Goal: Task Accomplishment & Management: Manage account settings

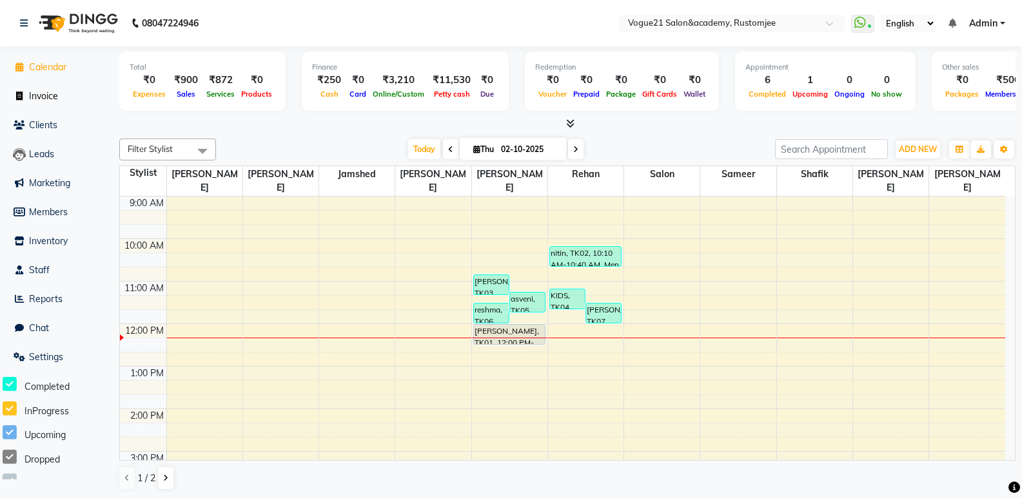
click at [30, 90] on span "Invoice" at bounding box center [43, 96] width 29 height 12
select select "service"
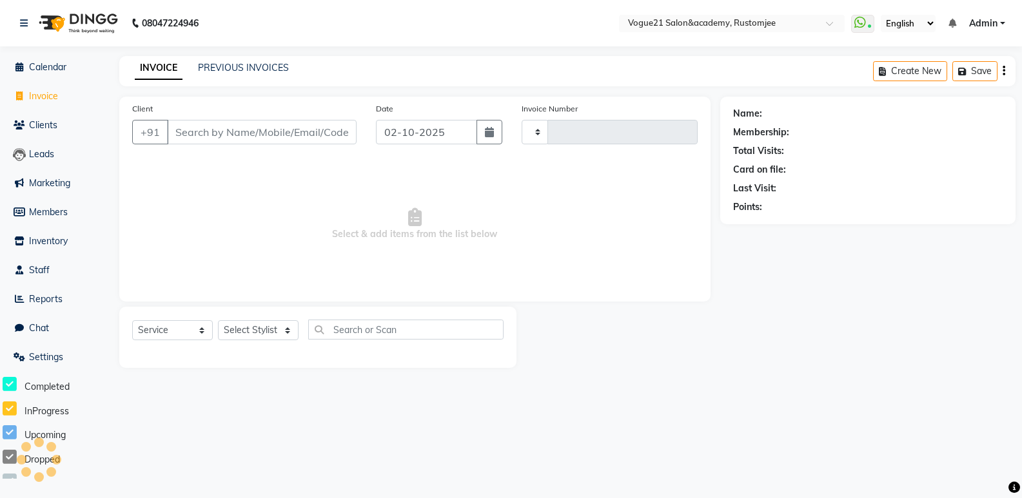
type input "3326"
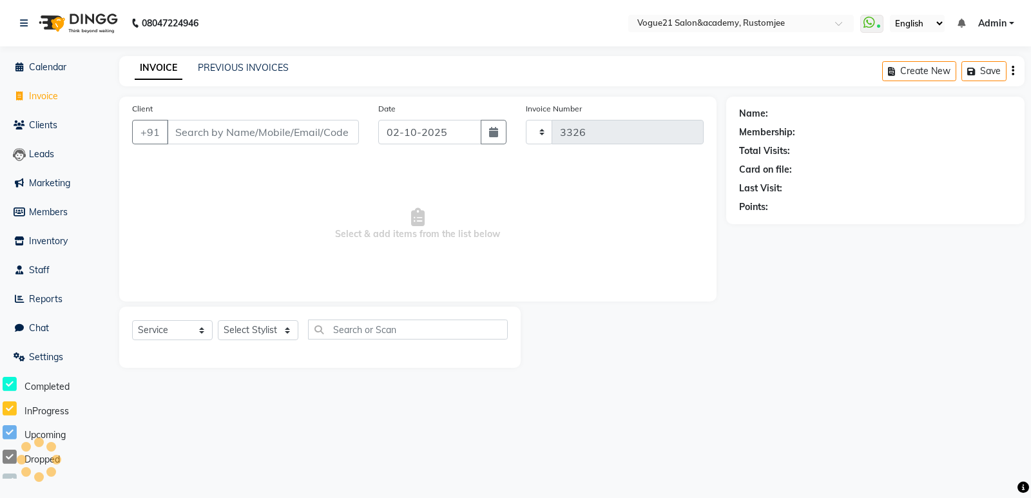
select select "8171"
click at [199, 124] on input "Client" at bounding box center [263, 132] width 192 height 24
click at [200, 135] on input "Client" at bounding box center [263, 132] width 192 height 24
click at [201, 135] on input "Client" at bounding box center [263, 132] width 192 height 24
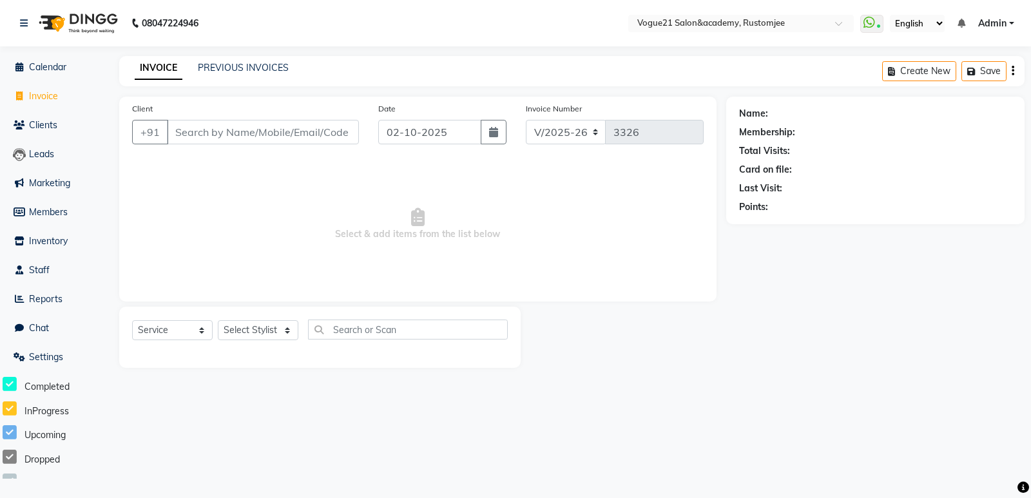
click at [201, 135] on input "Client" at bounding box center [263, 132] width 192 height 24
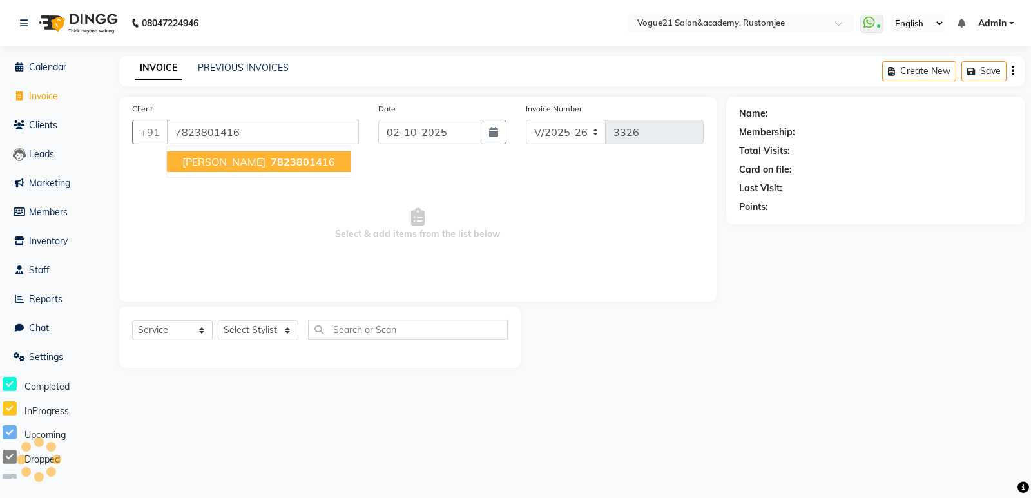
type input "7823801416"
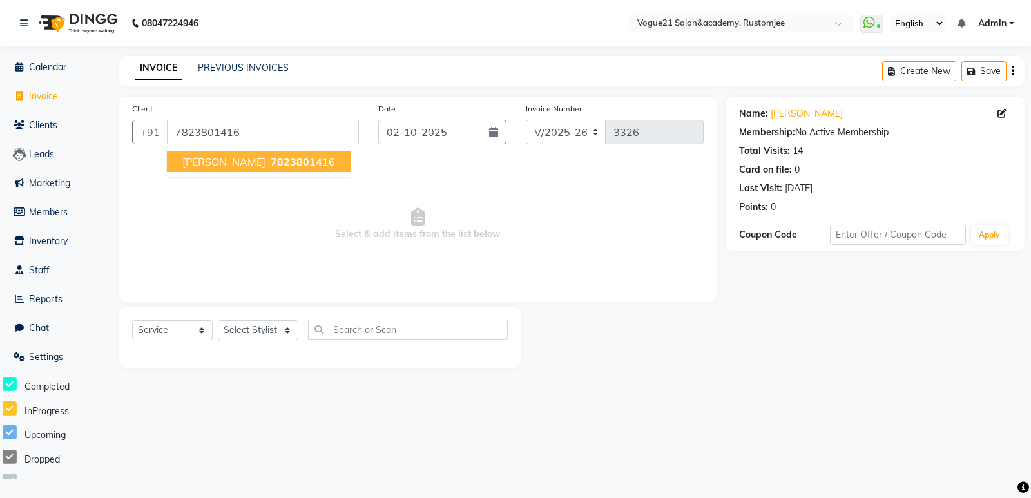
click at [257, 150] on ngb-typeahead-window "anuj samdia 78238014 16" at bounding box center [258, 162] width 185 height 32
click at [253, 168] on button "anuj samdia 78238014 16" at bounding box center [259, 161] width 184 height 21
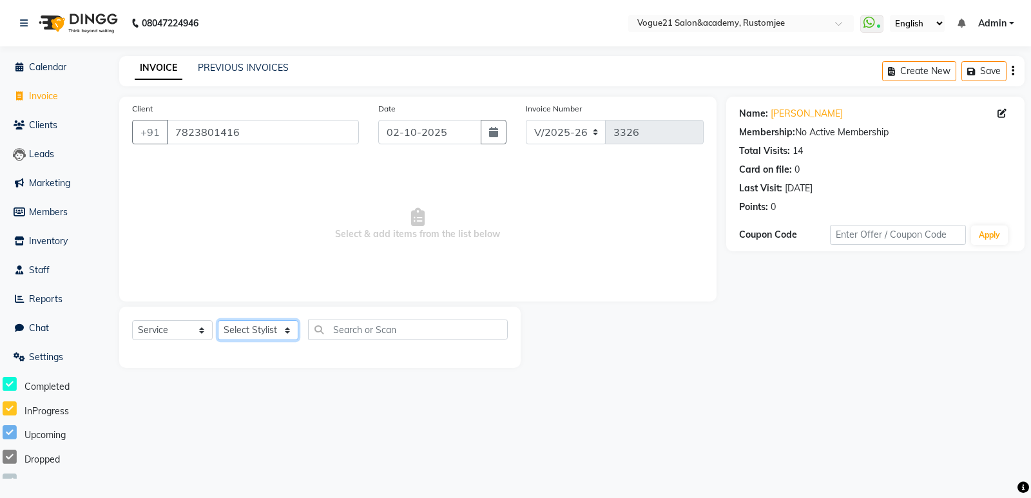
click at [274, 327] on select "Select Stylist aahil alicia anju soni Jamshed junaid Pooja yadav priya jadhav r…" at bounding box center [258, 330] width 81 height 20
select select "76928"
click at [218, 320] on select "Select Stylist aahil alicia anju soni Jamshed junaid Pooja yadav priya jadhav r…" at bounding box center [258, 330] width 81 height 20
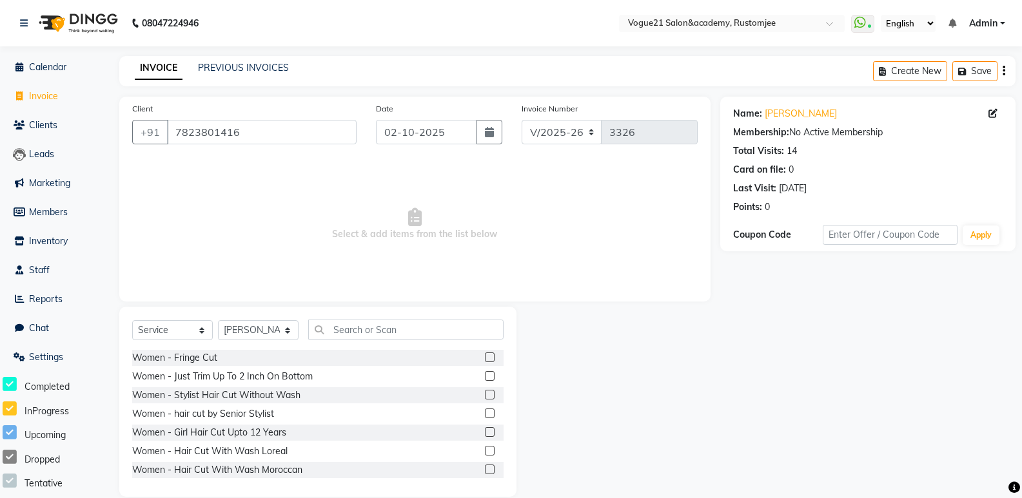
click at [399, 297] on div "Client +91 7823801416 Date 02-10-2025 Invoice Number V/2025 V/2025-26 3326 Sele…" at bounding box center [414, 199] width 591 height 205
click at [393, 335] on input "text" at bounding box center [405, 330] width 195 height 20
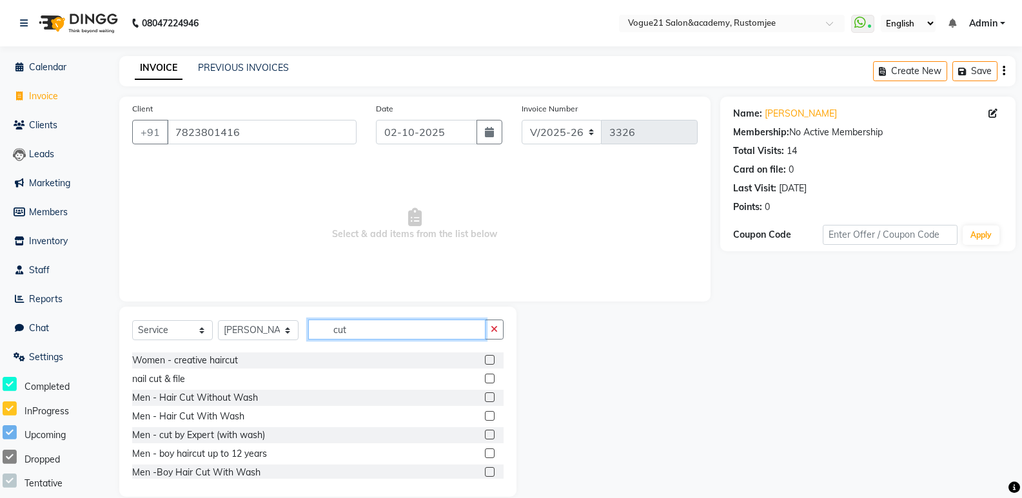
scroll to position [133, 0]
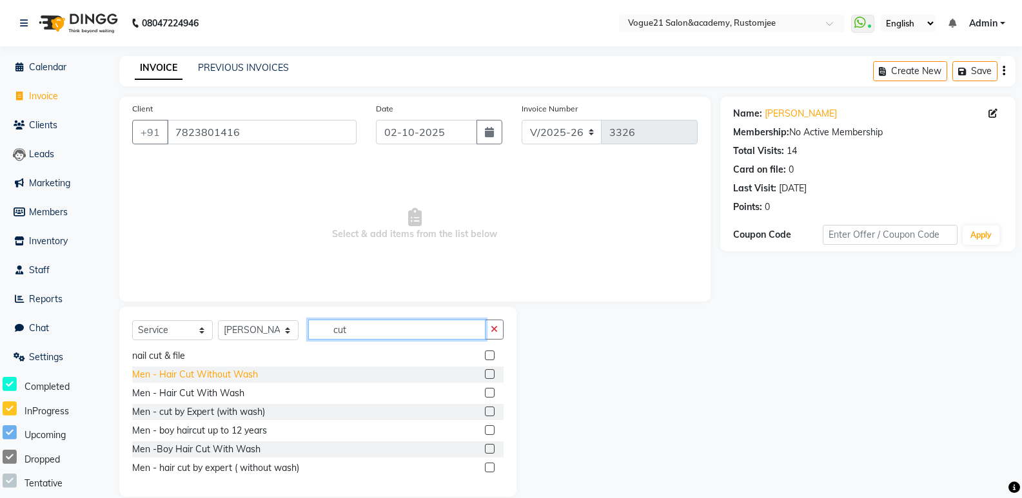
type input "cut"
click at [245, 369] on div "Men - Hair Cut Without Wash" at bounding box center [195, 375] width 126 height 14
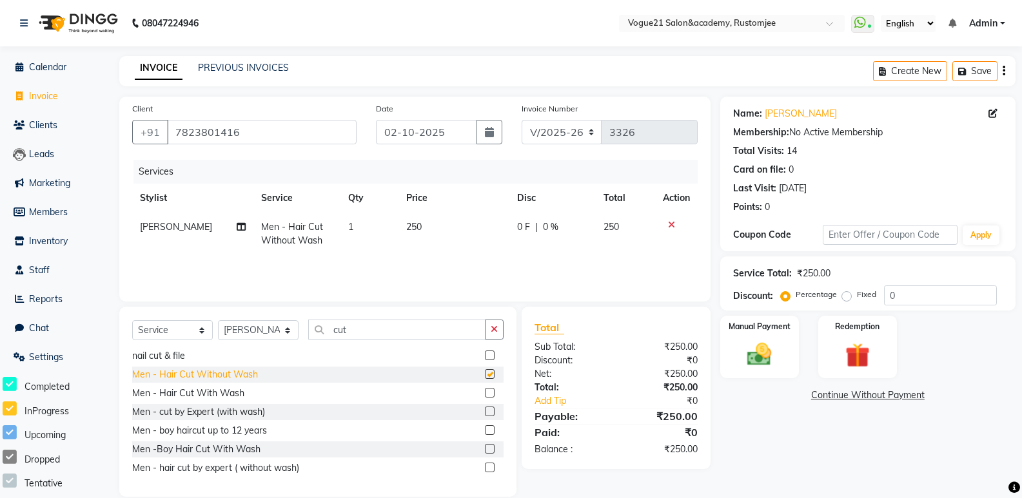
checkbox input "false"
click at [485, 358] on label at bounding box center [490, 356] width 10 height 10
click at [485, 358] on input "checkbox" at bounding box center [489, 356] width 8 height 8
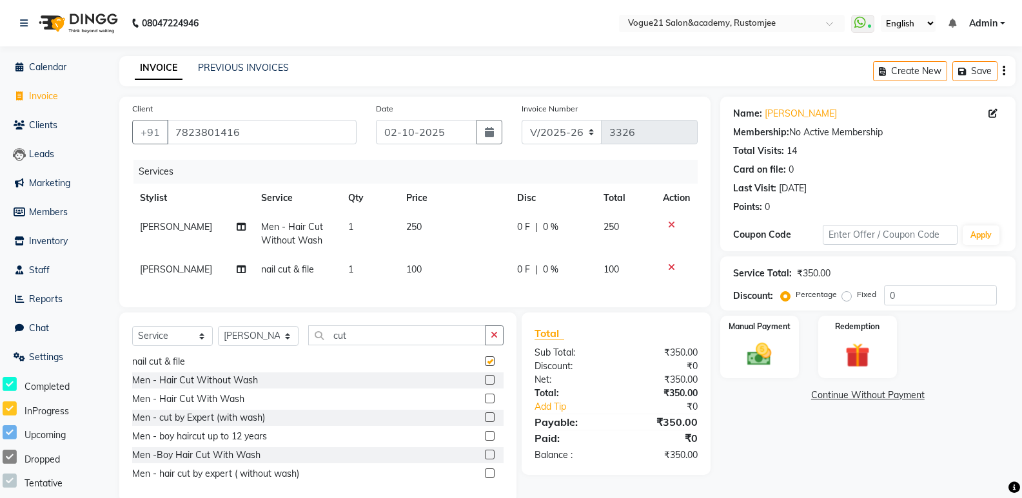
checkbox input "false"
click at [670, 268] on icon at bounding box center [671, 267] width 7 height 9
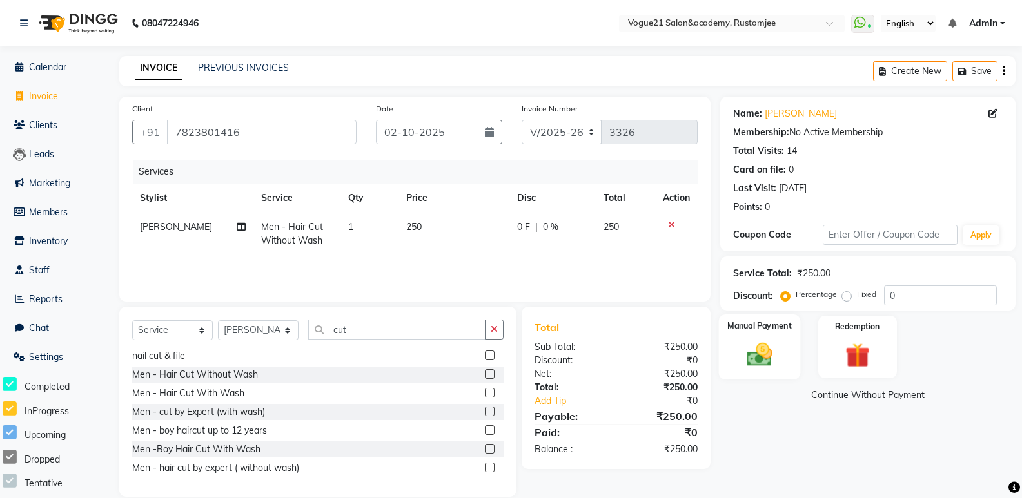
click at [673, 342] on div "Manual Payment" at bounding box center [759, 347] width 82 height 65
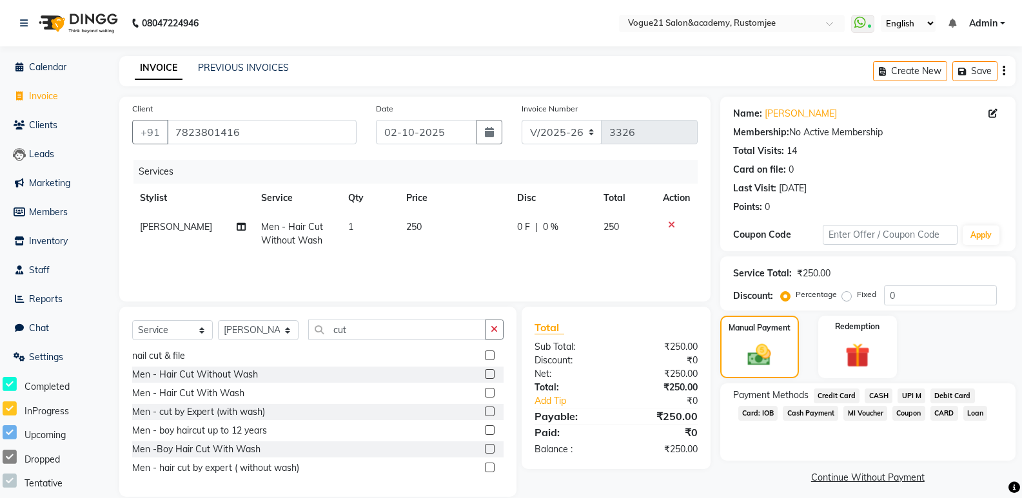
click at [673, 400] on span "UPI M" at bounding box center [911, 396] width 28 height 15
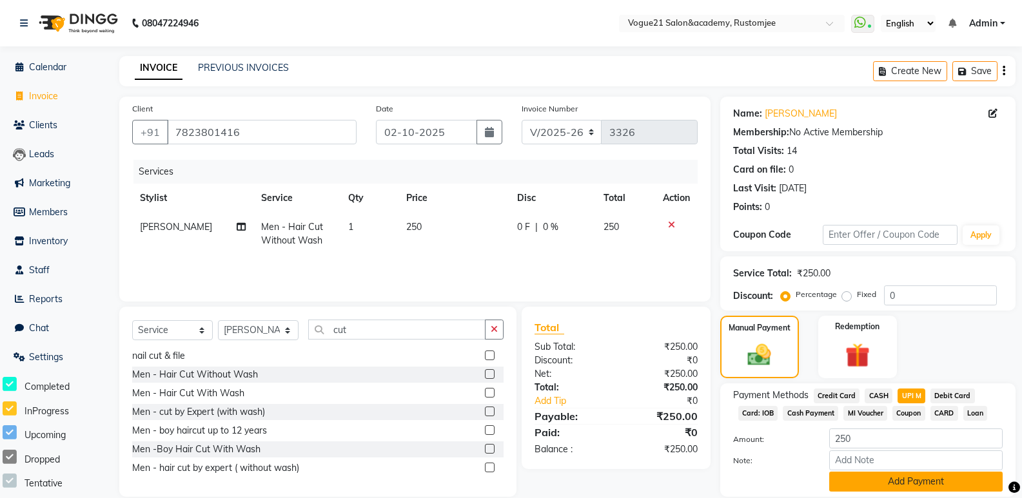
click at [673, 481] on button "Add Payment" at bounding box center [915, 482] width 173 height 20
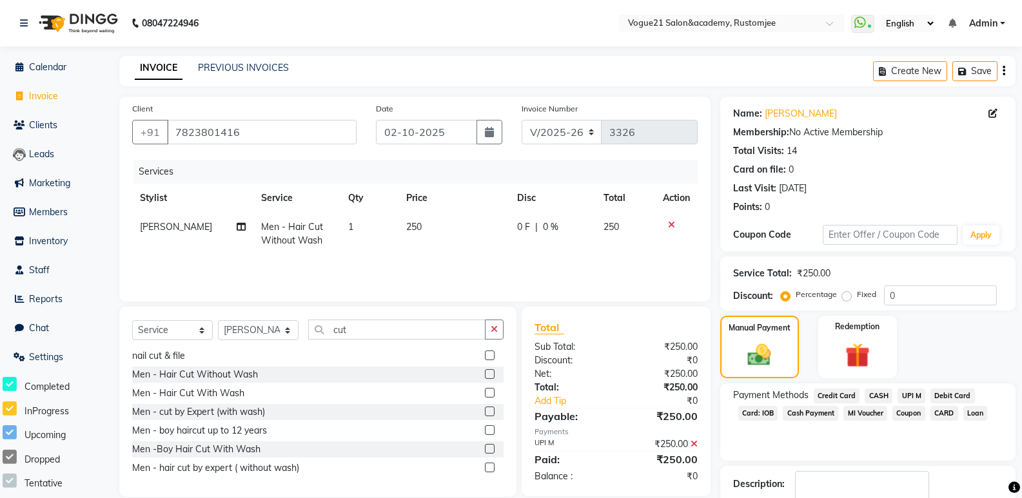
scroll to position [81, 0]
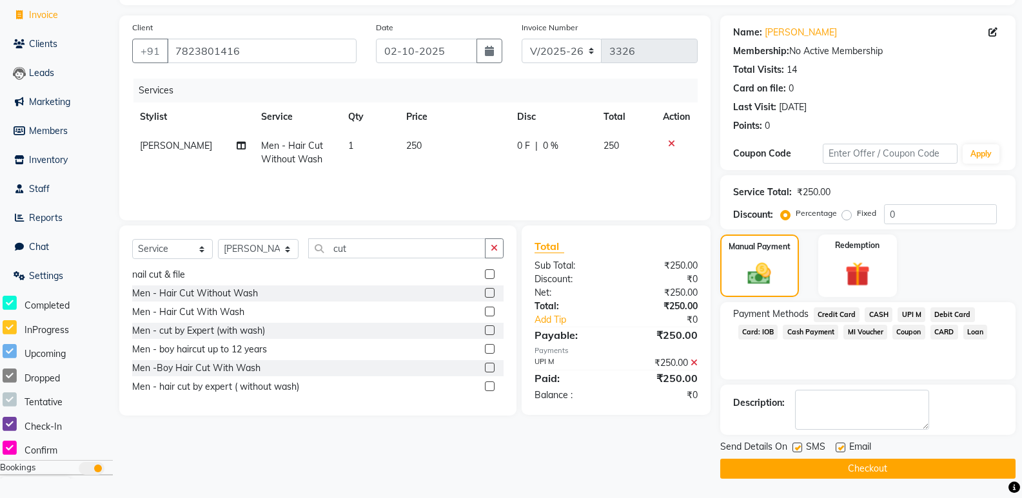
click at [673, 469] on button "Checkout" at bounding box center [867, 469] width 295 height 20
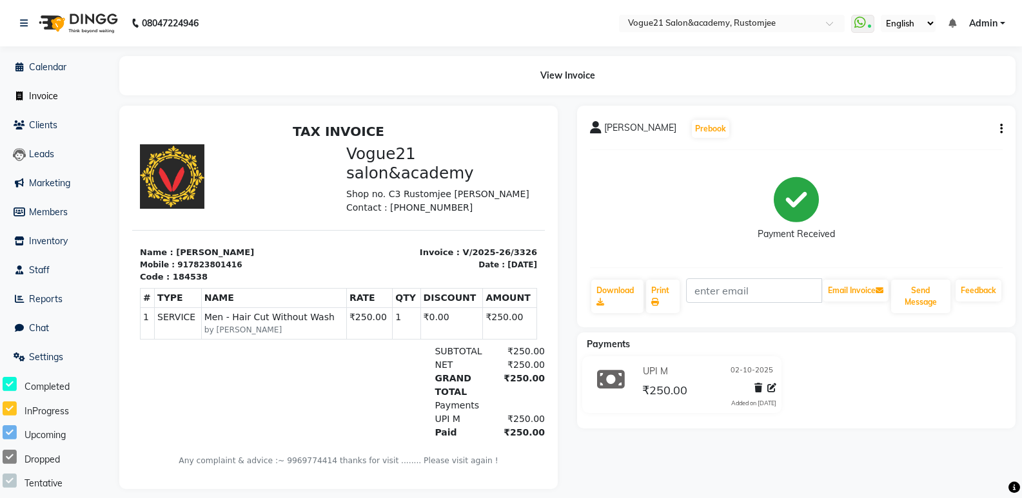
click at [17, 95] on icon at bounding box center [19, 96] width 7 height 9
select select "8171"
select select "service"
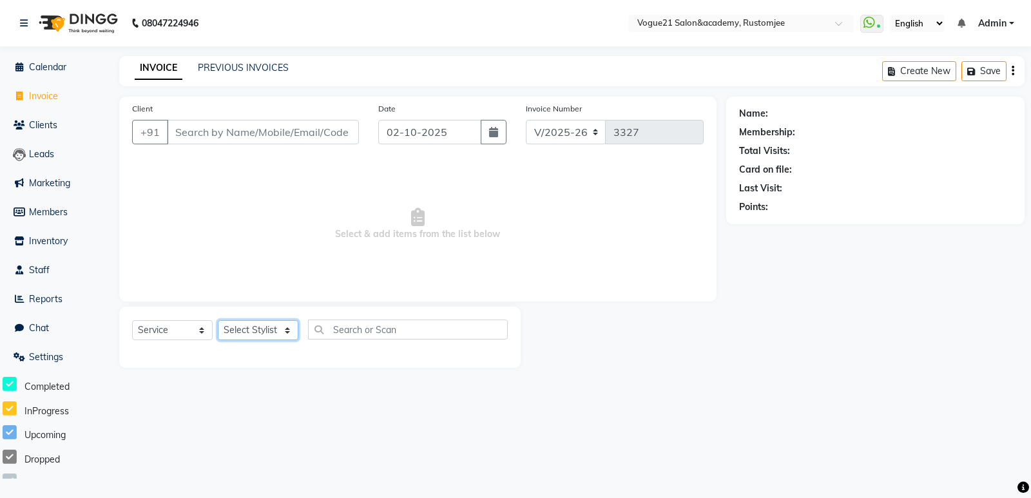
click at [227, 330] on select "Select Stylist aahil alicia anju soni Jamshed junaid Pooja yadav priya jadhav r…" at bounding box center [258, 330] width 81 height 20
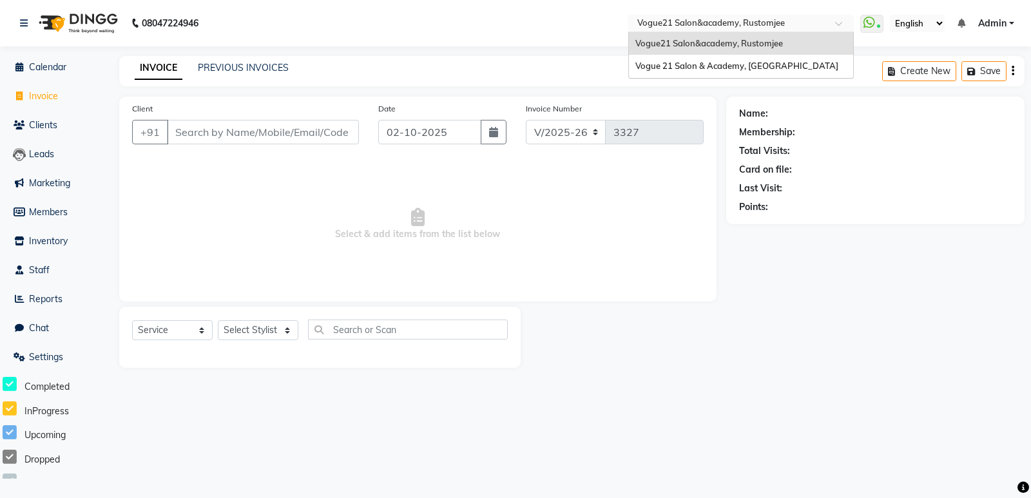
click at [673, 18] on input "text" at bounding box center [728, 24] width 187 height 13
click at [673, 61] on span "Vogue 21 Salon & Academy, [GEOGRAPHIC_DATA]" at bounding box center [737, 66] width 203 height 10
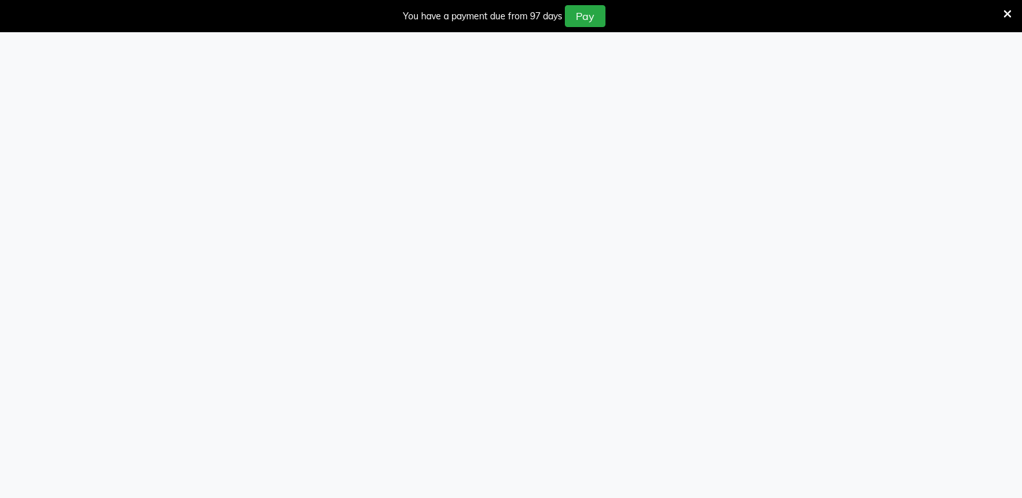
select select "4433"
select select "service"
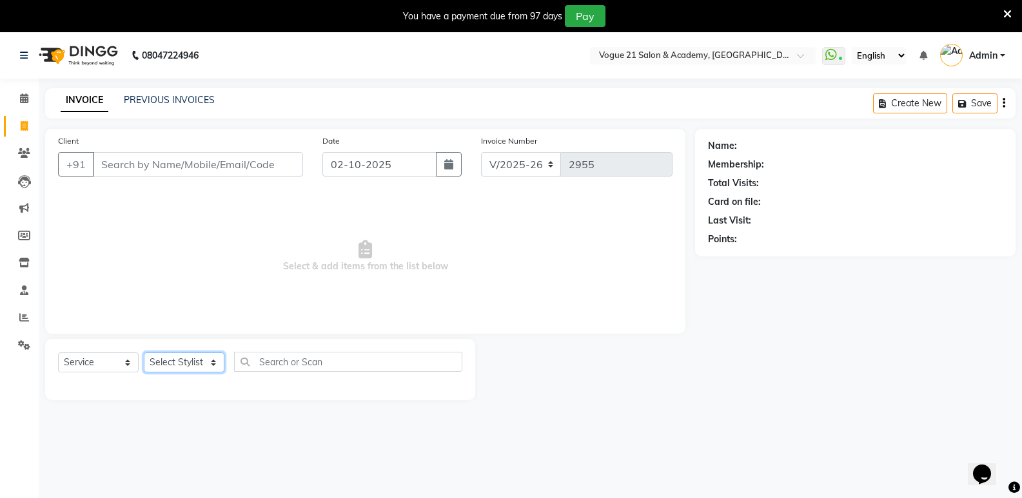
drag, startPoint x: 151, startPoint y: 362, endPoint x: 156, endPoint y: 353, distance: 10.1
click at [151, 362] on select "Select Stylist [PERSON_NAME] [PERSON_NAME] [PERSON_NAME] [PERSON_NAME] [PERSON_…" at bounding box center [184, 363] width 81 height 20
select select "79160"
click at [144, 353] on select "Select Stylist [PERSON_NAME] [PERSON_NAME] [PERSON_NAME] [PERSON_NAME] [PERSON_…" at bounding box center [184, 363] width 81 height 20
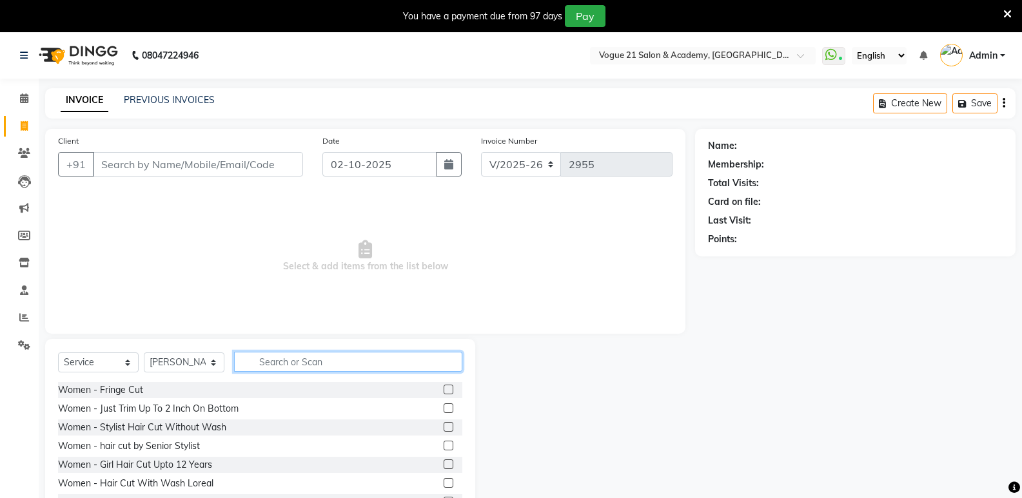
click at [283, 355] on input "text" at bounding box center [348, 362] width 228 height 20
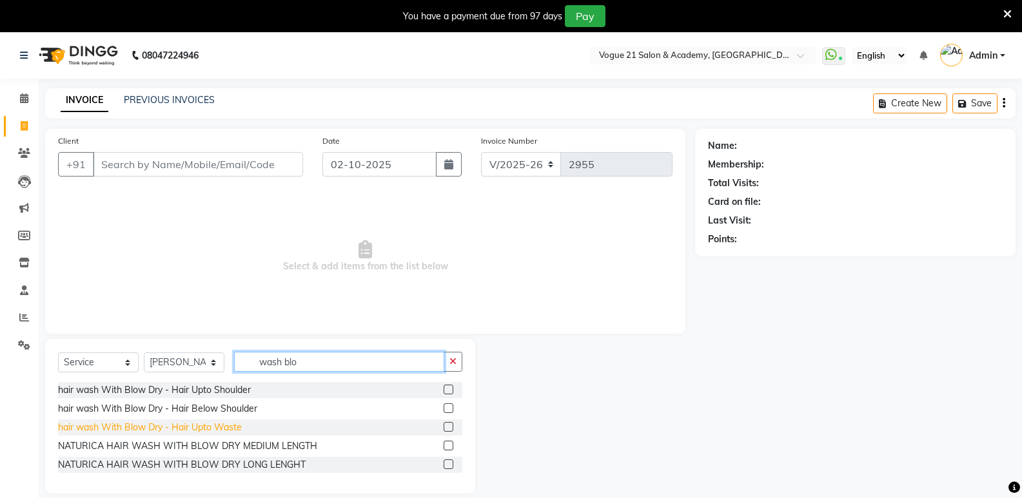
type input "wash blo"
click at [177, 427] on div "hair wash With Blow Dry - Hair Upto Waste" at bounding box center [150, 428] width 184 height 14
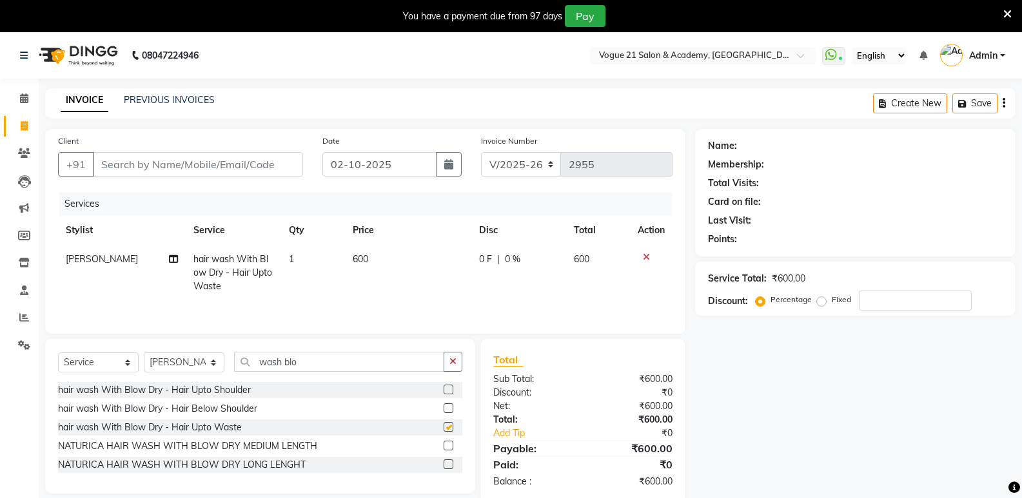
checkbox input "false"
click at [213, 165] on input "Client" at bounding box center [198, 164] width 210 height 24
type input "s"
type input "0"
type input "s"
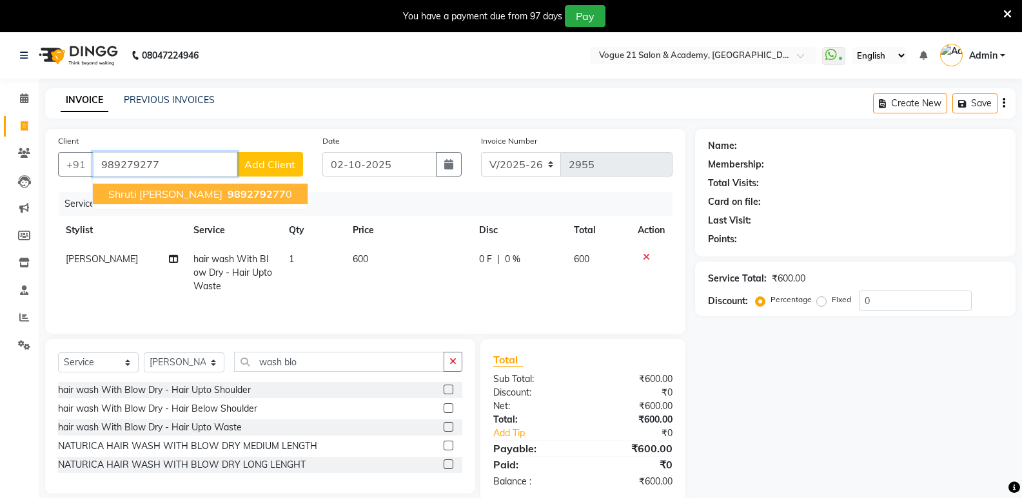
click at [135, 197] on span "shruti mhaske" at bounding box center [165, 194] width 114 height 13
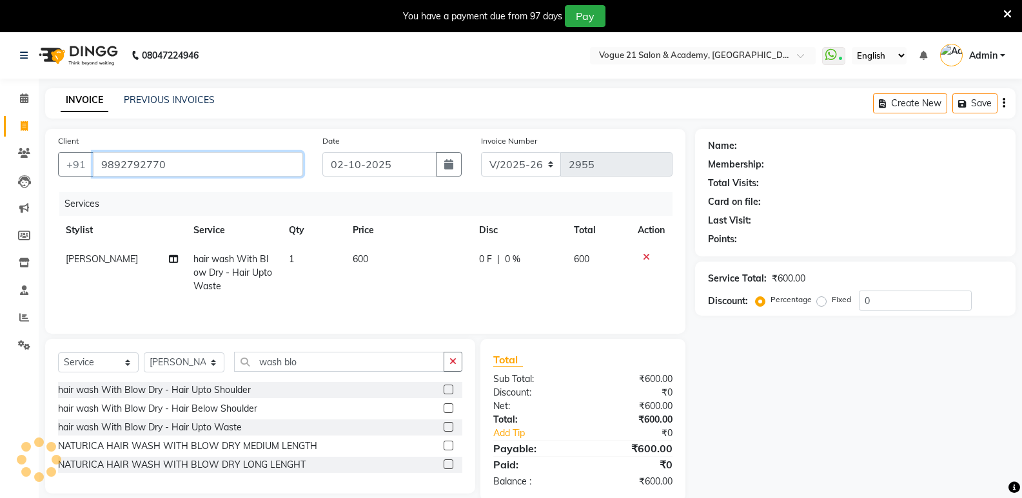
type input "9892792770"
select select "1: Object"
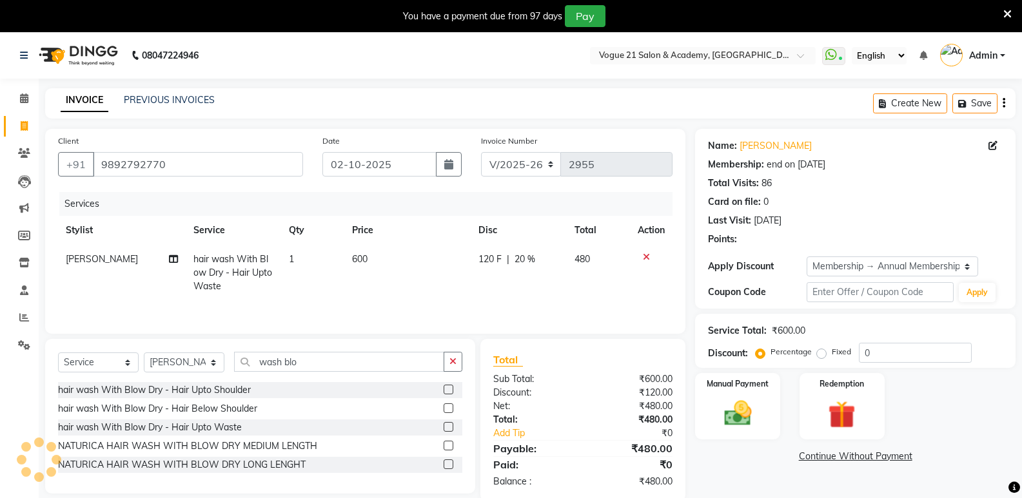
type input "20"
click at [744, 425] on img at bounding box center [737, 413] width 46 height 33
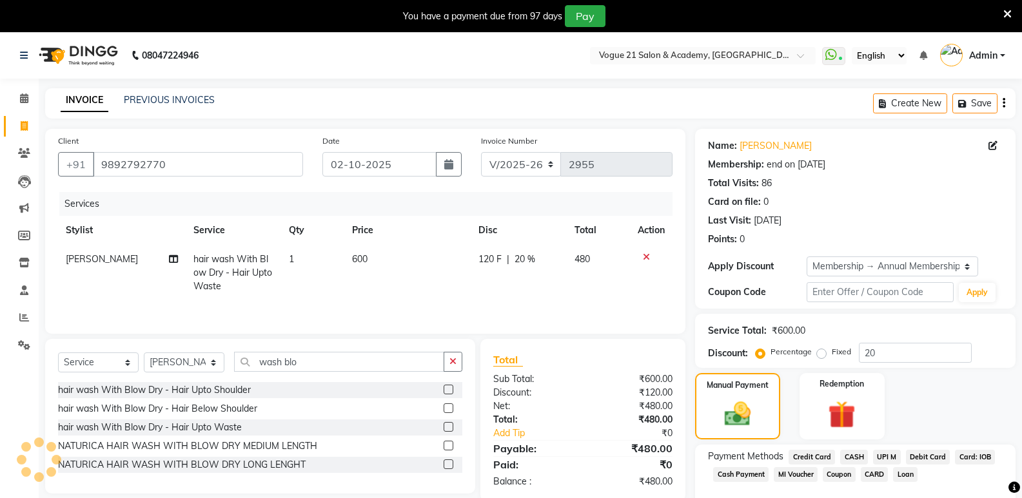
scroll to position [43, 0]
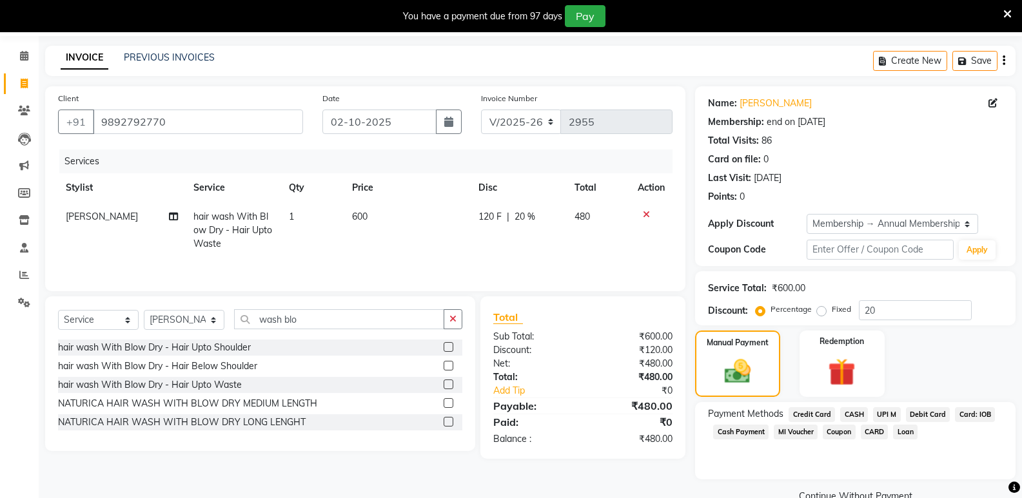
click at [884, 409] on span "UPI M" at bounding box center [887, 414] width 28 height 15
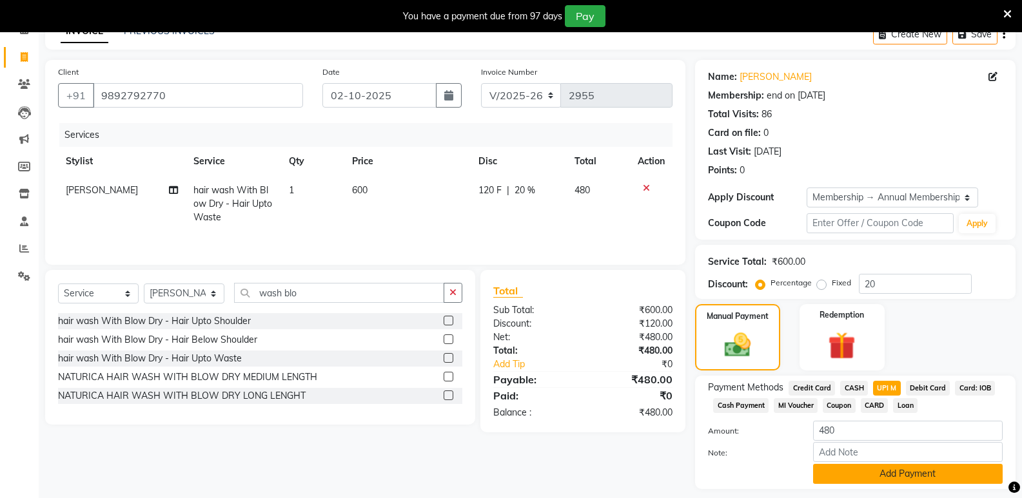
click at [985, 466] on button "Add Payment" at bounding box center [908, 474] width 190 height 20
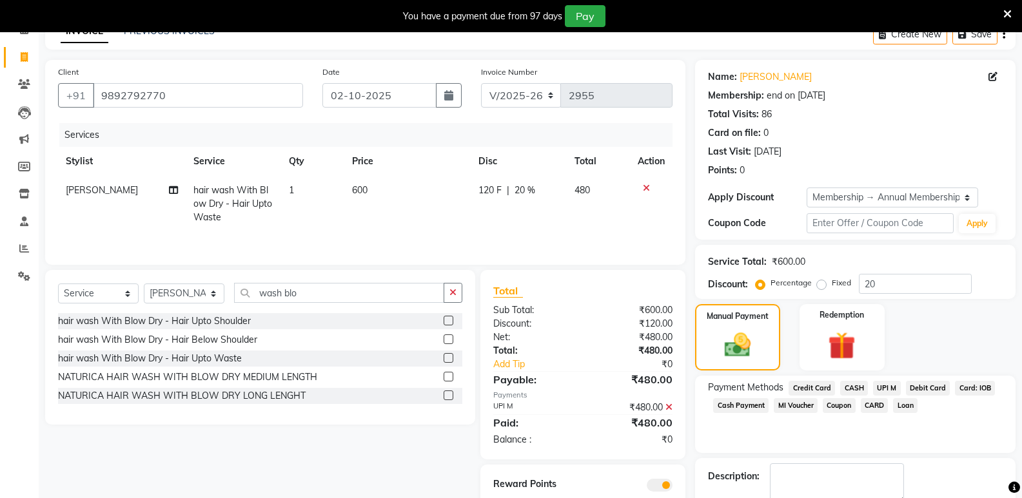
scroll to position [142, 0]
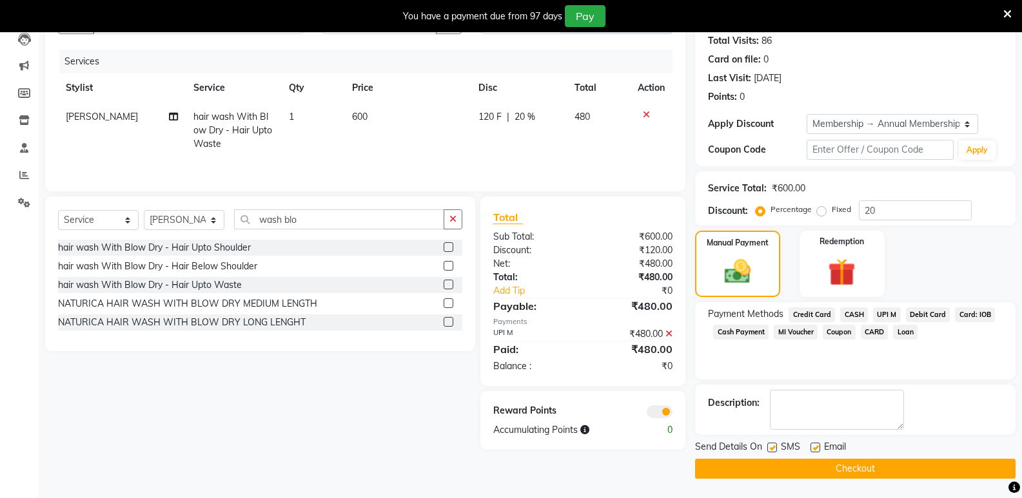
click at [995, 460] on button "Checkout" at bounding box center [855, 469] width 320 height 20
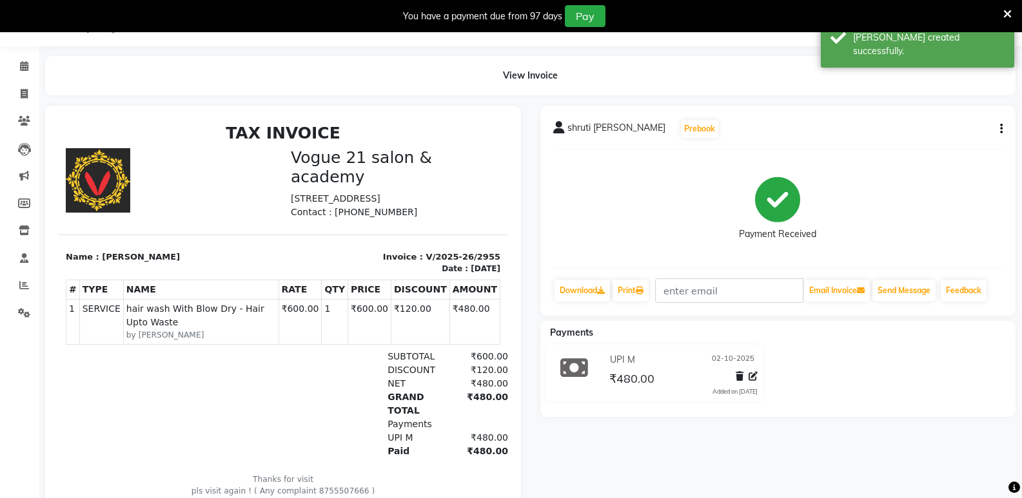
scroll to position [83, 0]
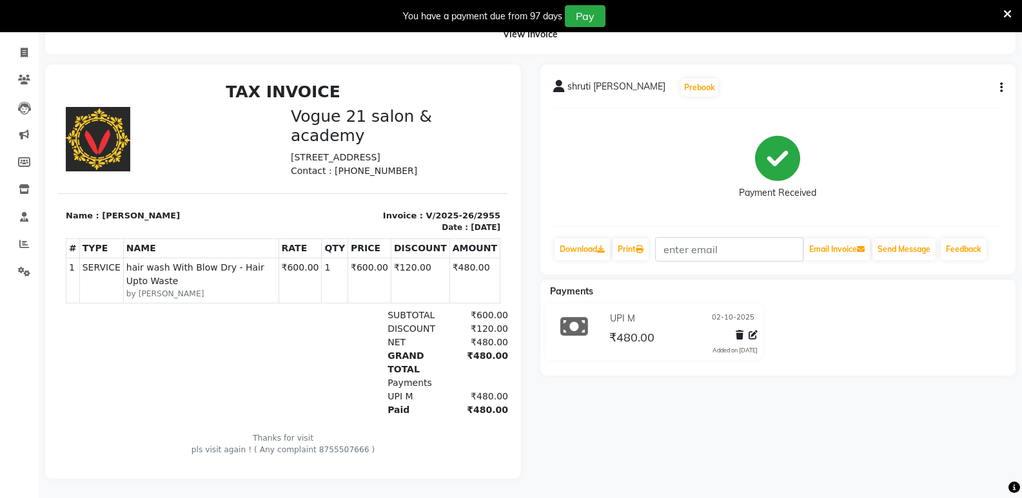
click at [826, 37] on div "View Invoice" at bounding box center [530, 34] width 970 height 39
click at [1009, 12] on icon at bounding box center [1007, 14] width 8 height 12
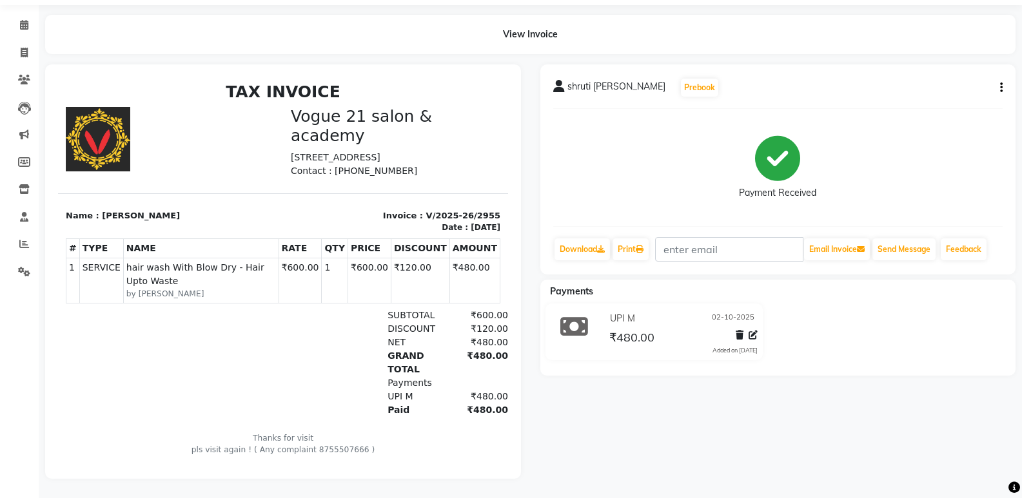
scroll to position [51, 0]
click at [23, 48] on icon at bounding box center [24, 53] width 7 height 10
select select "service"
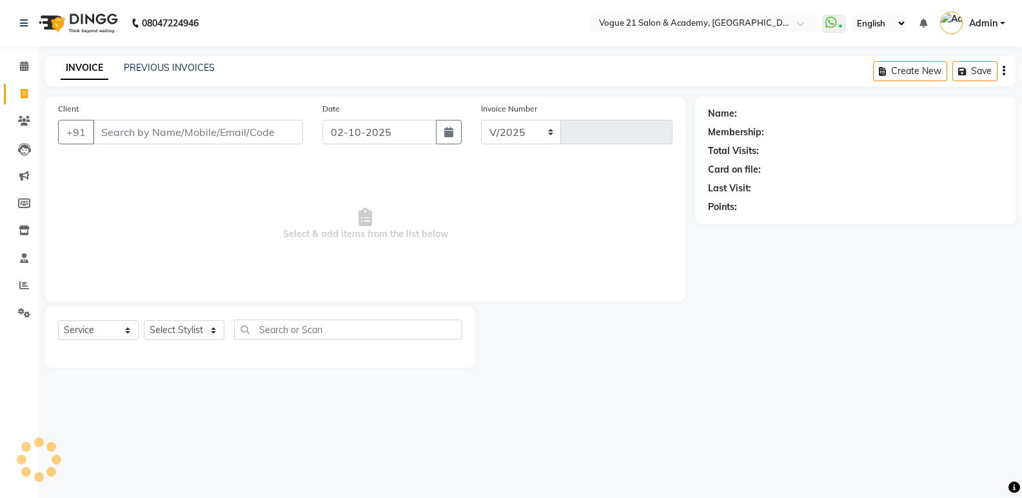
select select "4433"
type input "2956"
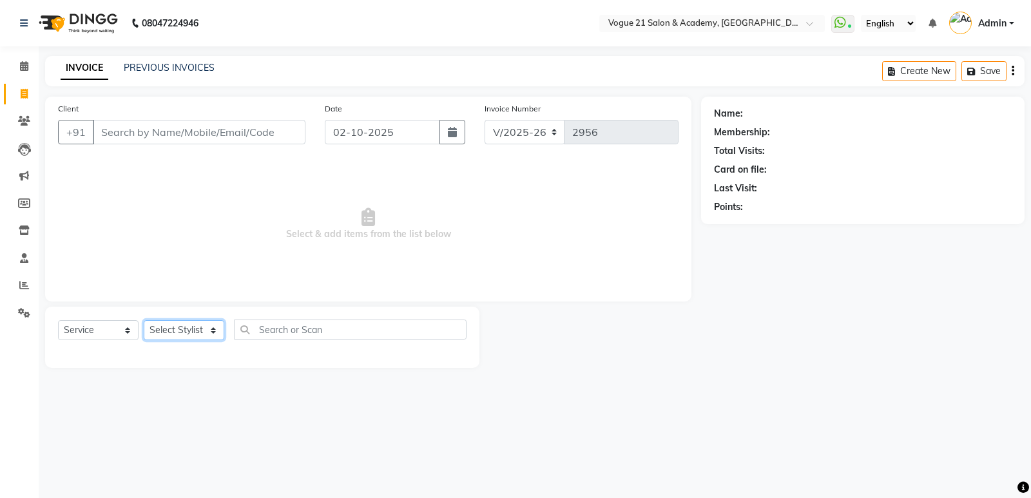
click at [217, 337] on select "Select Stylist [PERSON_NAME] [PERSON_NAME] [PERSON_NAME] [PERSON_NAME] [PERSON_…" at bounding box center [184, 330] width 81 height 20
select select "73195"
click at [144, 320] on select "Select Stylist [PERSON_NAME] [PERSON_NAME] [PERSON_NAME] [PERSON_NAME] [PERSON_…" at bounding box center [184, 330] width 81 height 20
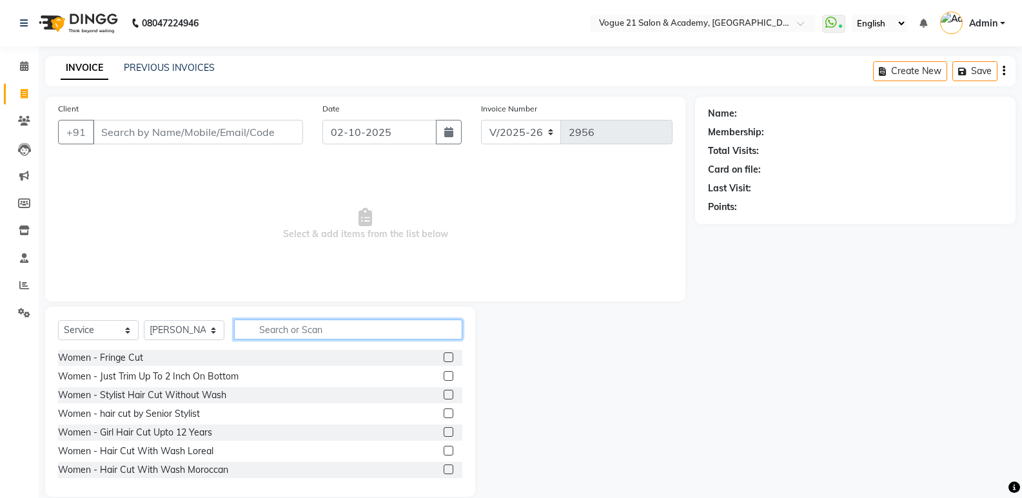
click at [284, 327] on input "text" at bounding box center [348, 330] width 228 height 20
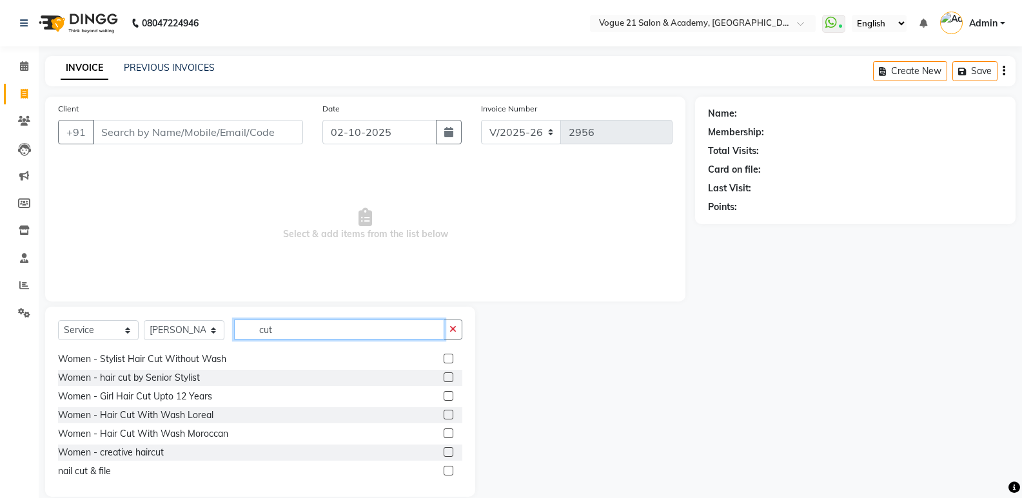
scroll to position [61, 0]
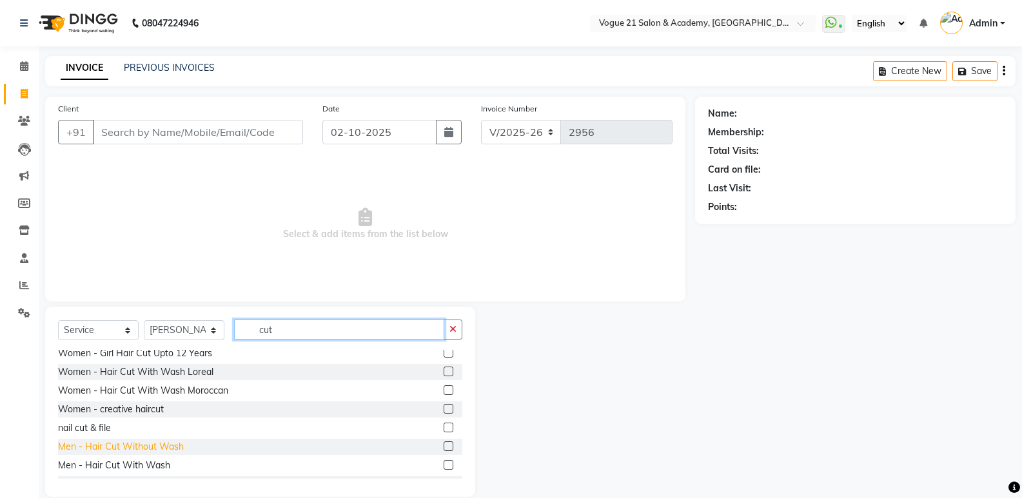
type input "cut"
click at [175, 449] on div "Men - Hair Cut Without Wash" at bounding box center [121, 447] width 126 height 14
checkbox input "false"
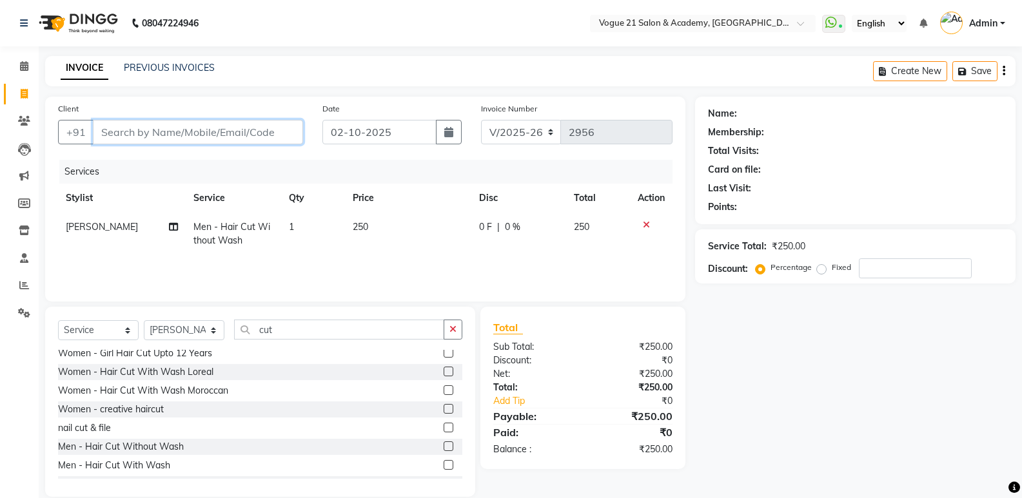
click at [253, 132] on input "Client" at bounding box center [198, 132] width 210 height 24
type input "5"
type input "0"
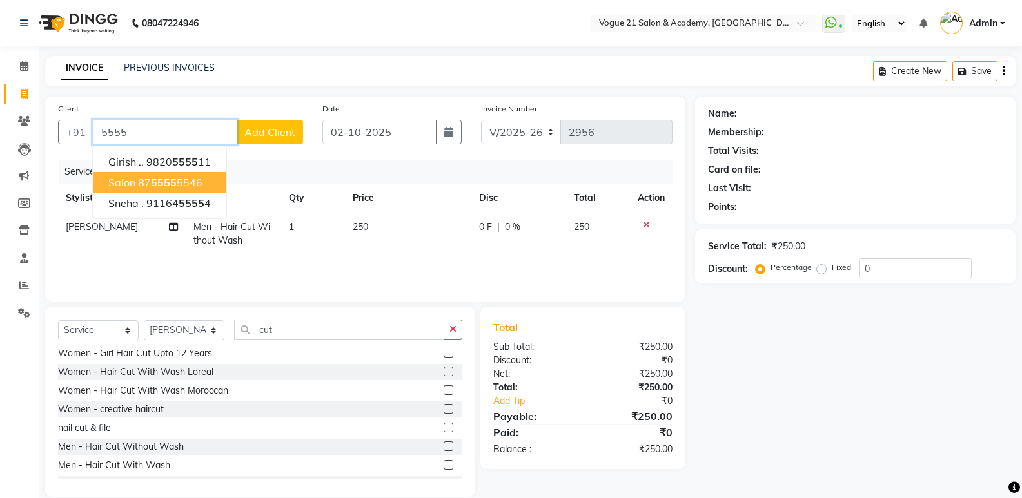
drag, startPoint x: 157, startPoint y: 191, endPoint x: 151, endPoint y: 110, distance: 80.8
click at [157, 190] on button "Salon 87 5555 5546" at bounding box center [159, 182] width 133 height 21
type input "8755555546"
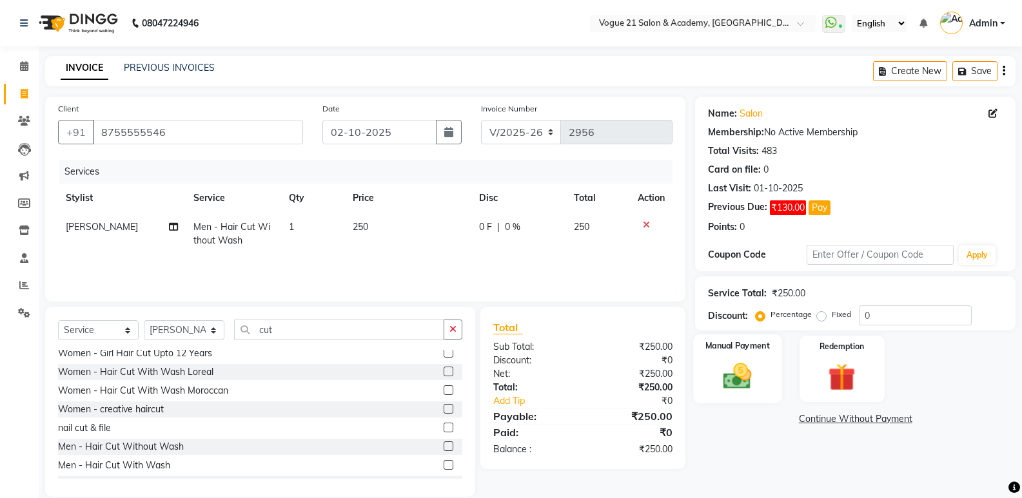
click at [741, 378] on img at bounding box center [737, 376] width 46 height 33
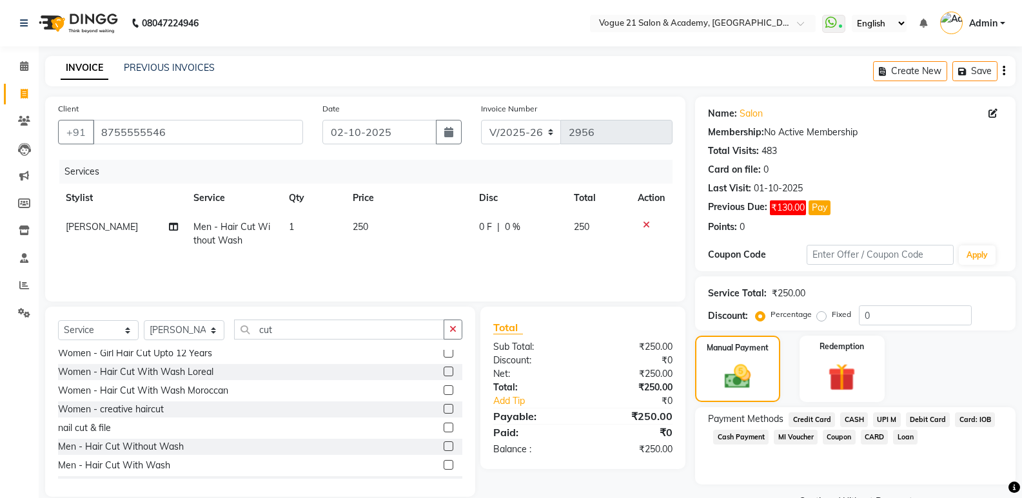
click at [886, 423] on span "UPI M" at bounding box center [887, 420] width 28 height 15
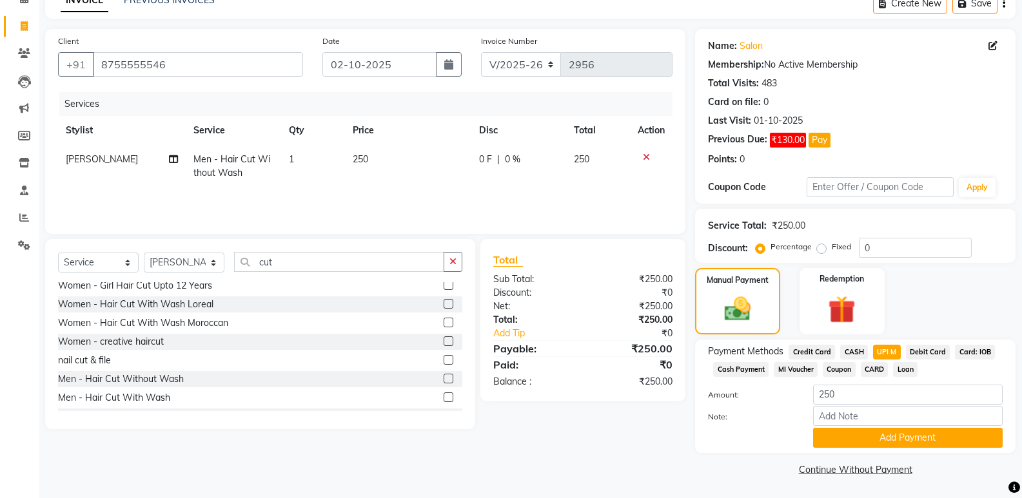
scroll to position [68, 0]
click at [890, 441] on button "Add Payment" at bounding box center [908, 437] width 190 height 20
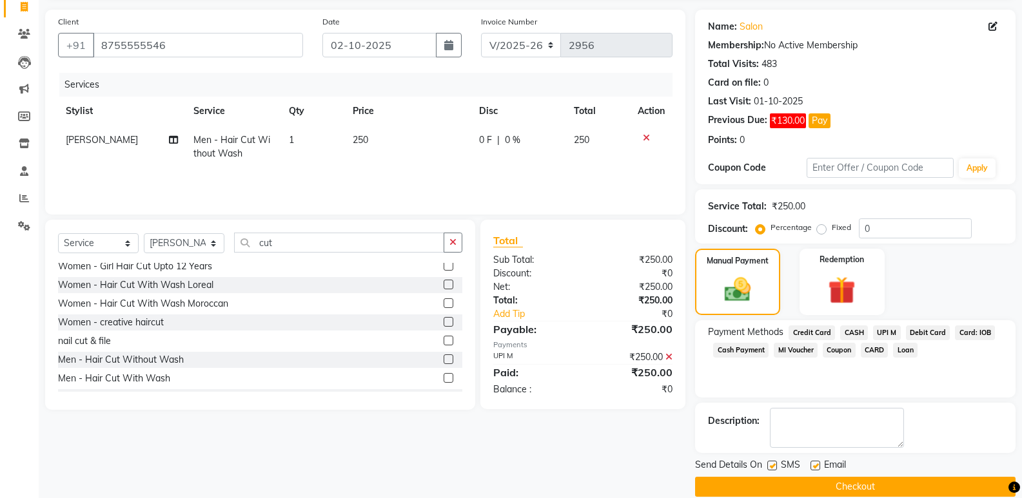
scroll to position [105, 0]
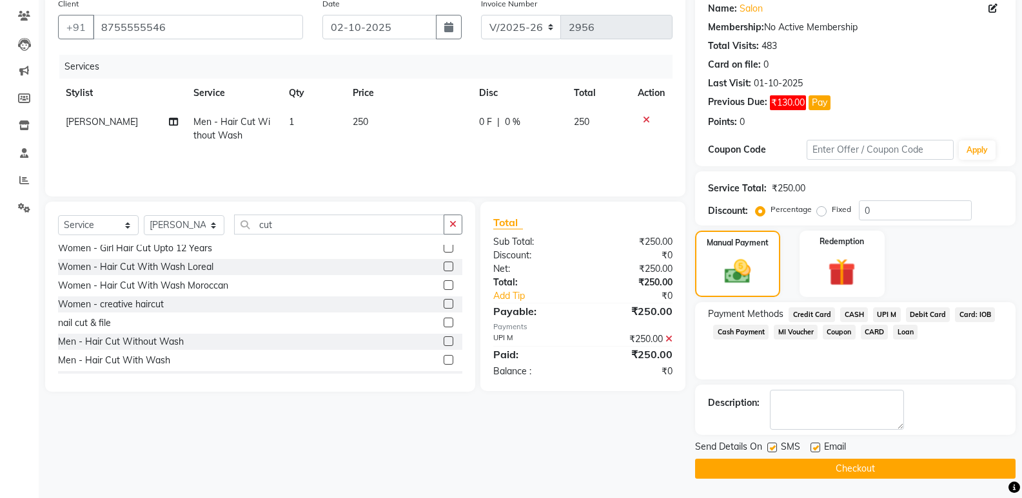
click at [884, 467] on button "Checkout" at bounding box center [855, 469] width 320 height 20
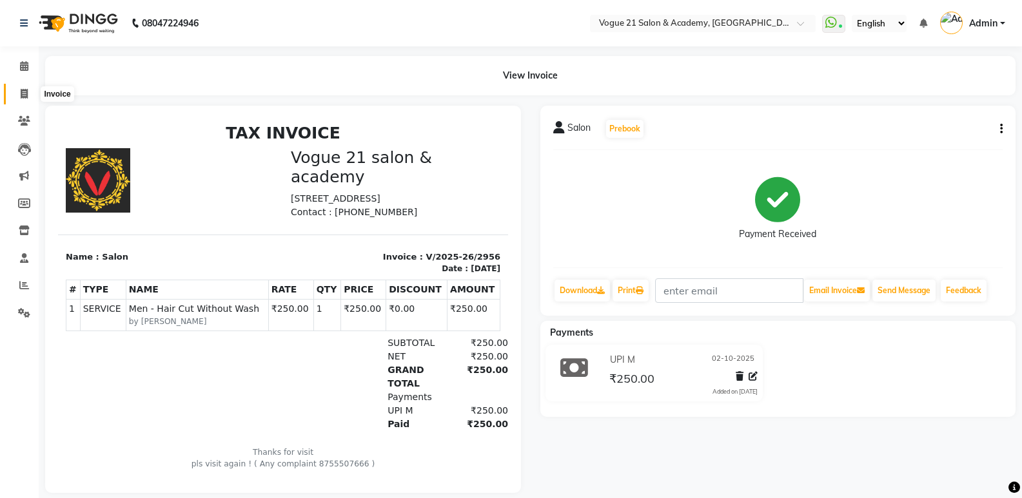
click at [23, 93] on icon at bounding box center [24, 94] width 7 height 10
select select "4433"
select select "service"
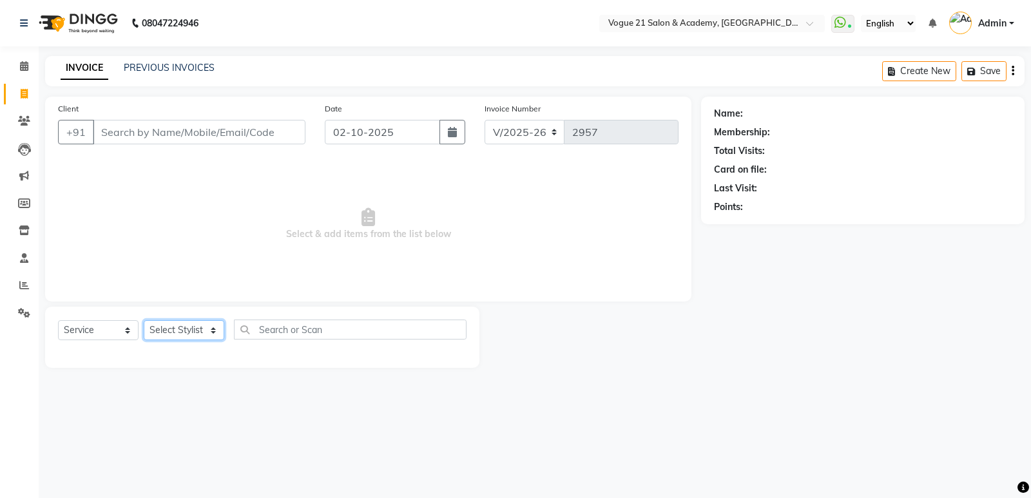
click at [171, 333] on select "Select Stylist aahil aamir Alicia Dsouza Altamash Jamshed jyoti chauhan Pooja y…" at bounding box center [184, 330] width 81 height 20
select select "73195"
click at [144, 320] on select "Select Stylist aahil aamir Alicia Dsouza Altamash Jamshed jyoti chauhan Pooja y…" at bounding box center [184, 330] width 81 height 20
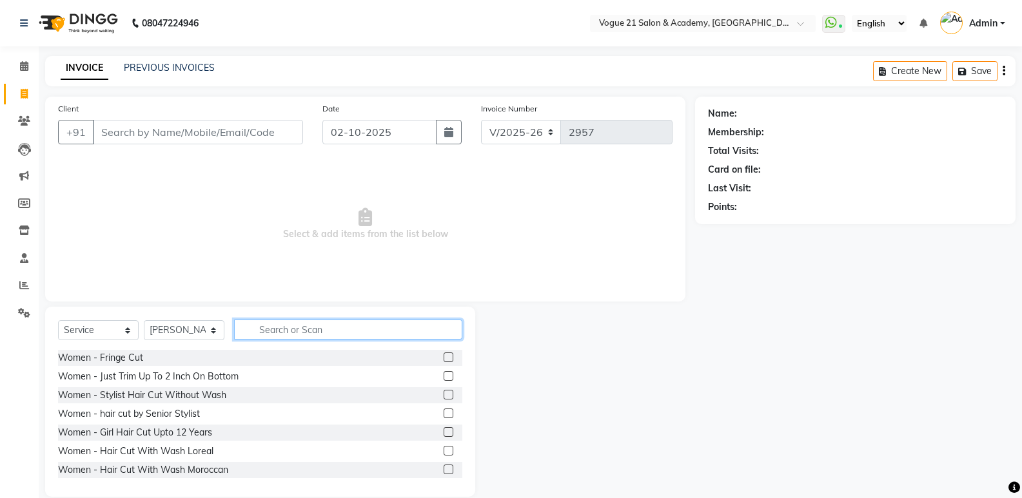
click at [302, 332] on input "text" at bounding box center [348, 330] width 228 height 20
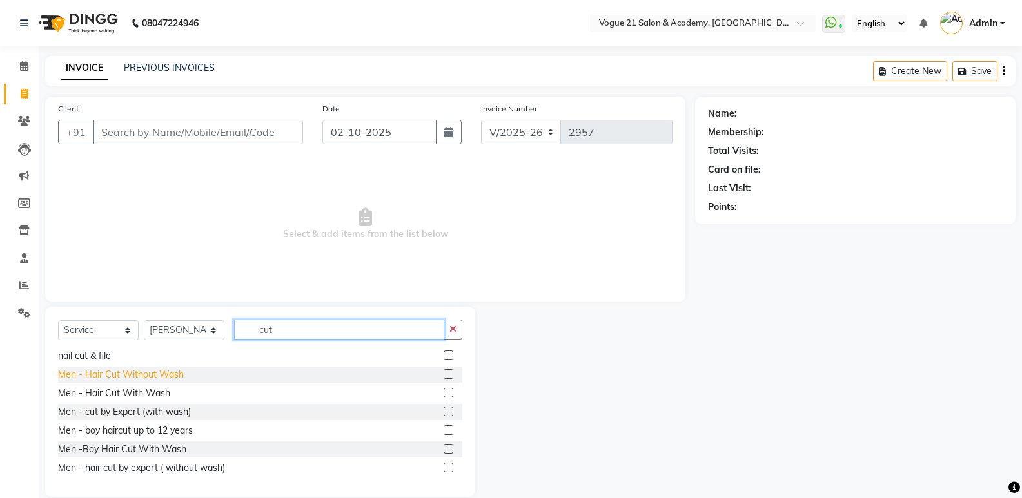
type input "cut"
click at [117, 369] on div "Men - Hair Cut Without Wash" at bounding box center [121, 375] width 126 height 14
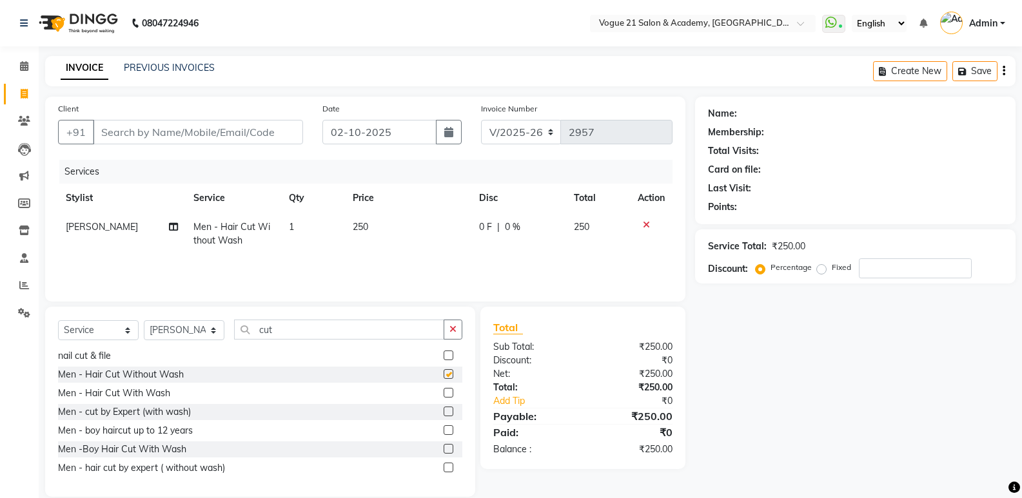
checkbox input "false"
click at [352, 336] on input "cut" at bounding box center [339, 330] width 210 height 20
type input "c"
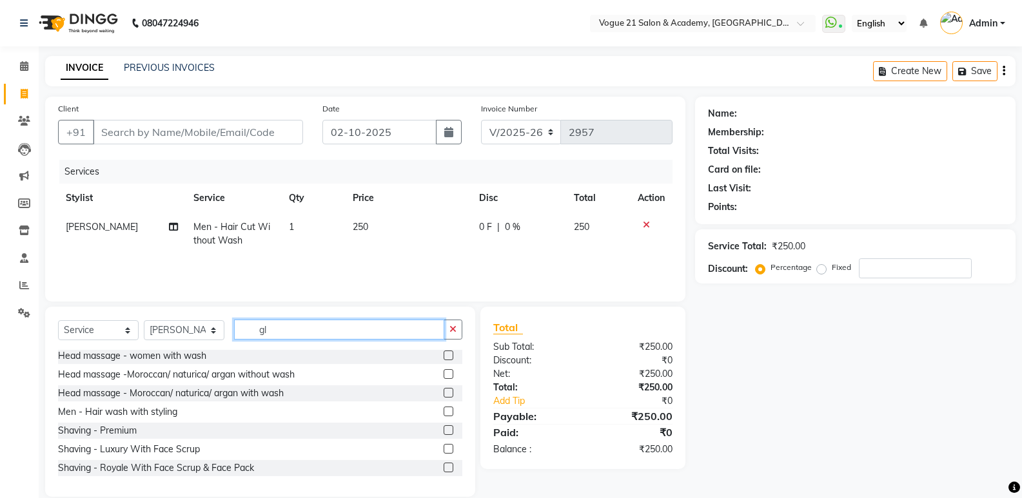
scroll to position [77, 0]
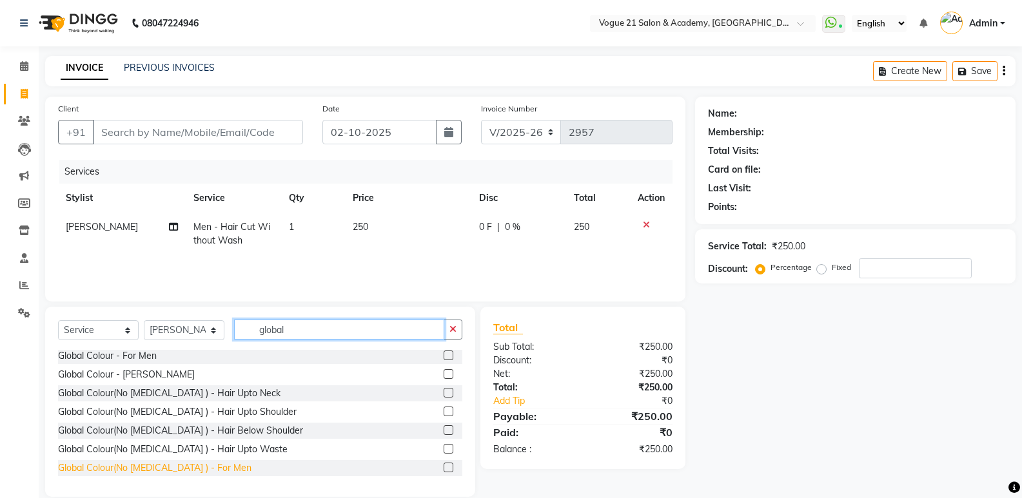
type input "global"
click at [168, 467] on div "Global Colour(No [MEDICAL_DATA] ) - For Men" at bounding box center [154, 469] width 193 height 14
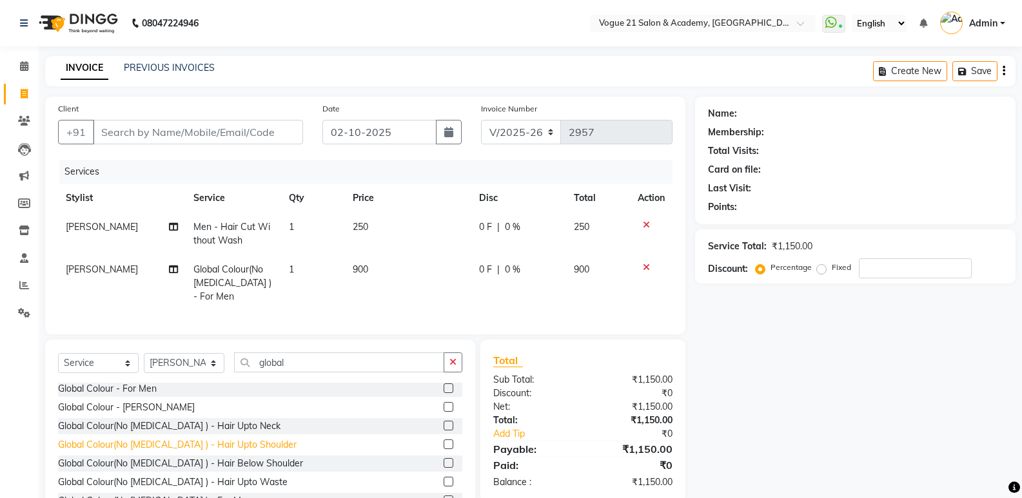
checkbox input "false"
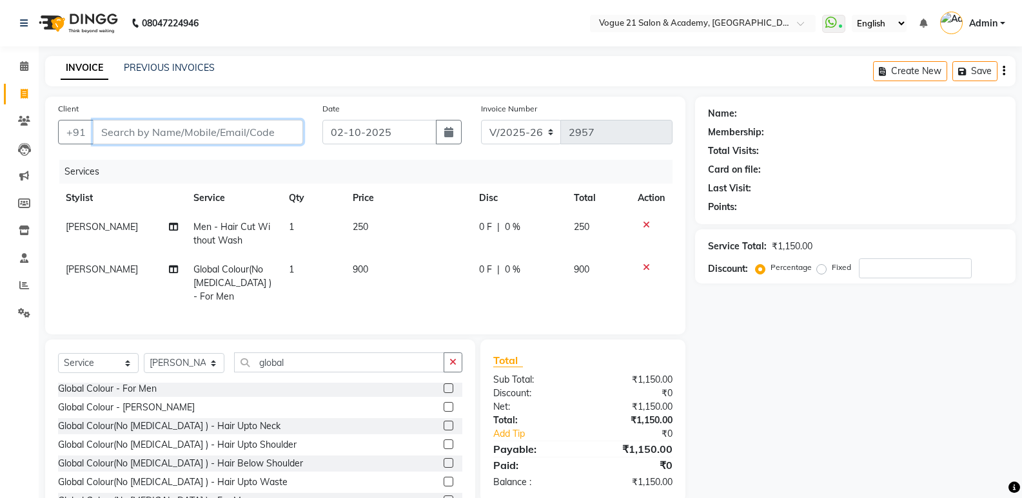
click at [160, 130] on input "Client" at bounding box center [198, 132] width 210 height 24
type input "9"
type input "0"
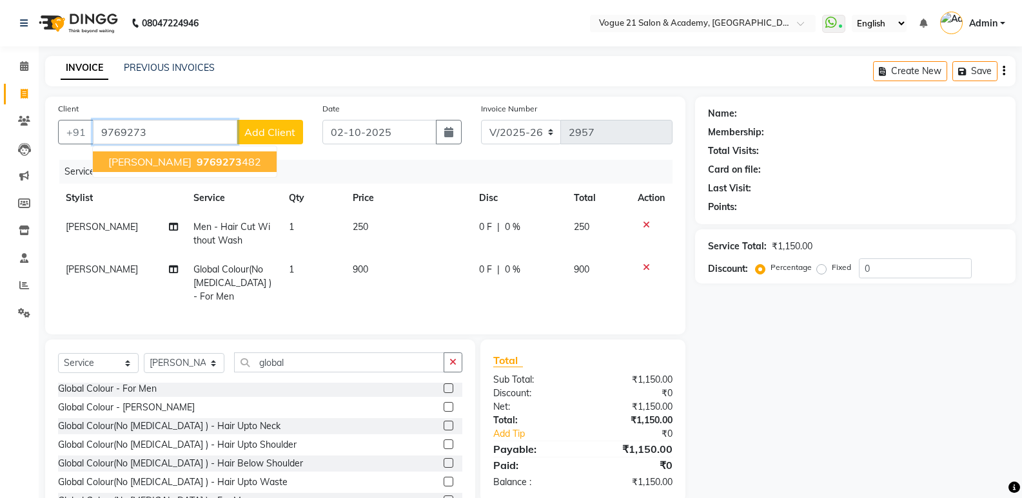
click at [137, 165] on span "sapna amit" at bounding box center [149, 161] width 83 height 13
type input "9769273482"
select select "1: Object"
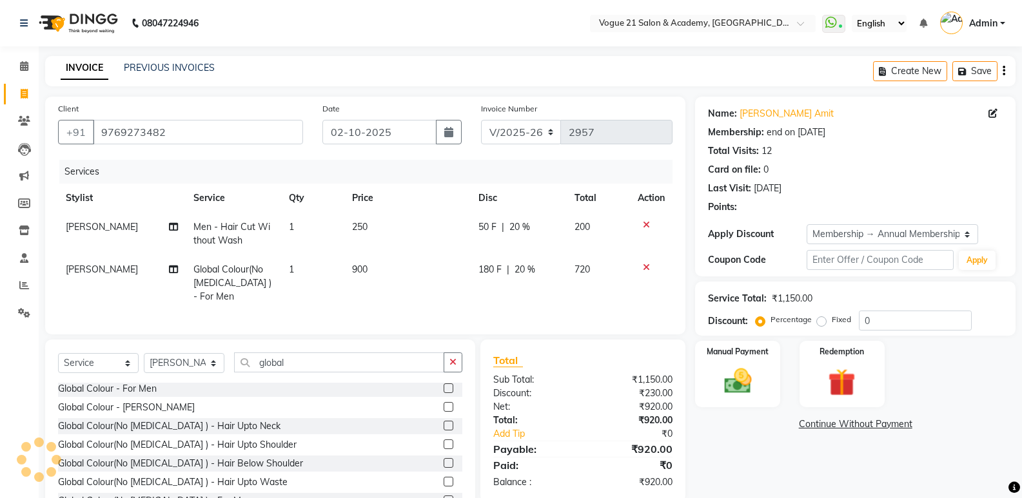
type input "20"
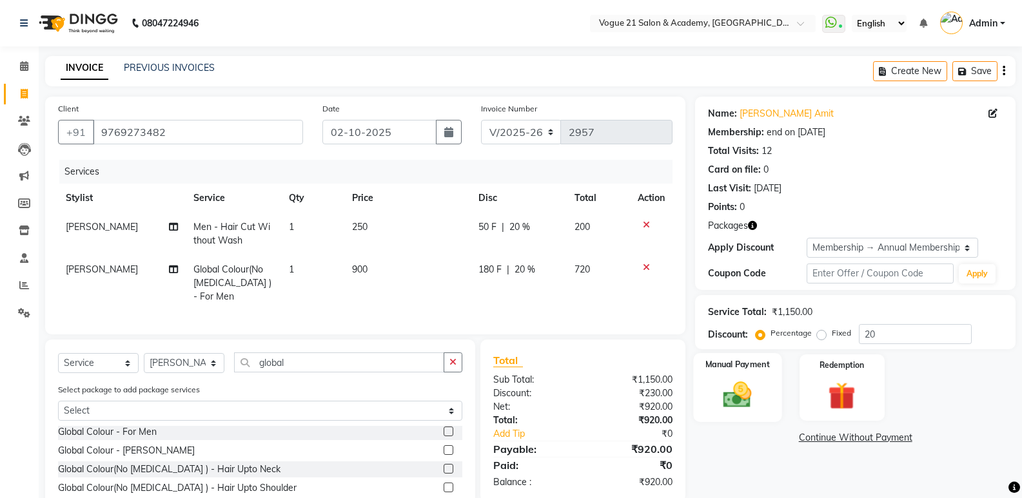
click at [718, 394] on img at bounding box center [737, 394] width 46 height 33
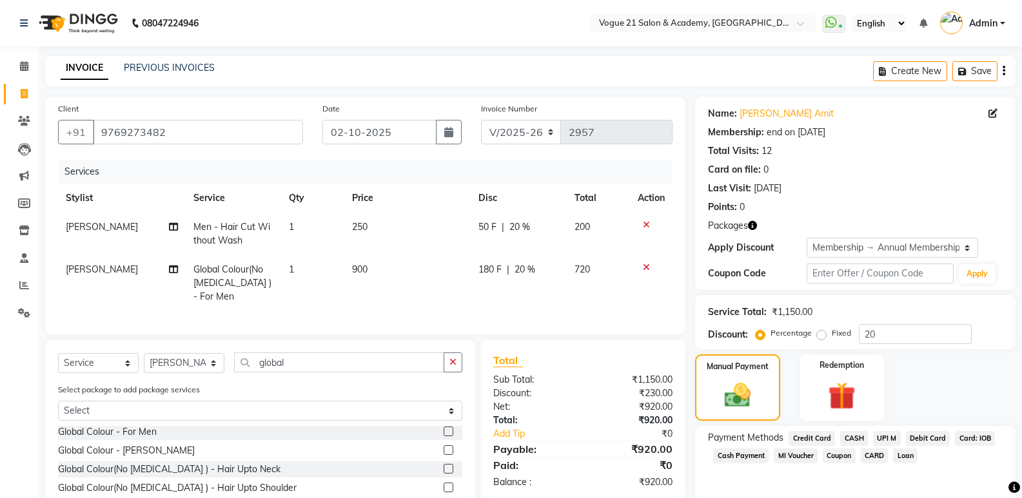
click at [859, 439] on span "CASH" at bounding box center [854, 438] width 28 height 15
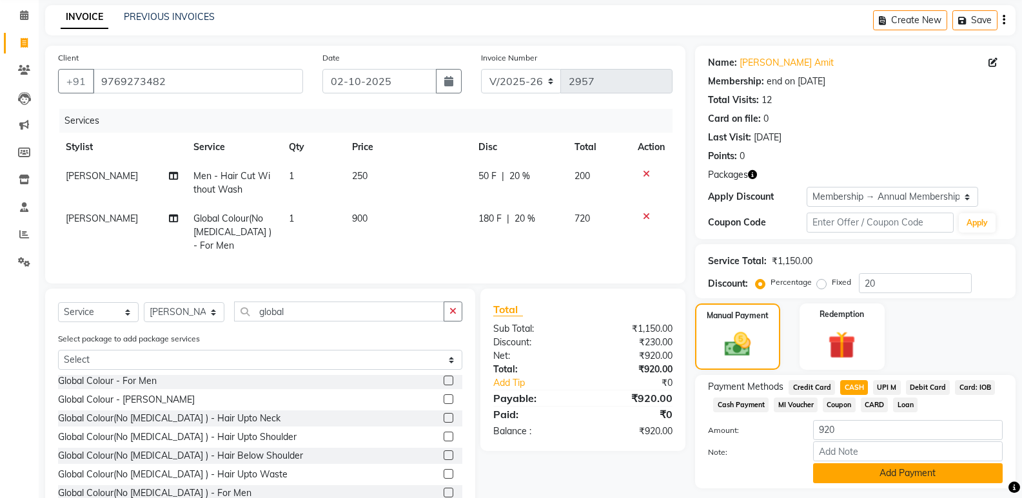
click at [939, 474] on button "Add Payment" at bounding box center [908, 473] width 190 height 20
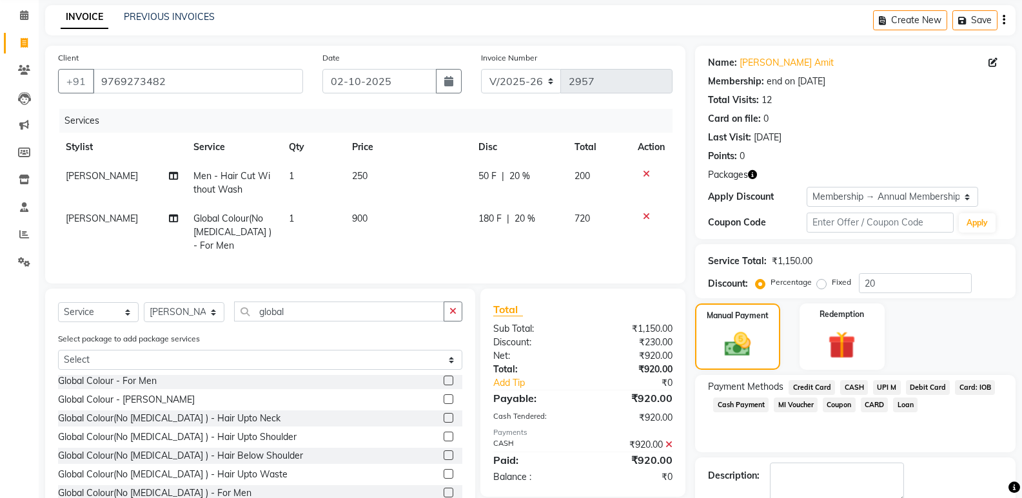
scroll to position [119, 0]
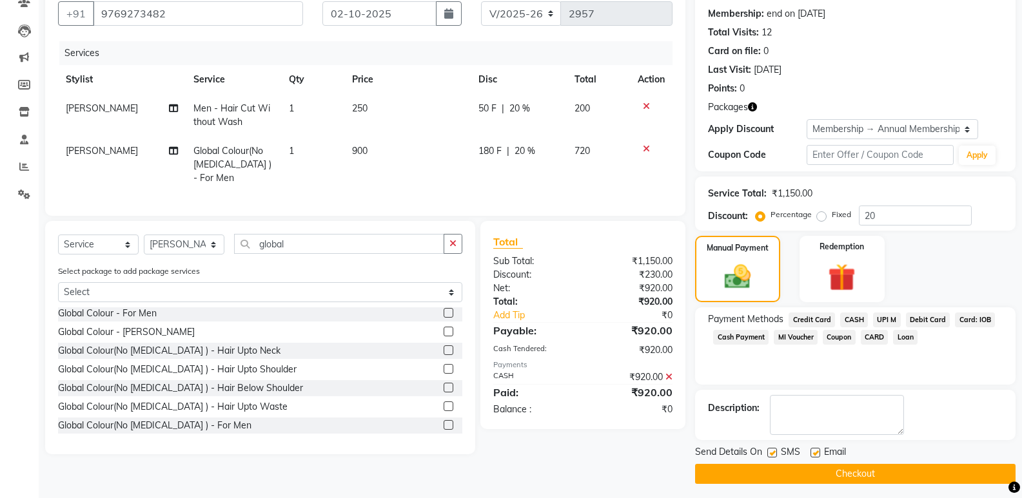
click at [962, 466] on button "Checkout" at bounding box center [855, 474] width 320 height 20
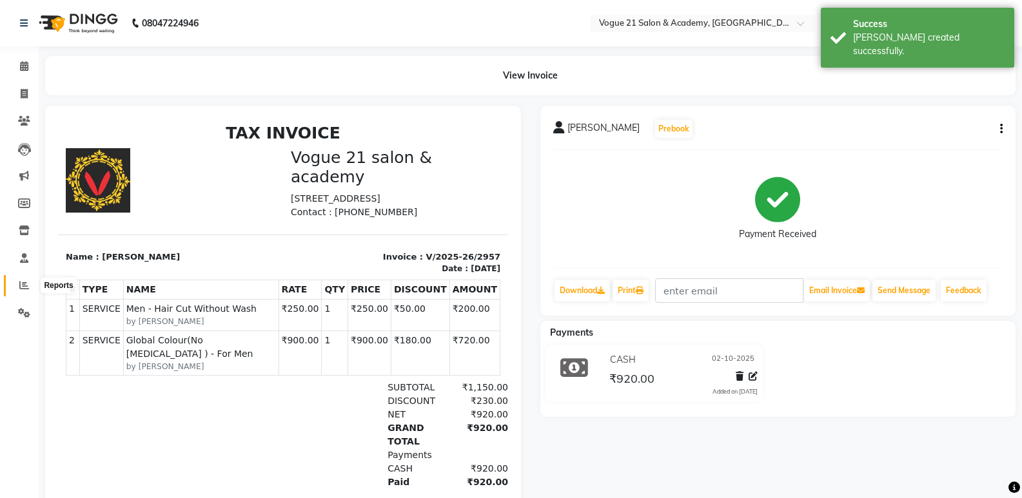
click at [23, 282] on icon at bounding box center [24, 285] width 10 height 10
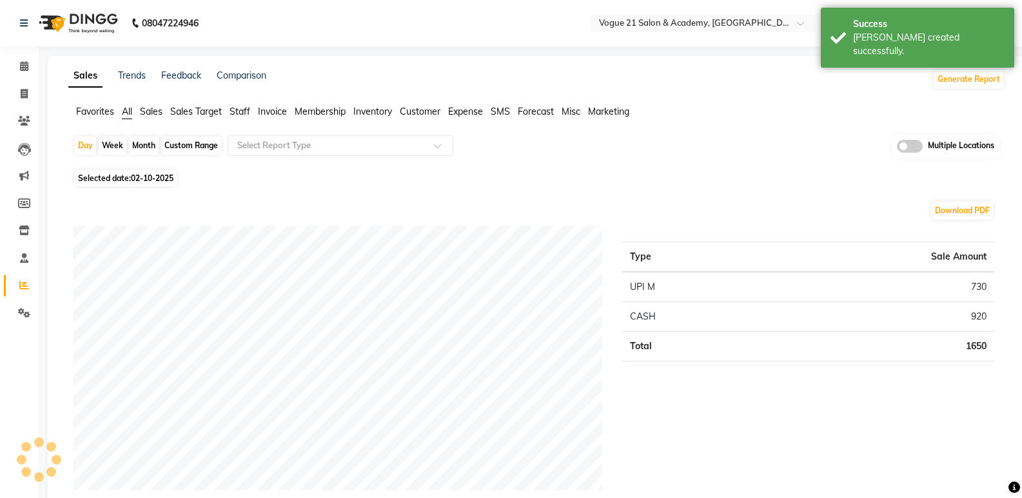
click at [237, 111] on span "Staff" at bounding box center [239, 112] width 21 height 12
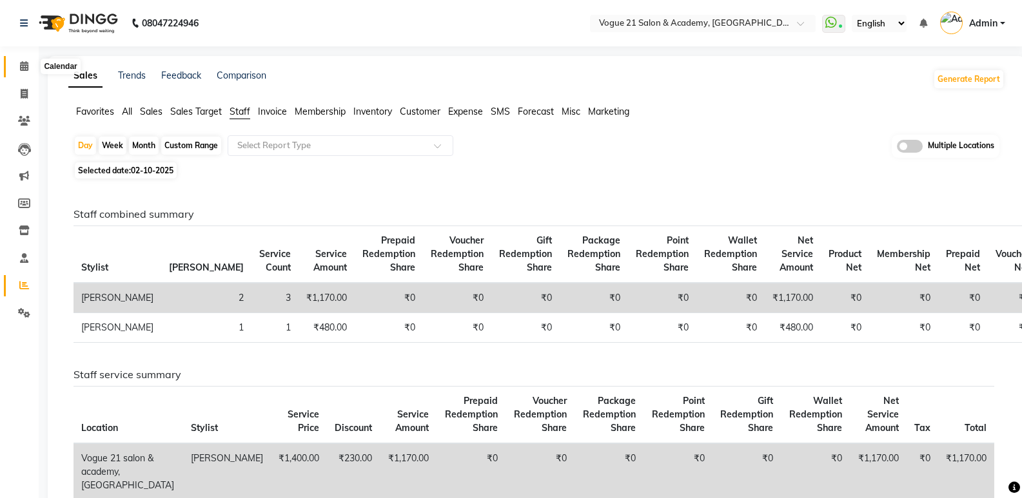
click at [21, 70] on icon at bounding box center [24, 66] width 8 height 10
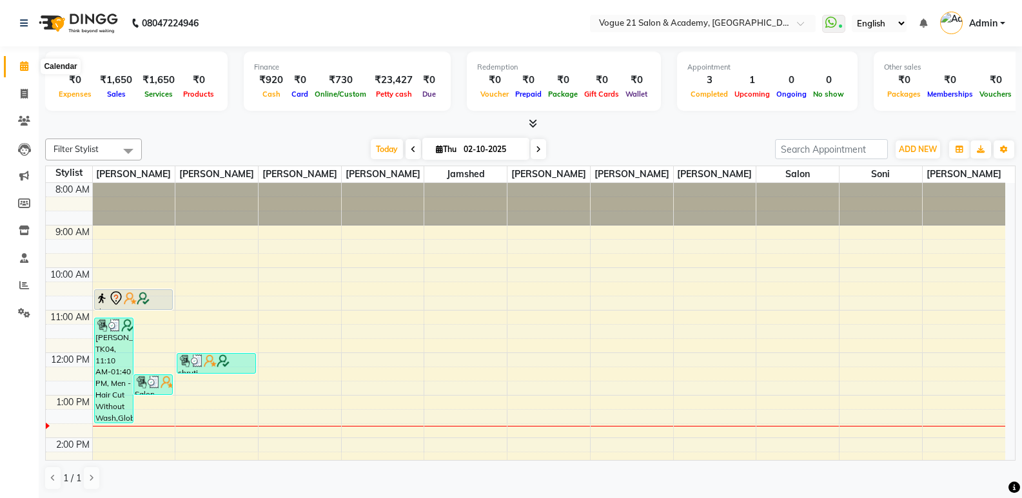
click at [20, 66] on icon at bounding box center [24, 66] width 8 height 10
click at [662, 24] on input "text" at bounding box center [689, 24] width 187 height 13
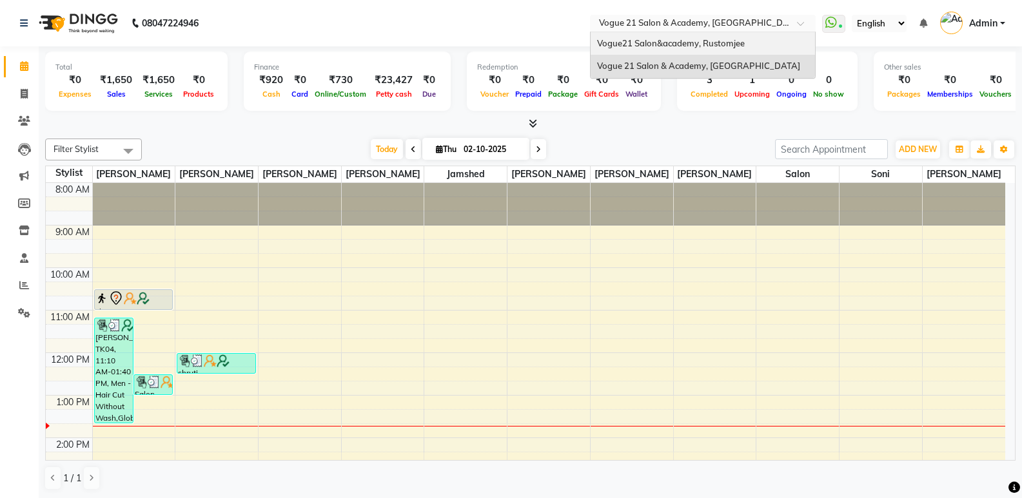
click at [667, 46] on span "Vogue21 Salon&academy, Rustomjee" at bounding box center [671, 43] width 148 height 10
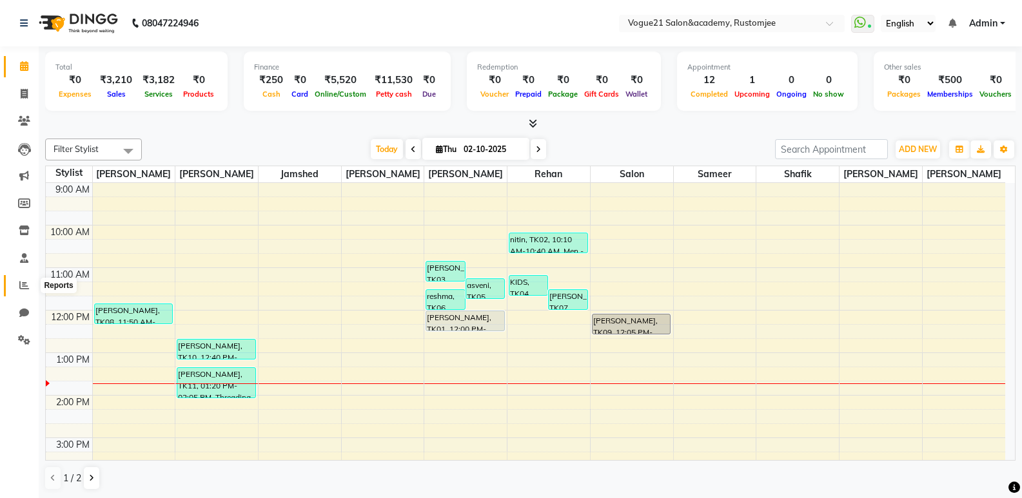
click at [25, 291] on span at bounding box center [24, 285] width 23 height 15
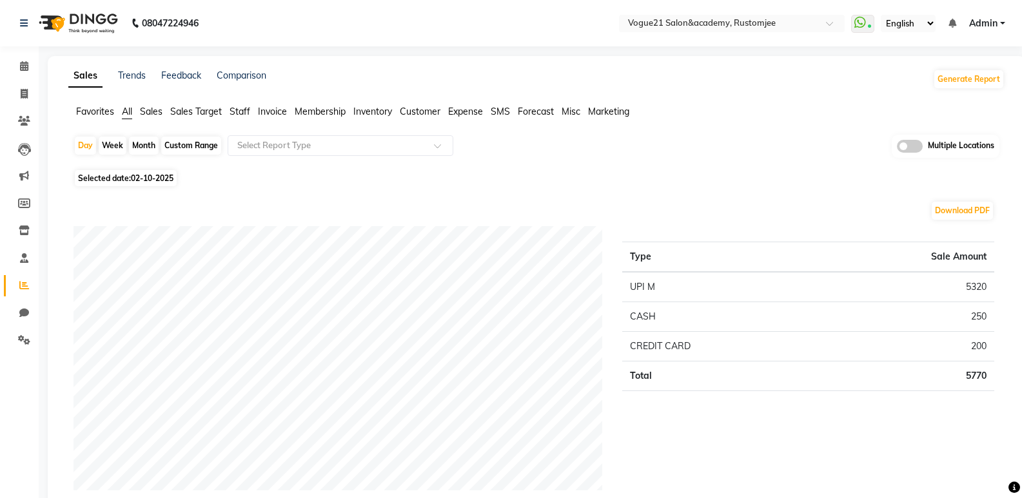
click at [245, 110] on span "Staff" at bounding box center [239, 112] width 21 height 12
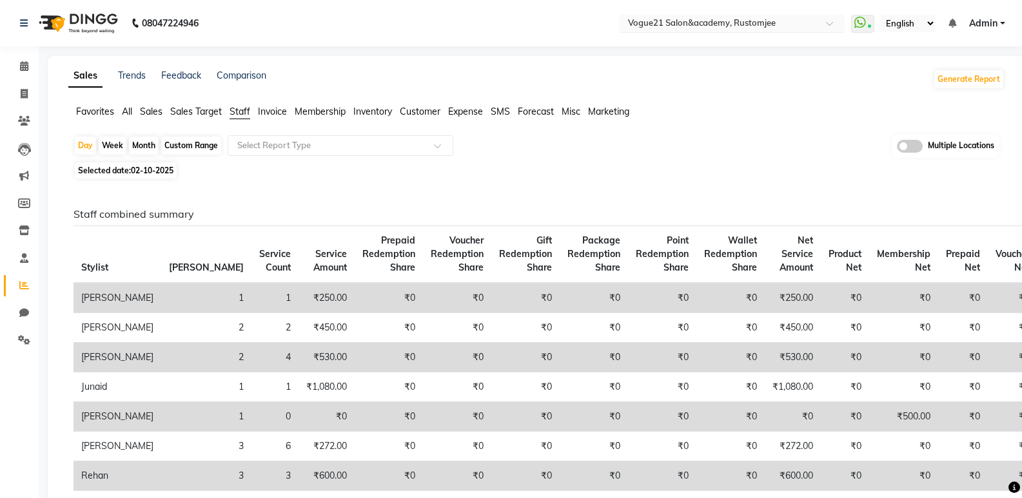
click at [657, 19] on input "text" at bounding box center [718, 24] width 187 height 13
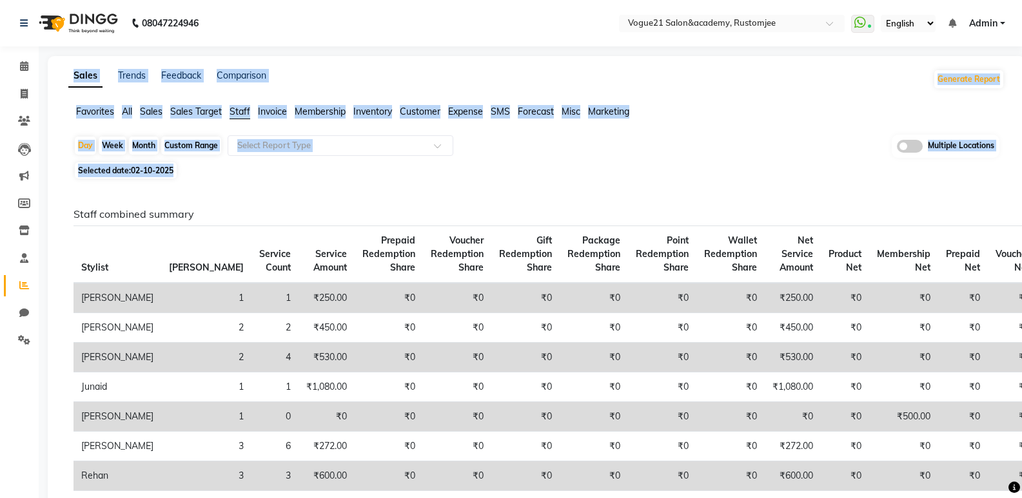
drag, startPoint x: 1020, startPoint y: 81, endPoint x: 1009, endPoint y: -3, distance: 84.4
click at [1009, 0] on html "08047224946 Select Location × Vogue21 Salon&academy, Rustomjee WhatsApp Status …" at bounding box center [511, 249] width 1022 height 498
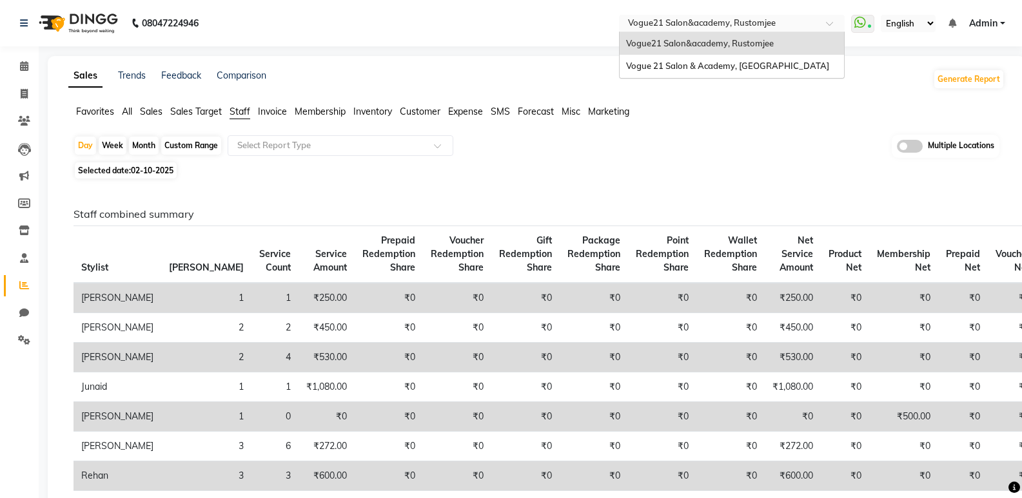
click at [734, 28] on input "text" at bounding box center [718, 24] width 187 height 13
click at [755, 59] on div "Vogue 21 Salon & Academy, [GEOGRAPHIC_DATA]" at bounding box center [731, 66] width 224 height 23
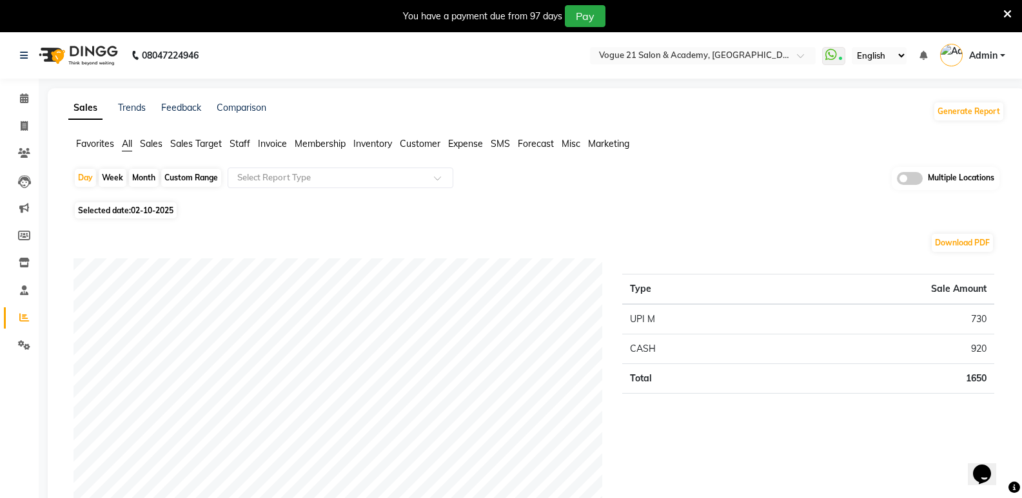
click at [244, 144] on span "Staff" at bounding box center [239, 144] width 21 height 12
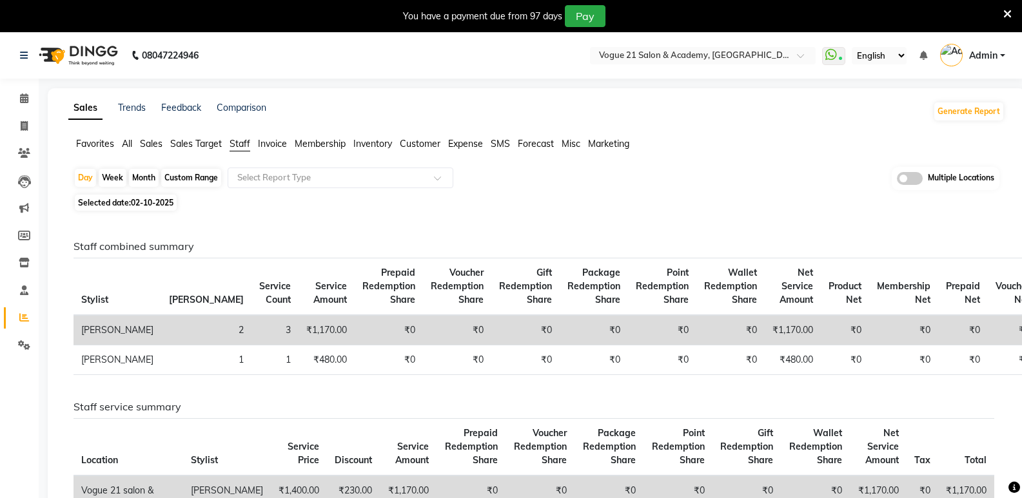
click at [147, 175] on div "Month" at bounding box center [144, 178] width 30 height 18
select select "10"
select select "2025"
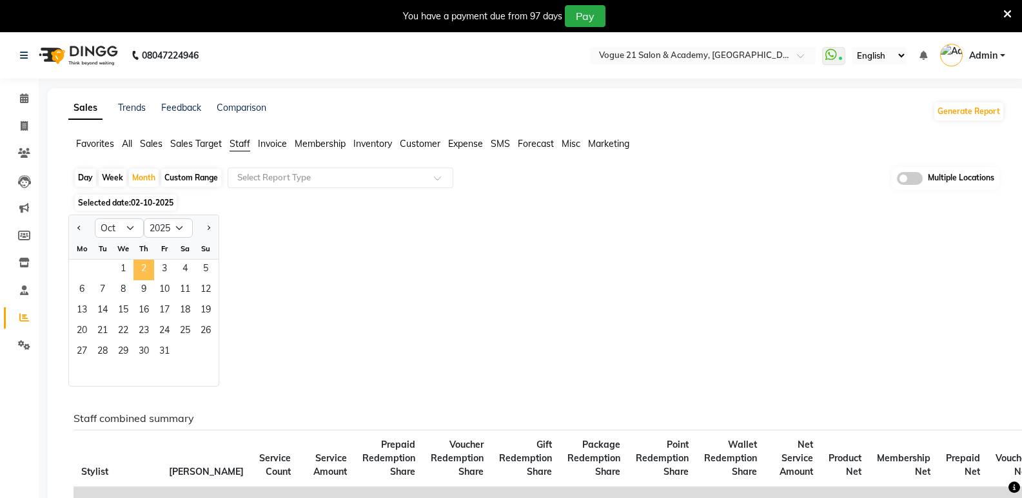
click at [151, 261] on span "2" at bounding box center [143, 270] width 21 height 21
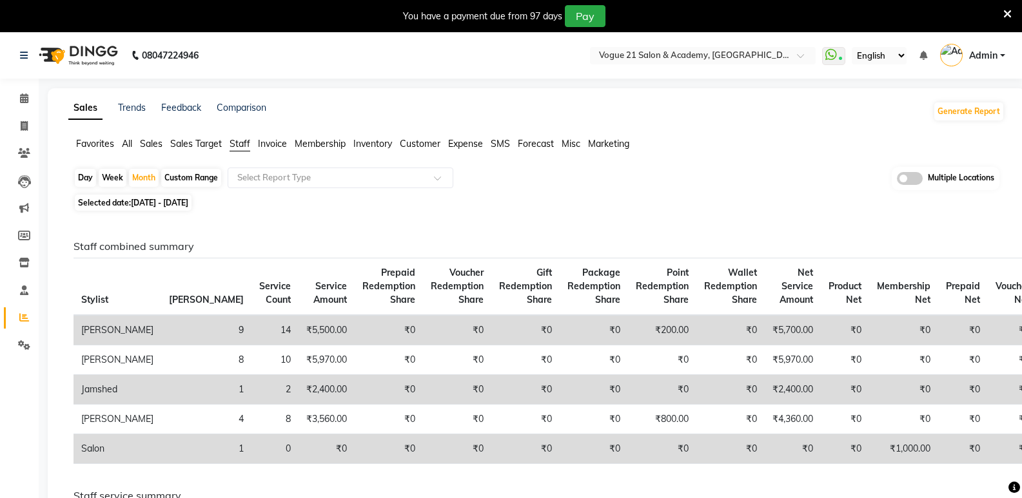
click at [94, 175] on div "Day" at bounding box center [85, 178] width 21 height 18
select select "10"
select select "2025"
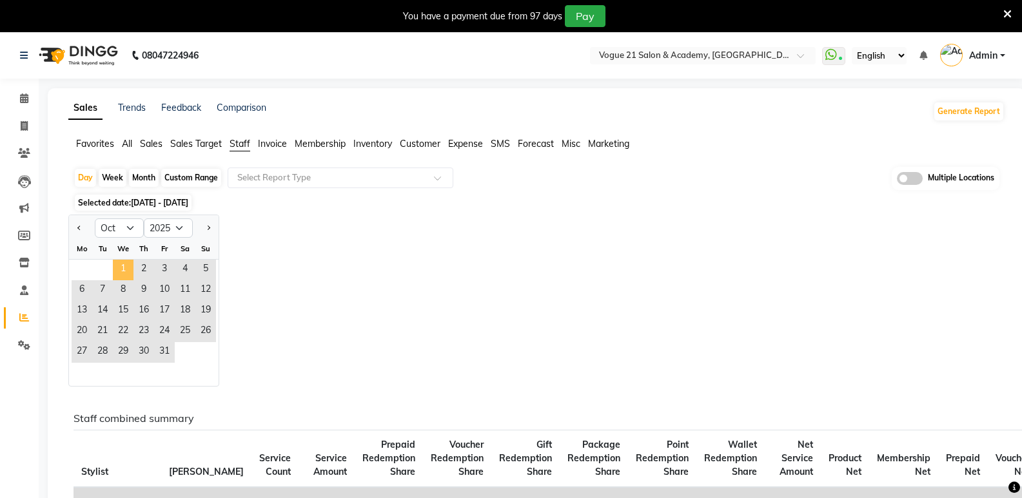
click at [131, 268] on span "1" at bounding box center [123, 270] width 21 height 21
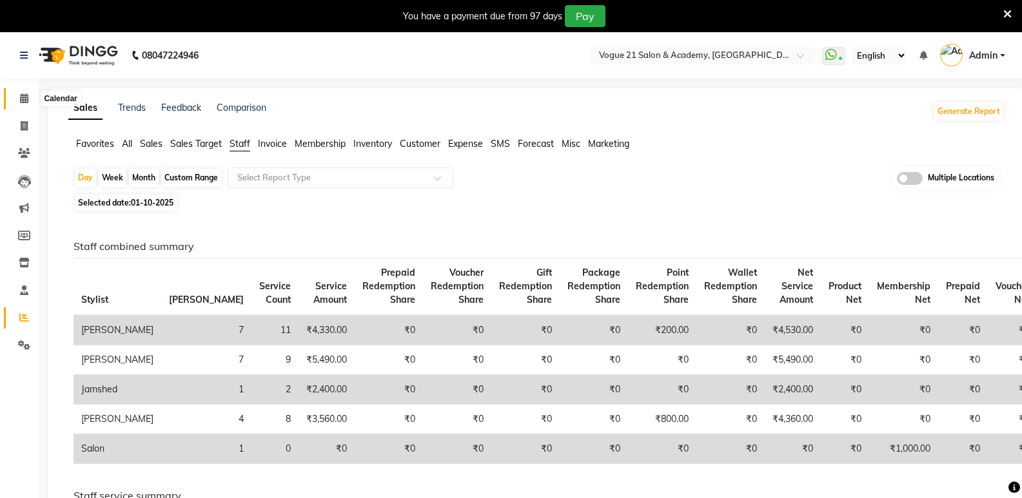
click at [22, 100] on icon at bounding box center [24, 98] width 8 height 10
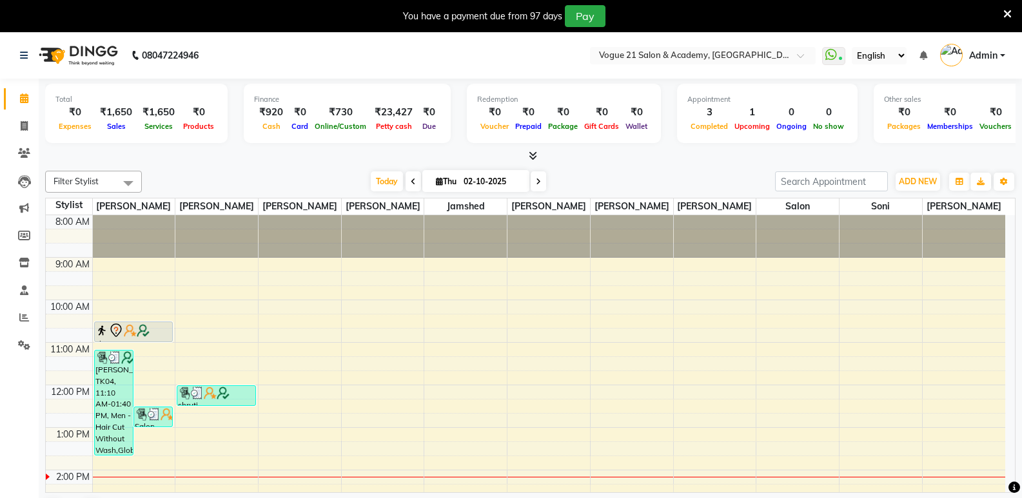
click at [4, 88] on link "Calendar" at bounding box center [19, 98] width 31 height 21
click at [18, 126] on span at bounding box center [24, 126] width 23 height 15
select select "service"
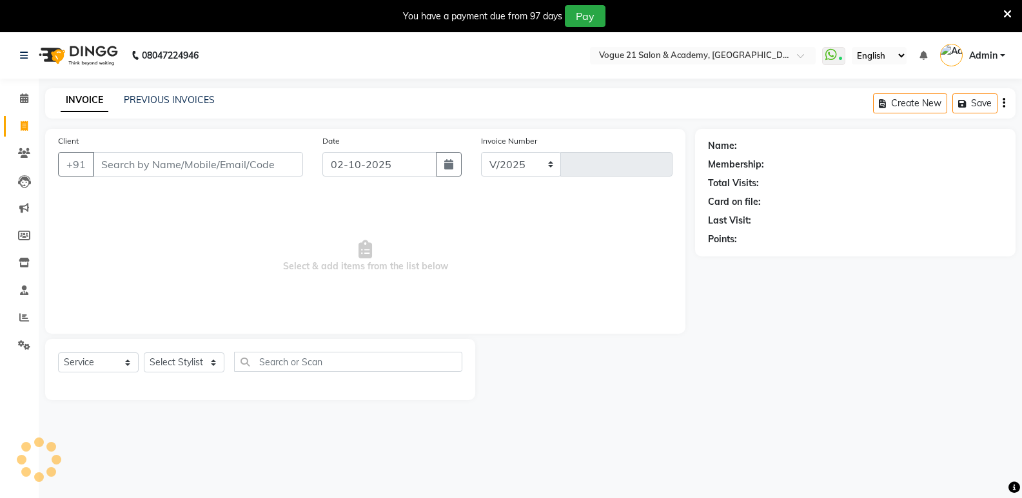
select select "4433"
type input "2958"
click at [128, 165] on input "Client" at bounding box center [198, 164] width 210 height 24
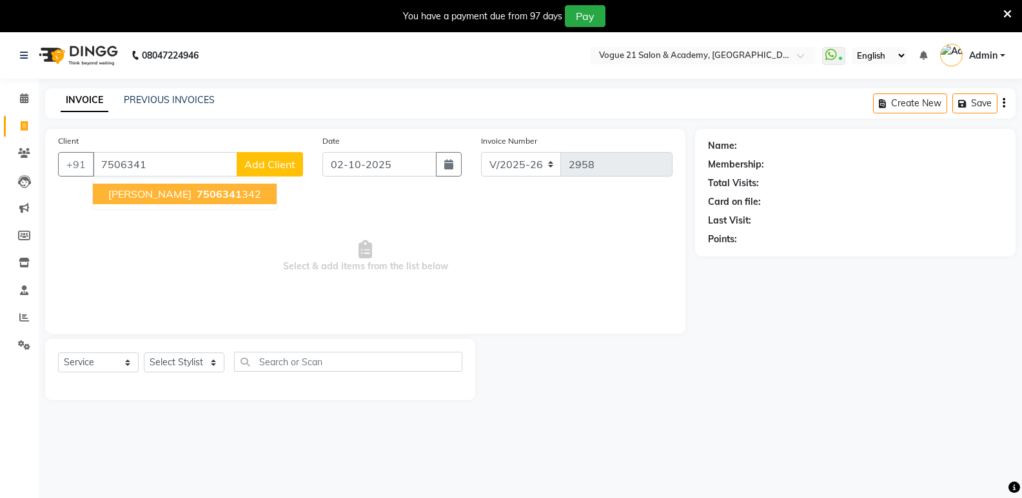
click at [119, 197] on span "Suresh Rajpurohit" at bounding box center [149, 194] width 83 height 13
type input "7506341342"
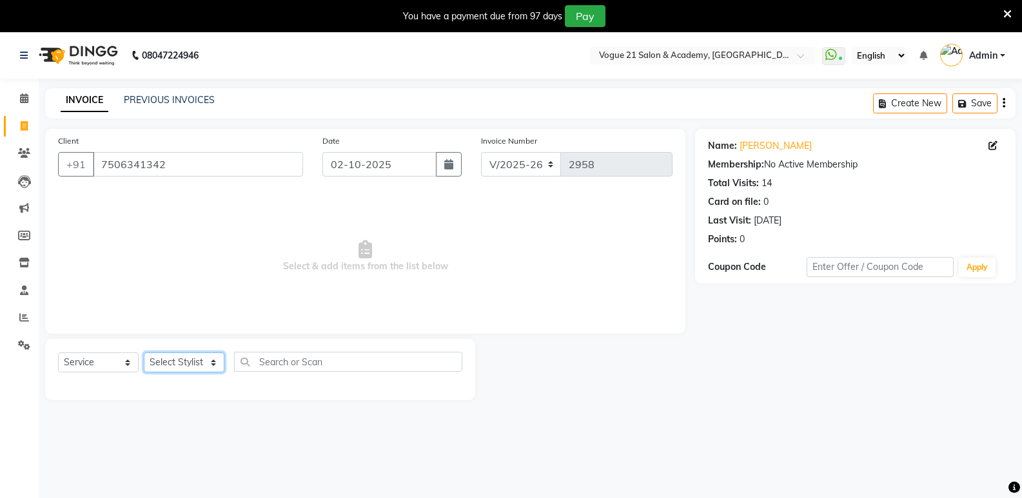
click at [186, 356] on select "Select Stylist aahil aamir Alicia Dsouza Altamash Jamshed jyoti chauhan Pooja y…" at bounding box center [184, 363] width 81 height 20
select select "73195"
click at [144, 353] on select "Select Stylist aahil aamir Alicia Dsouza Altamash Jamshed jyoti chauhan Pooja y…" at bounding box center [184, 363] width 81 height 20
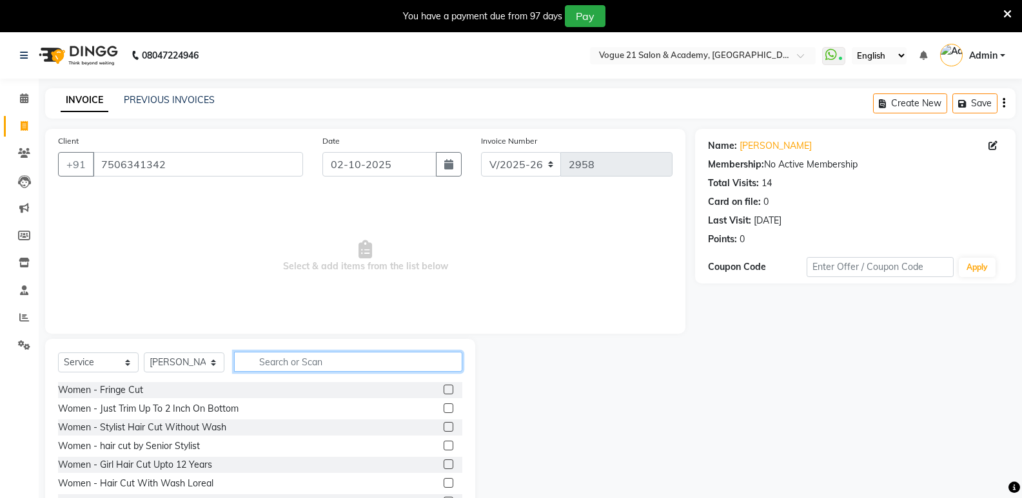
click at [277, 367] on input "text" at bounding box center [348, 362] width 228 height 20
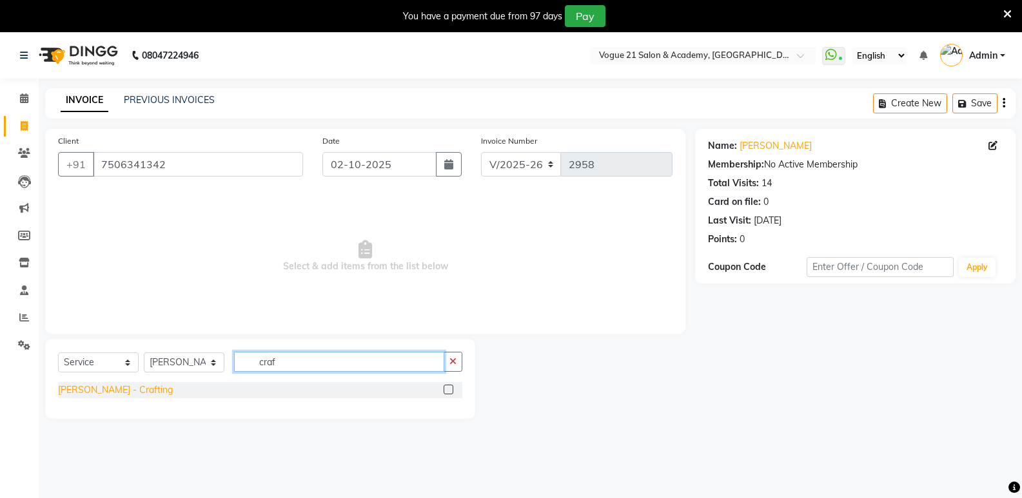
type input "craf"
click at [107, 391] on div "Beard - Crafting" at bounding box center [115, 391] width 115 height 14
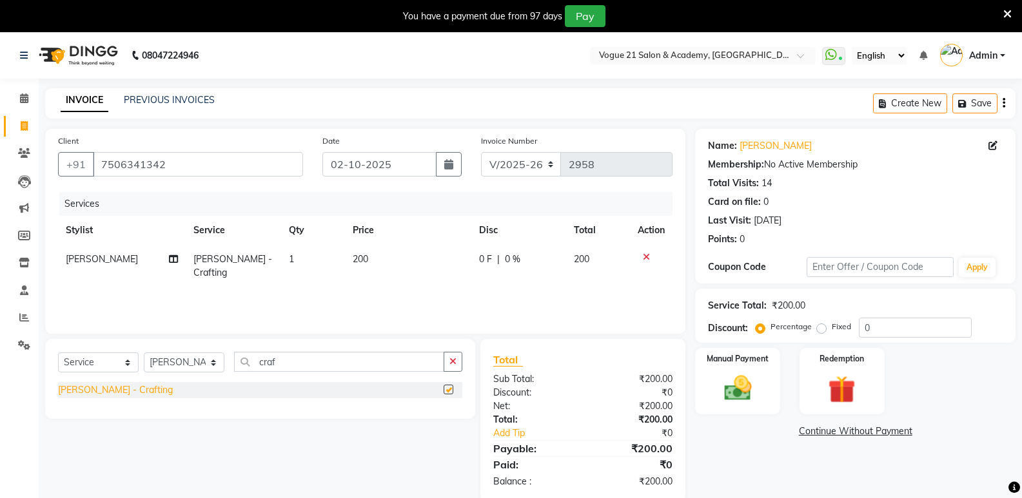
checkbox input "false"
click at [734, 378] on img at bounding box center [737, 388] width 46 height 33
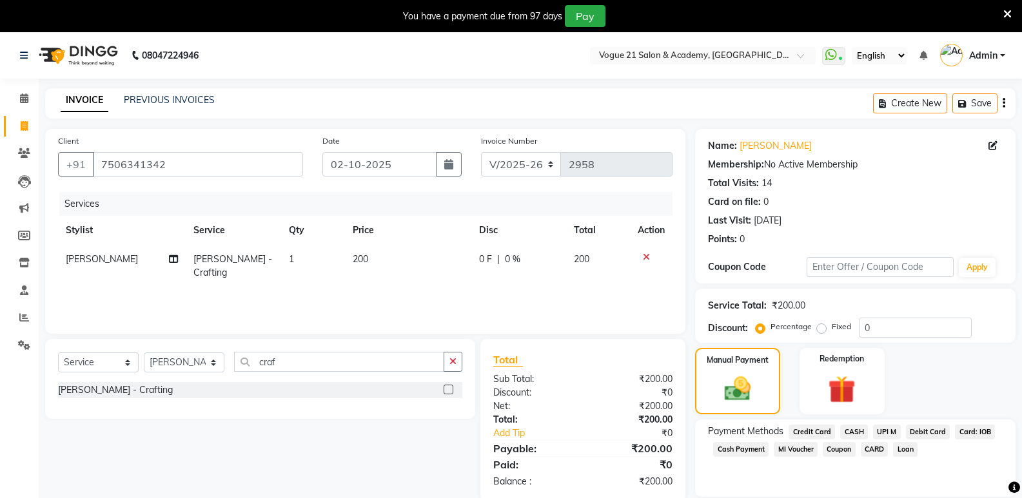
click at [887, 433] on span "UPI M" at bounding box center [887, 432] width 28 height 15
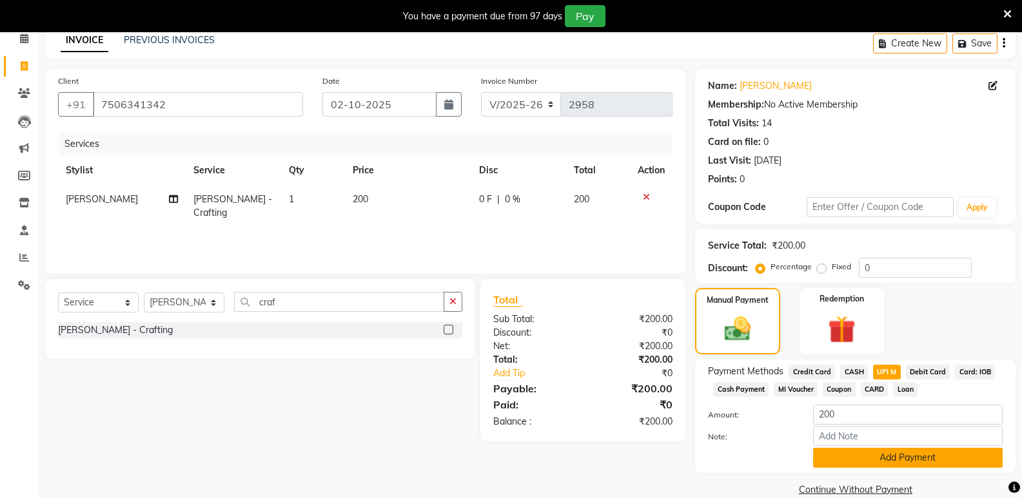
click at [985, 456] on button "Add Payment" at bounding box center [908, 458] width 190 height 20
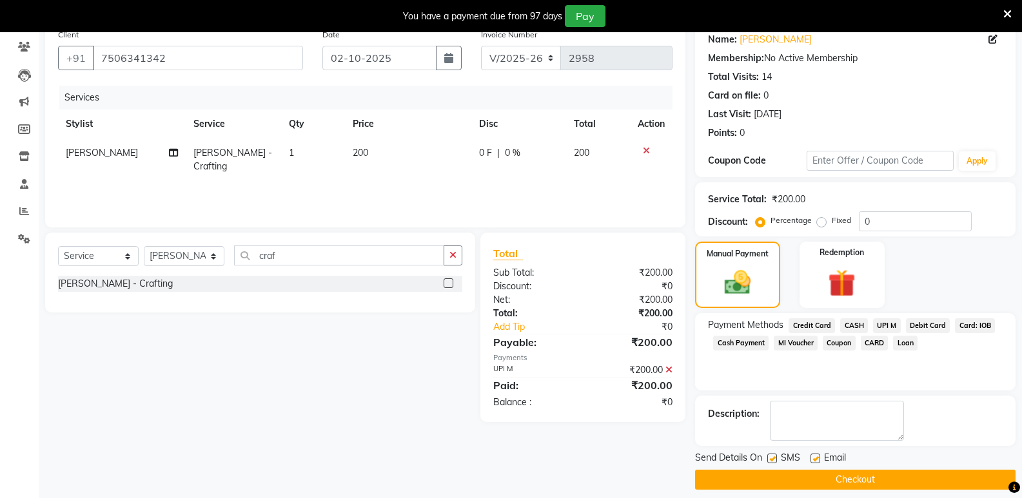
scroll to position [114, 0]
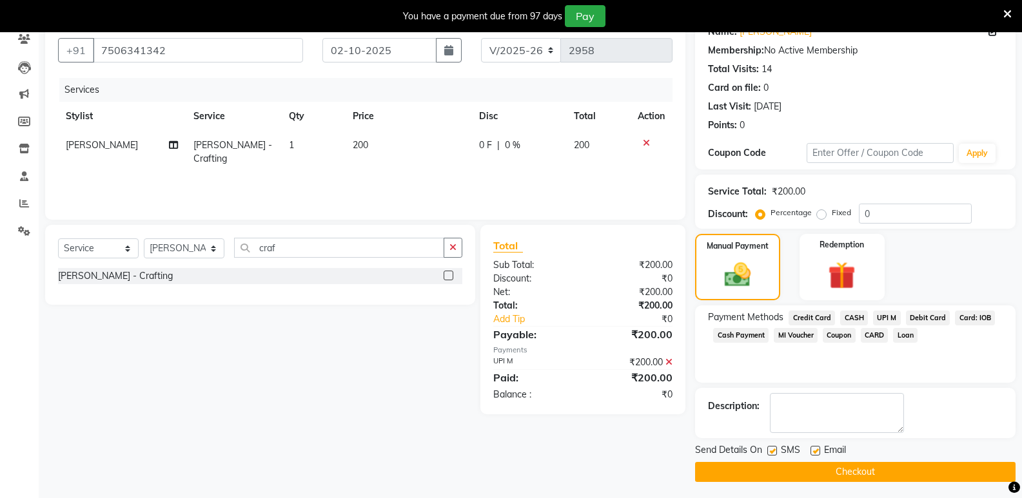
click at [725, 472] on button "Checkout" at bounding box center [855, 472] width 320 height 20
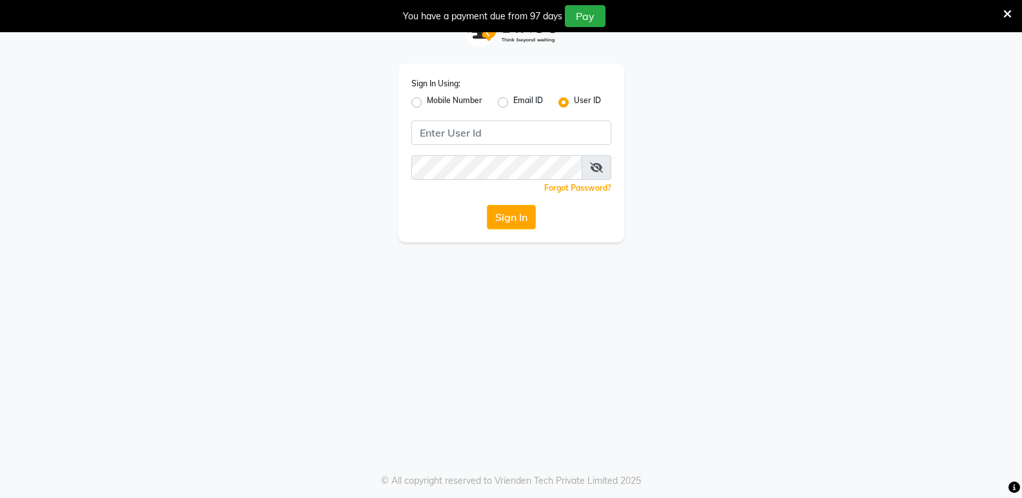
scroll to position [32, 0]
click at [1006, 12] on icon at bounding box center [1007, 14] width 8 height 12
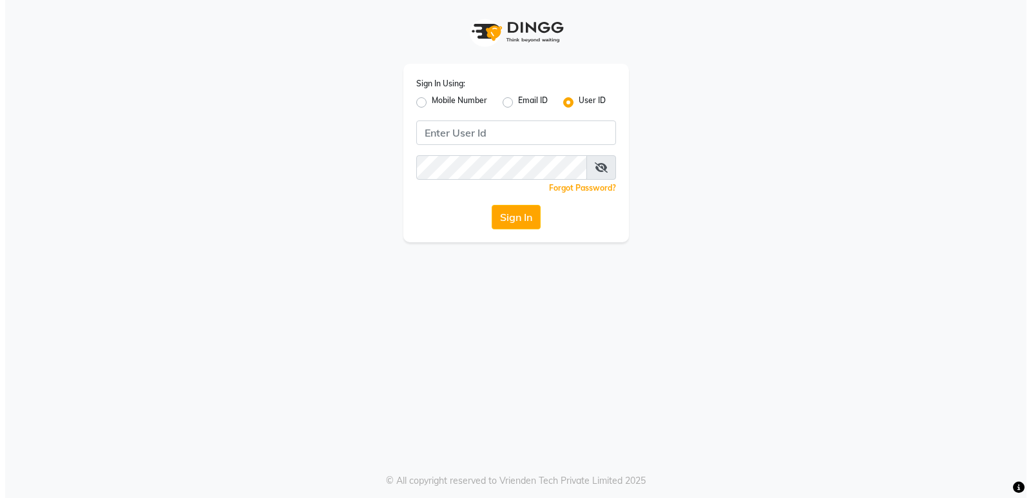
scroll to position [0, 0]
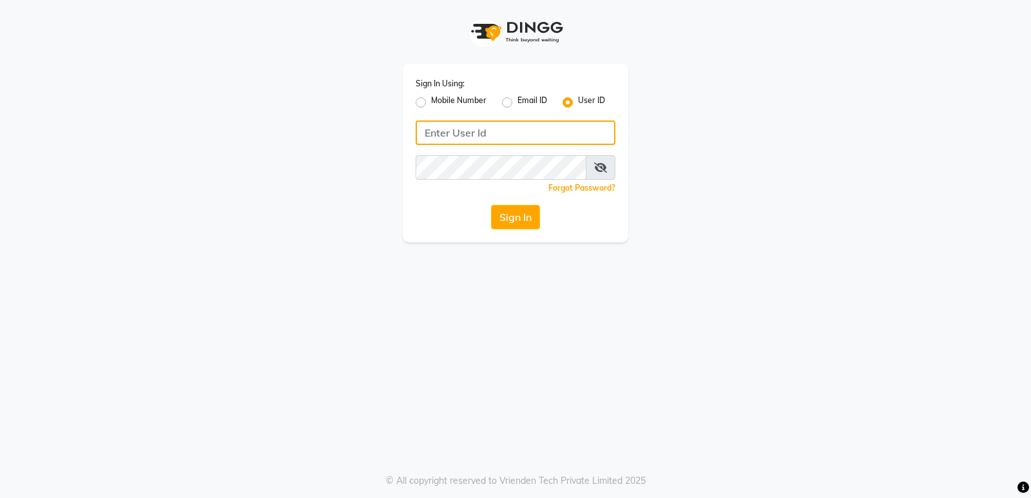
click at [512, 135] on input "Username" at bounding box center [516, 133] width 200 height 24
type input "vogue21"
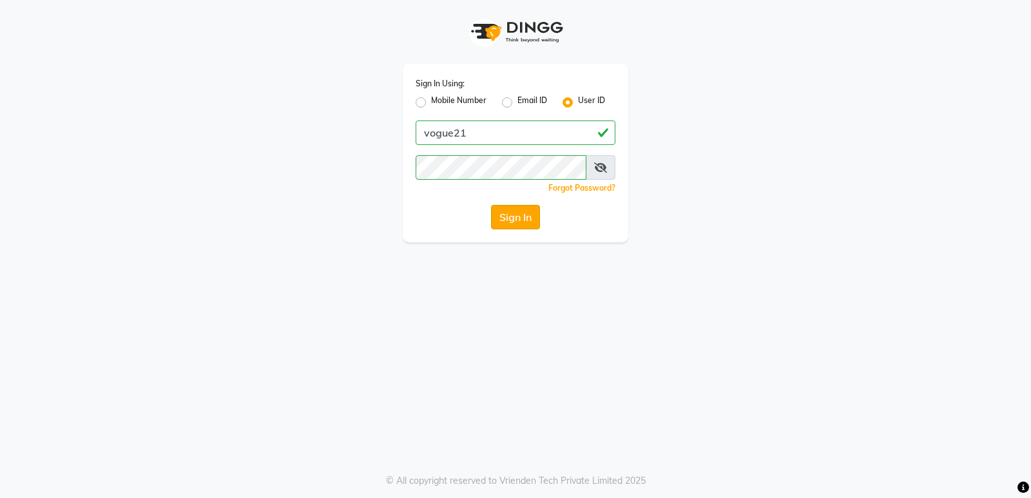
click at [505, 219] on button "Sign In" at bounding box center [515, 217] width 49 height 24
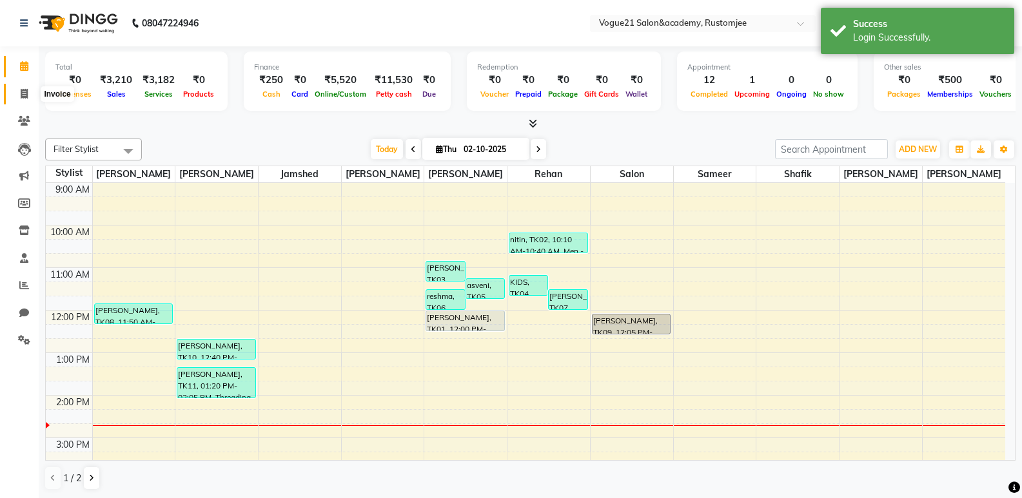
click at [25, 93] on icon at bounding box center [24, 94] width 7 height 10
select select "service"
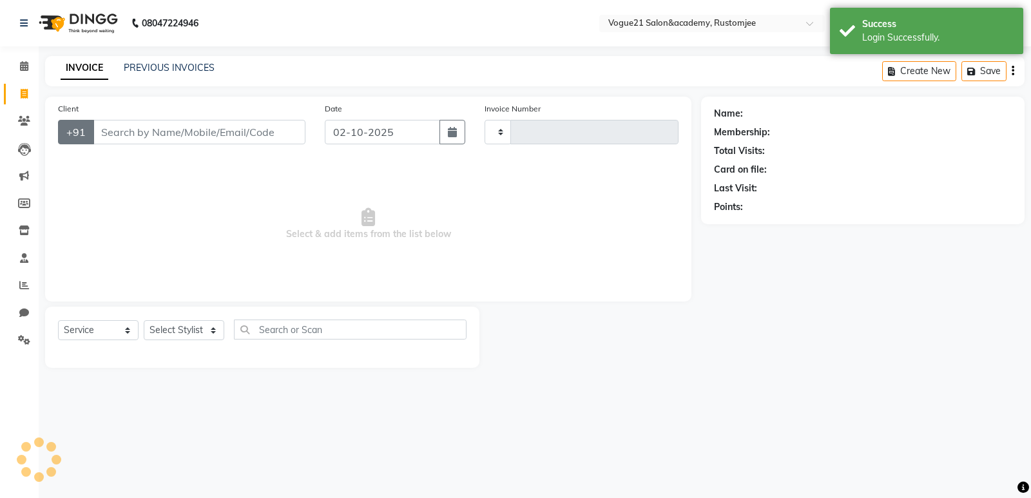
type input "3331"
select select "8171"
click at [112, 130] on input "Client" at bounding box center [199, 132] width 213 height 24
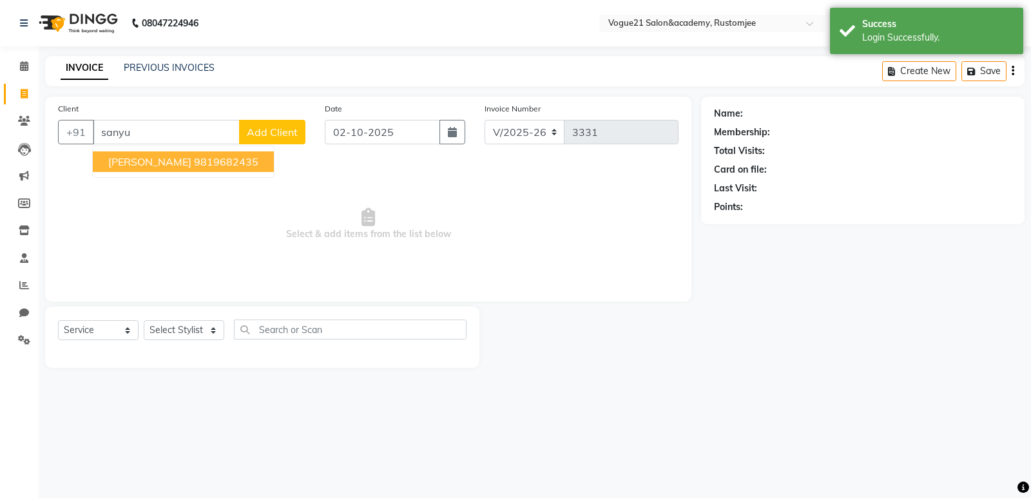
click at [204, 164] on ngb-highlight "9819682435" at bounding box center [226, 161] width 64 height 13
type input "9819682435"
select select "1: Object"
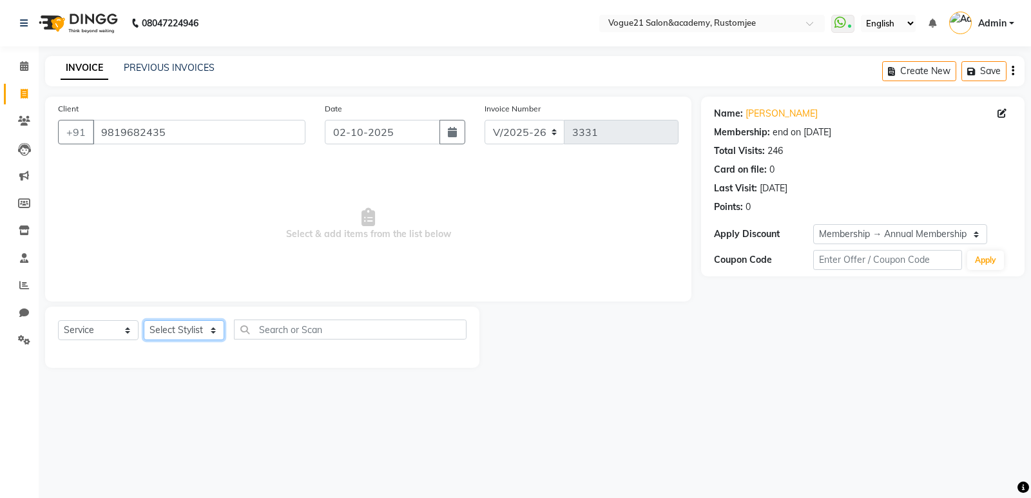
click at [186, 333] on select "Select Stylist aahil Aatish Survase alicia anju soni Jamshed junaid Pooja yadav…" at bounding box center [184, 330] width 81 height 20
drag, startPoint x: 744, startPoint y: 24, endPoint x: 749, endPoint y: 5, distance: 20.6
click at [744, 24] on input "text" at bounding box center [699, 24] width 187 height 13
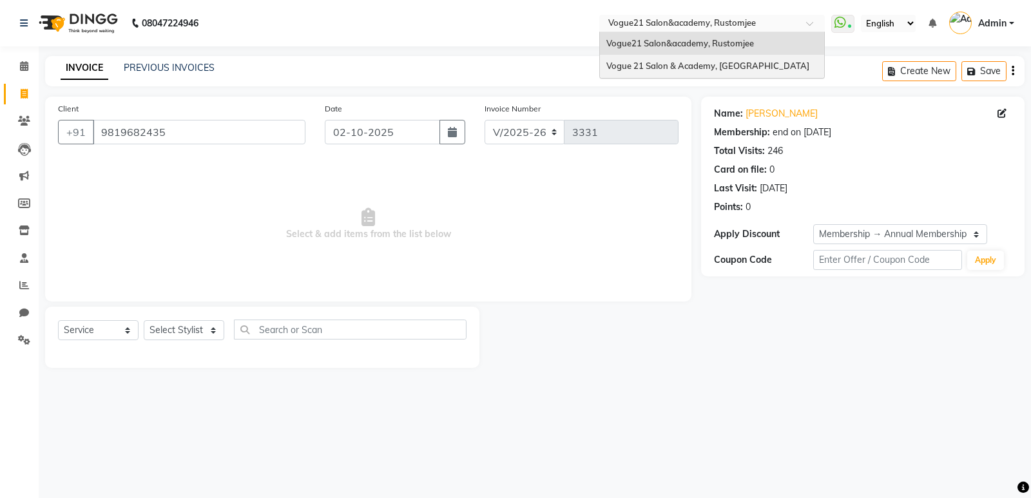
click at [728, 72] on div "Vogue 21 Salon & Academy, [GEOGRAPHIC_DATA]" at bounding box center [712, 66] width 224 height 23
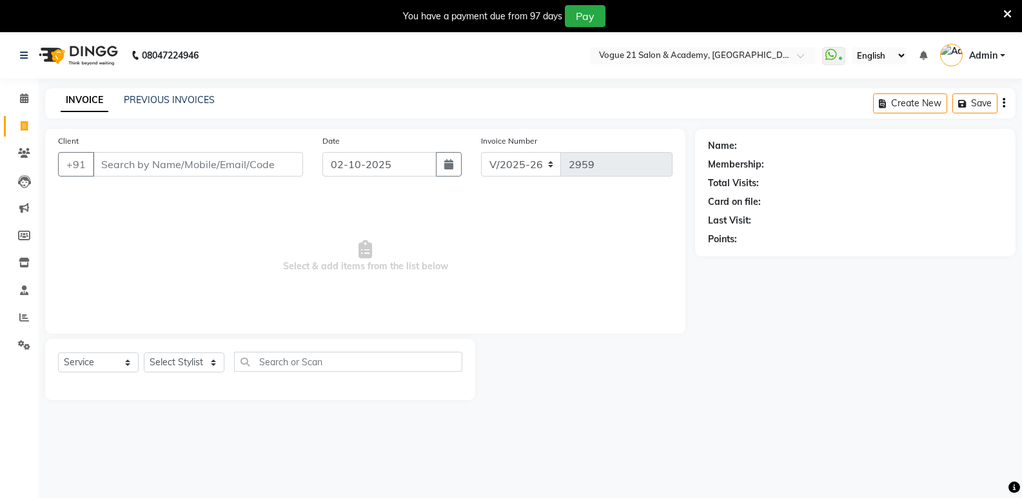
select select "4433"
select select "service"
click at [144, 162] on input "Client" at bounding box center [198, 164] width 210 height 24
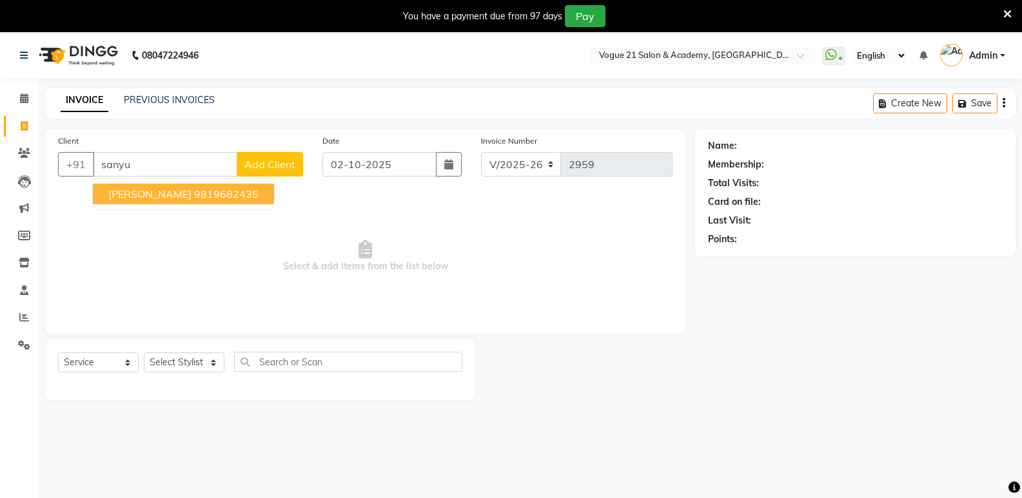
click at [151, 200] on span "[PERSON_NAME]" at bounding box center [149, 194] width 83 height 13
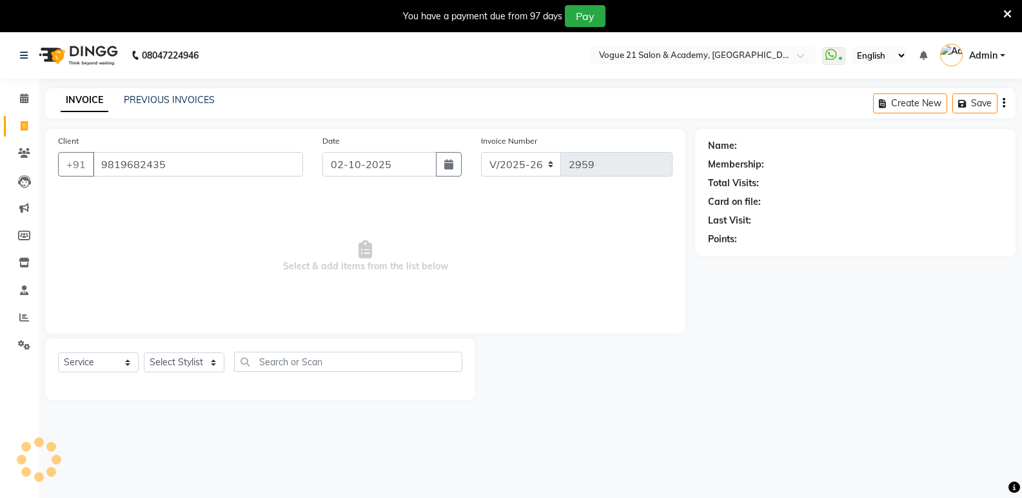
type input "9819682435"
select select "1: Object"
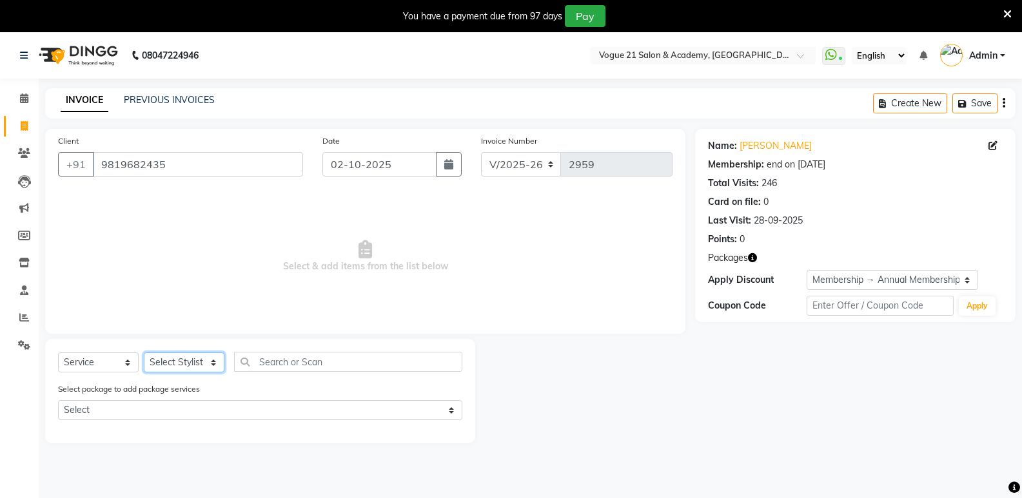
click at [171, 366] on select "Select Stylist [PERSON_NAME] [PERSON_NAME] [PERSON_NAME] [PERSON_NAME] [PERSON_…" at bounding box center [184, 363] width 81 height 20
select select "79160"
click at [144, 353] on select "Select Stylist [PERSON_NAME] [PERSON_NAME] [PERSON_NAME] [PERSON_NAME] [PERSON_…" at bounding box center [184, 363] width 81 height 20
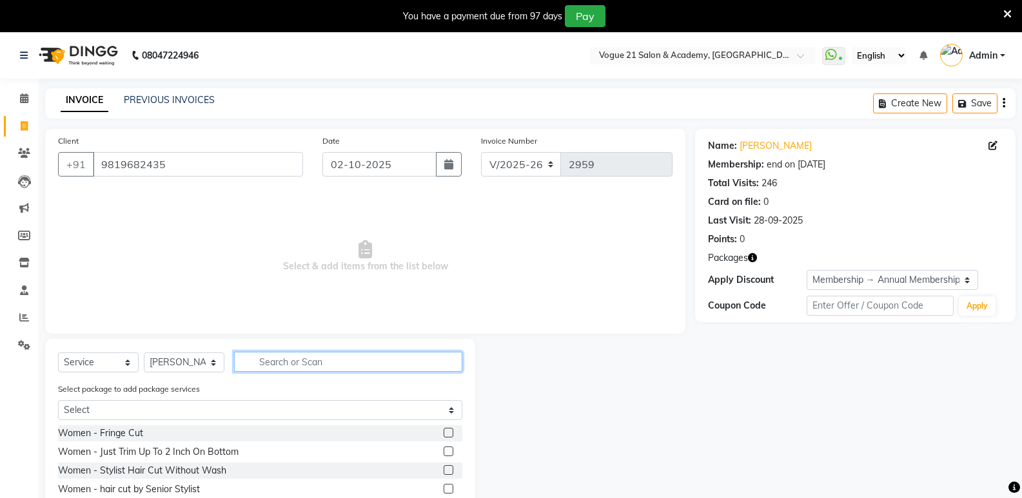
click at [306, 362] on input "text" at bounding box center [348, 362] width 228 height 20
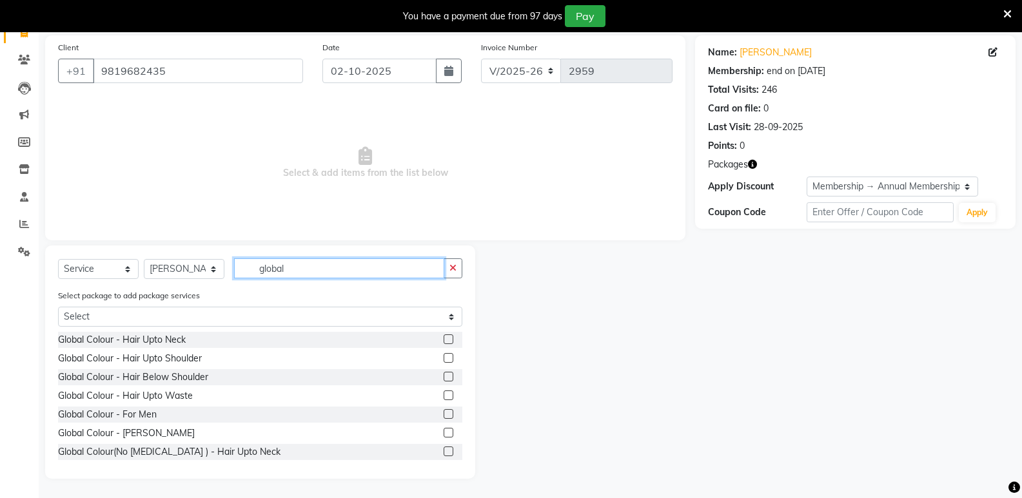
click at [319, 265] on input "global" at bounding box center [339, 268] width 210 height 20
type input "g"
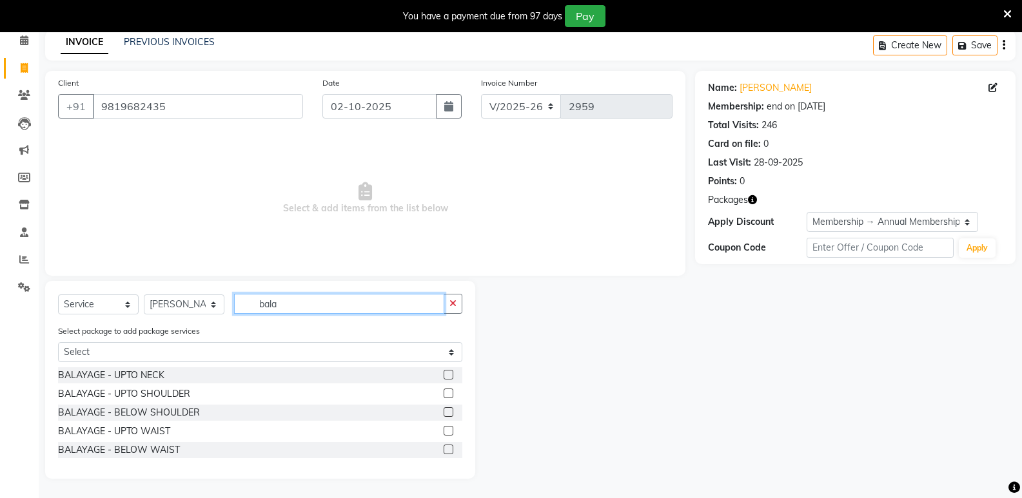
scroll to position [58, 0]
type input "balay"
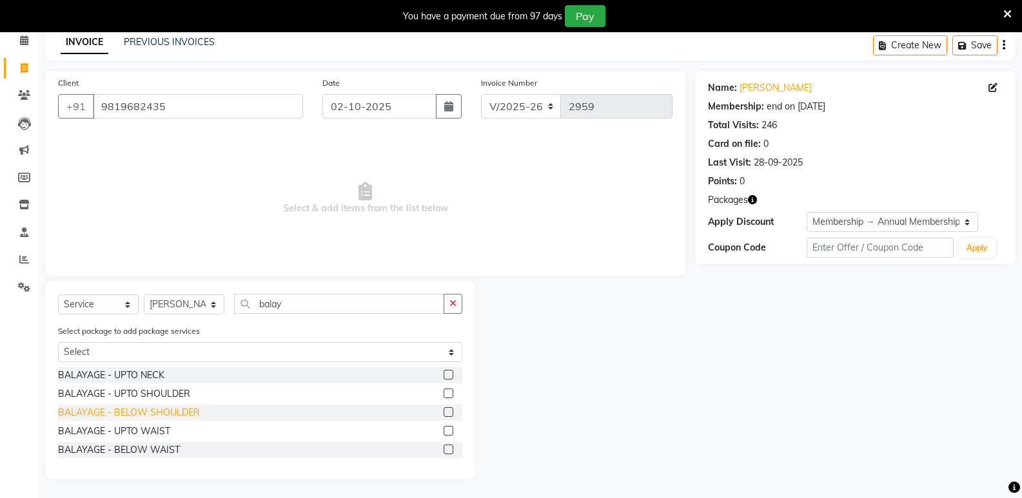
click at [165, 414] on div "BALAYAGE - BELOW SHOULDER" at bounding box center [129, 413] width 142 height 14
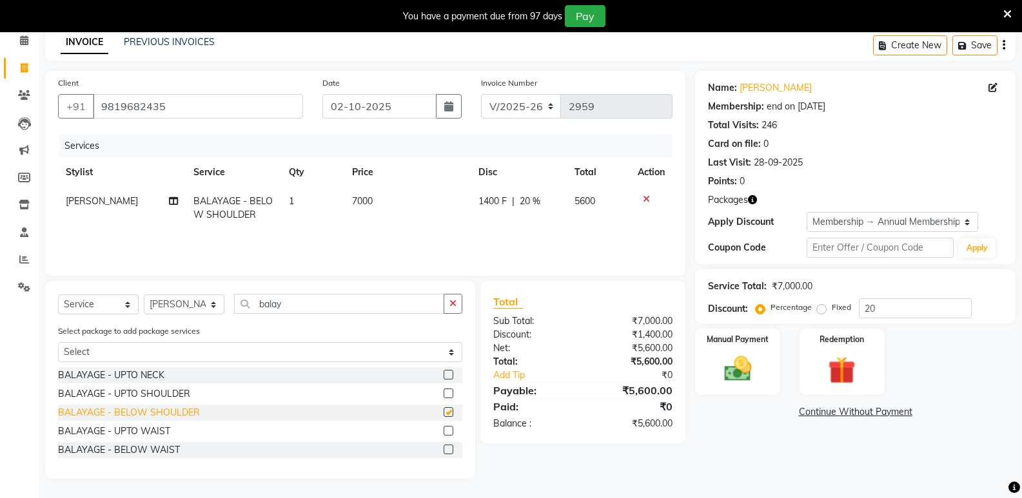
checkbox input "false"
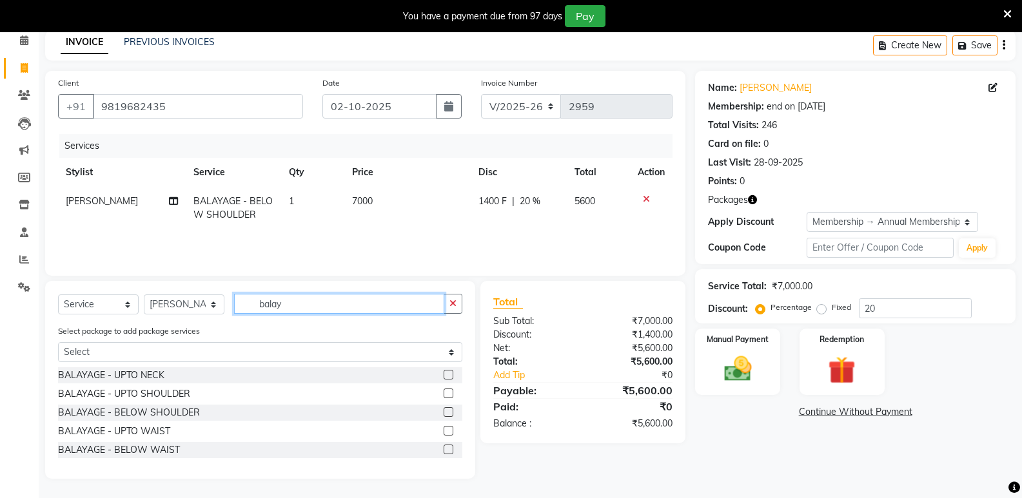
click at [311, 305] on input "balay" at bounding box center [339, 304] width 210 height 20
type input "b"
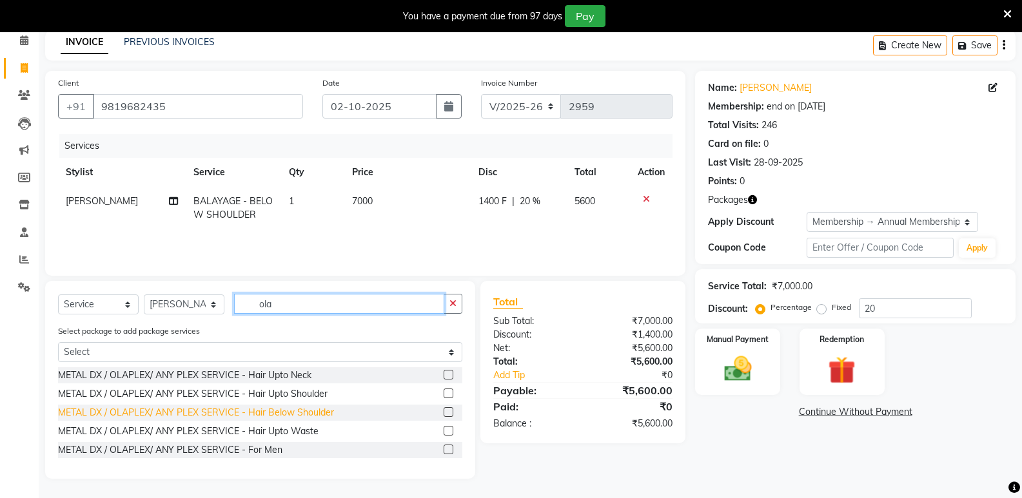
type input "ola"
click at [252, 406] on div "METAL DX / OLAPLEX/ ANY PLEX SERVICE - Hair Below Shoulder" at bounding box center [196, 413] width 276 height 14
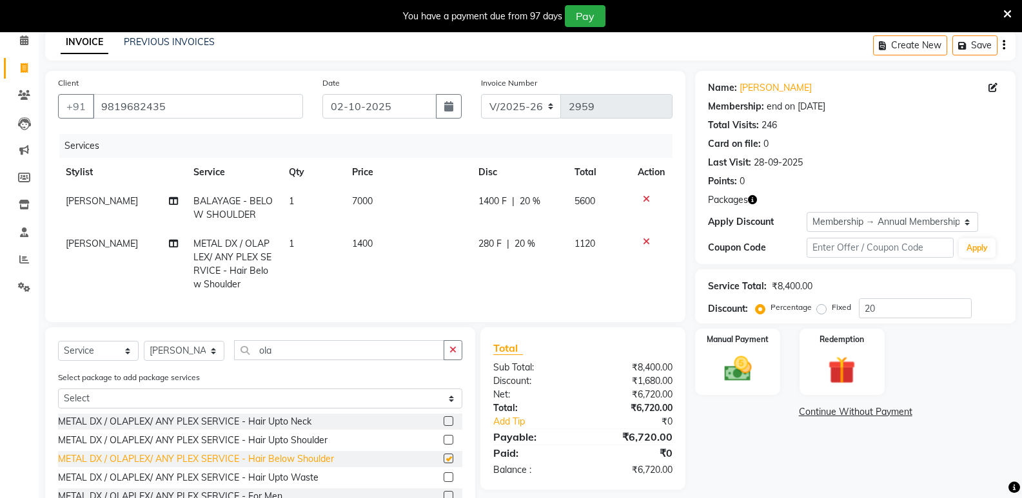
checkbox input "false"
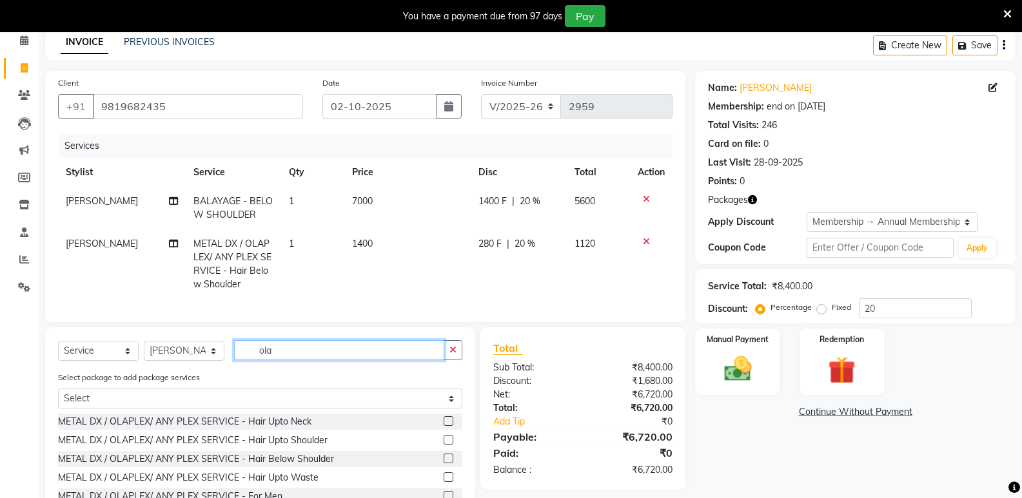
click at [327, 358] on input "ola" at bounding box center [339, 350] width 210 height 20
type input "o"
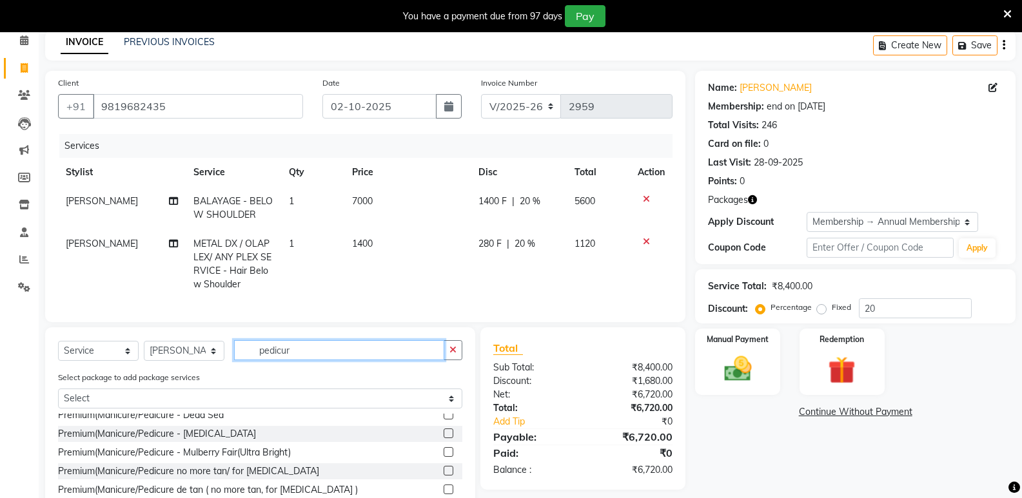
scroll to position [72, 0]
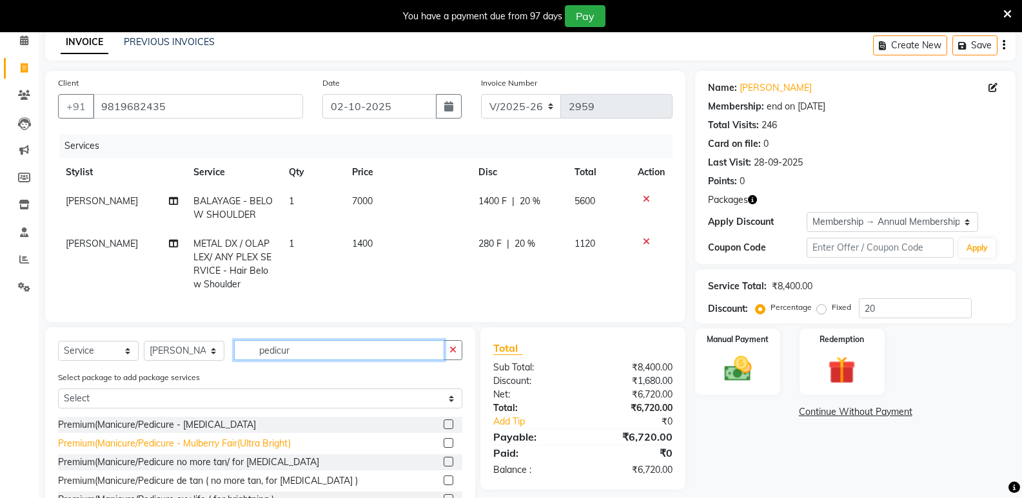
type input "pedicur"
click at [275, 451] on div "Premium(Manicure/Pedicure - Mulberry Fair(Ultra Bright)" at bounding box center [174, 444] width 233 height 14
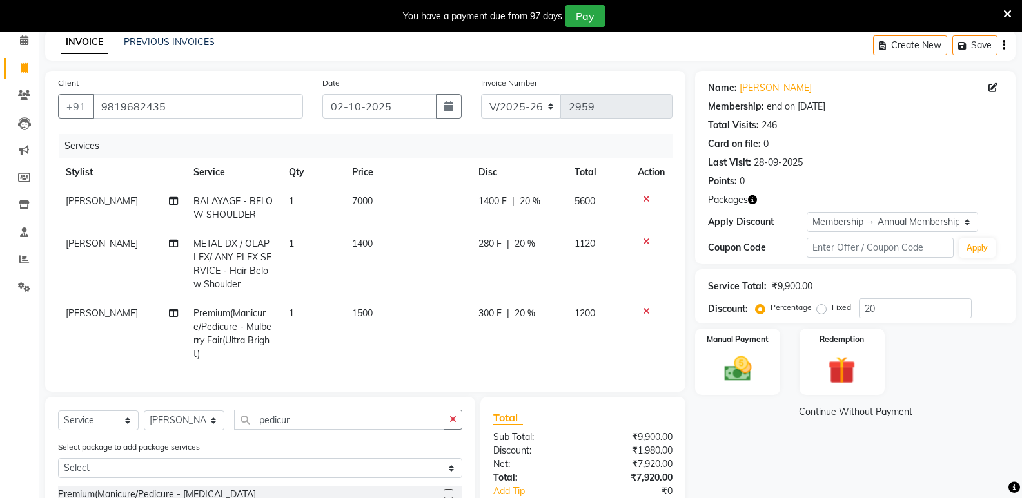
checkbox input "false"
click at [338, 422] on input "pedicur" at bounding box center [339, 420] width 210 height 20
type input "p"
type input "d"
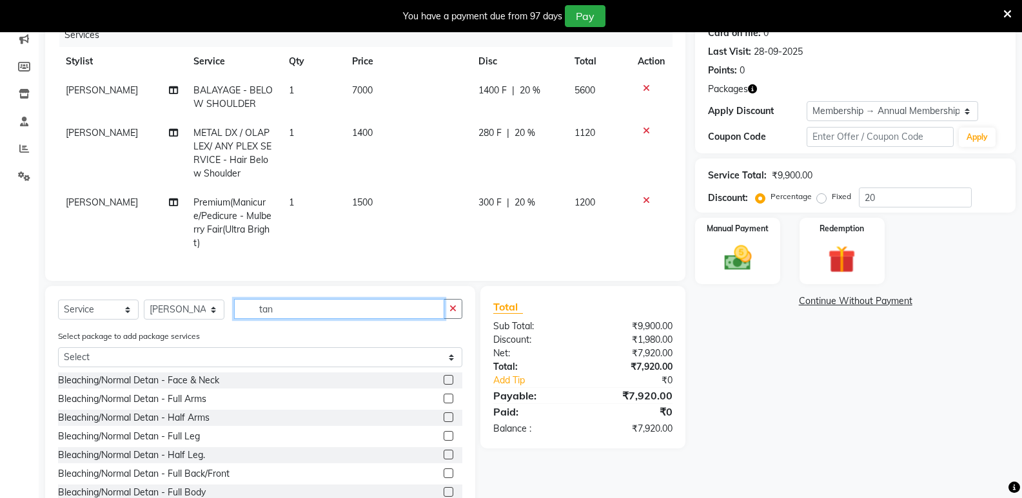
scroll to position [219, 0]
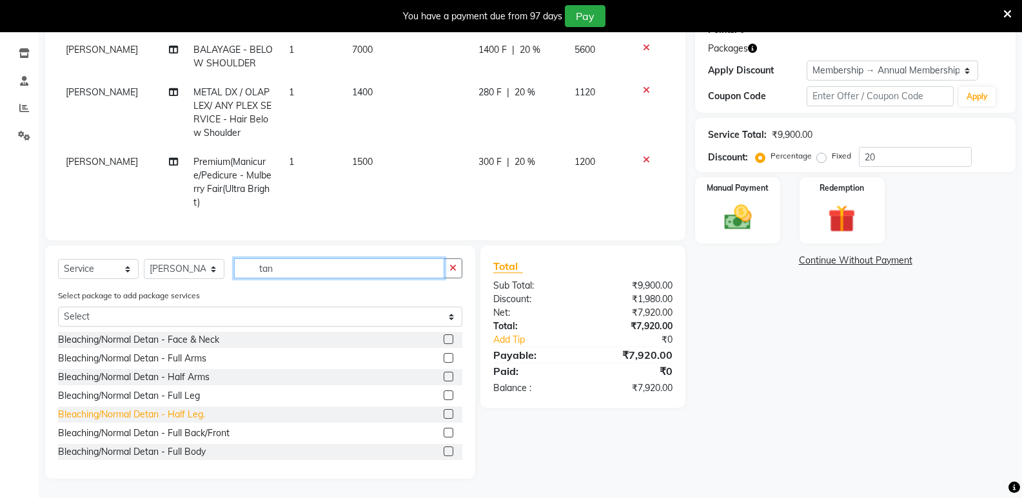
type input "tan"
click at [197, 411] on div "Bleaching/Normal Detan - Half Leg." at bounding box center [131, 415] width 147 height 14
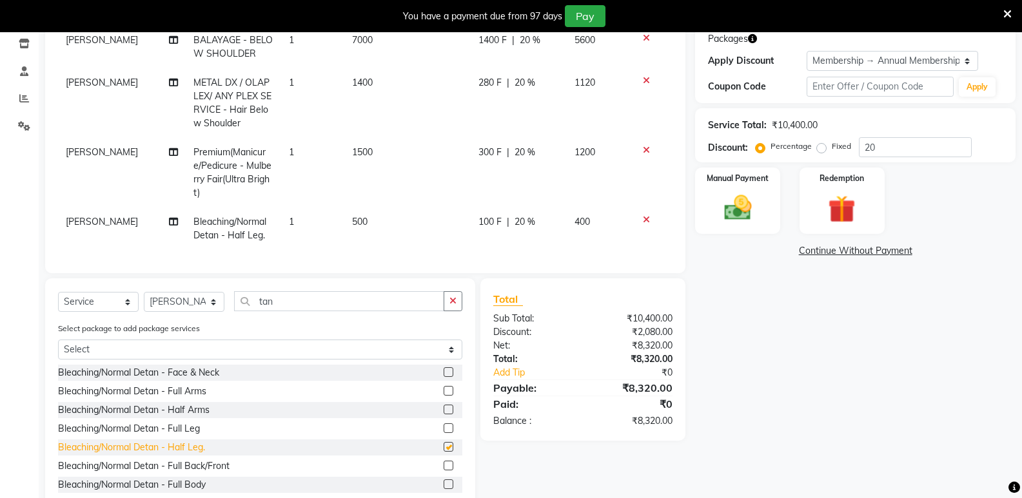
checkbox input "false"
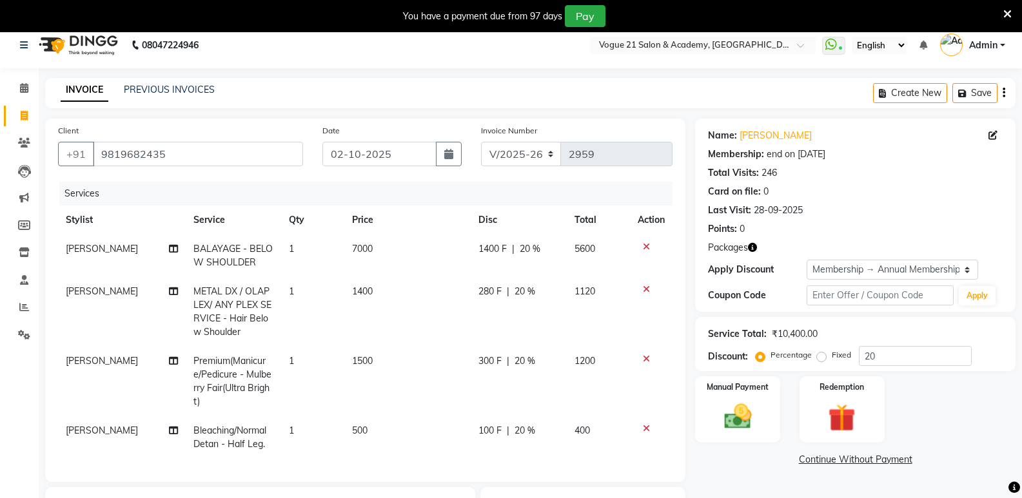
scroll to position [0, 0]
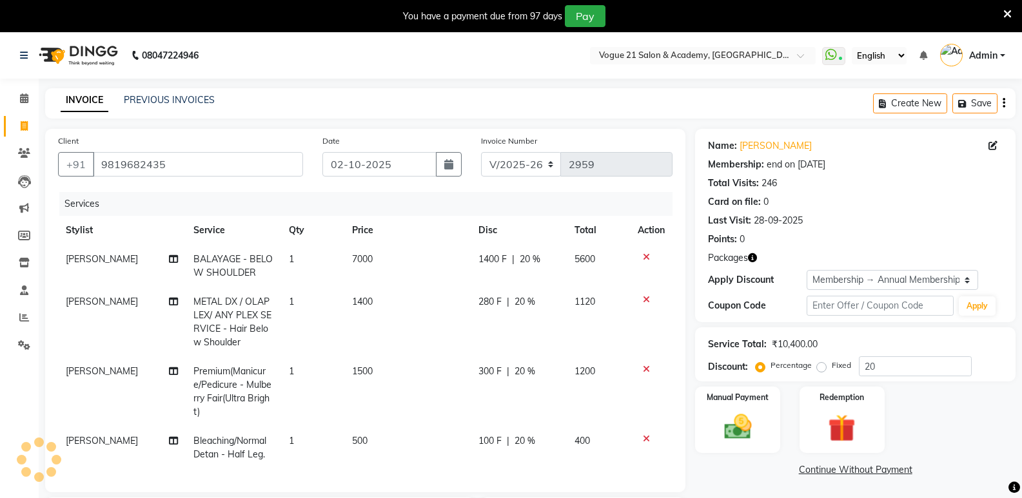
click at [1004, 7] on span at bounding box center [1007, 13] width 8 height 14
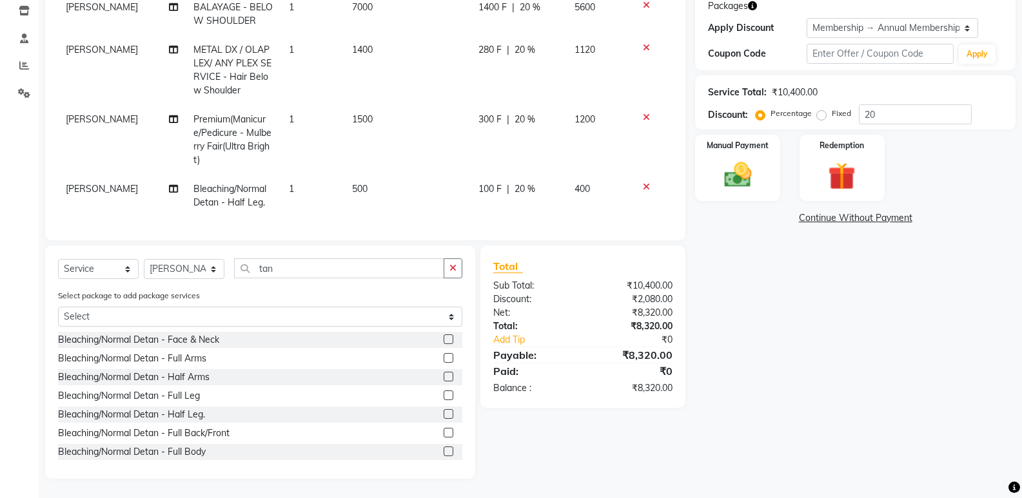
scroll to position [139, 0]
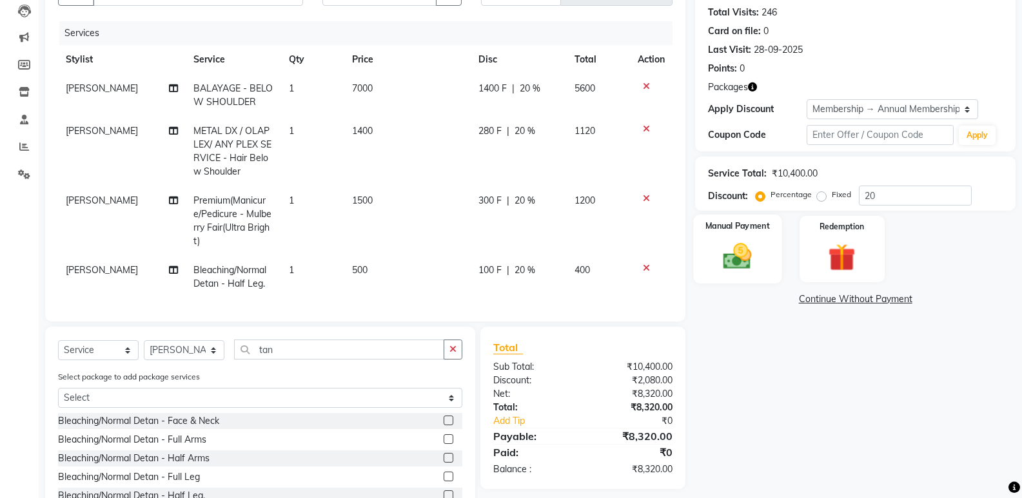
click at [733, 249] on img at bounding box center [737, 256] width 46 height 33
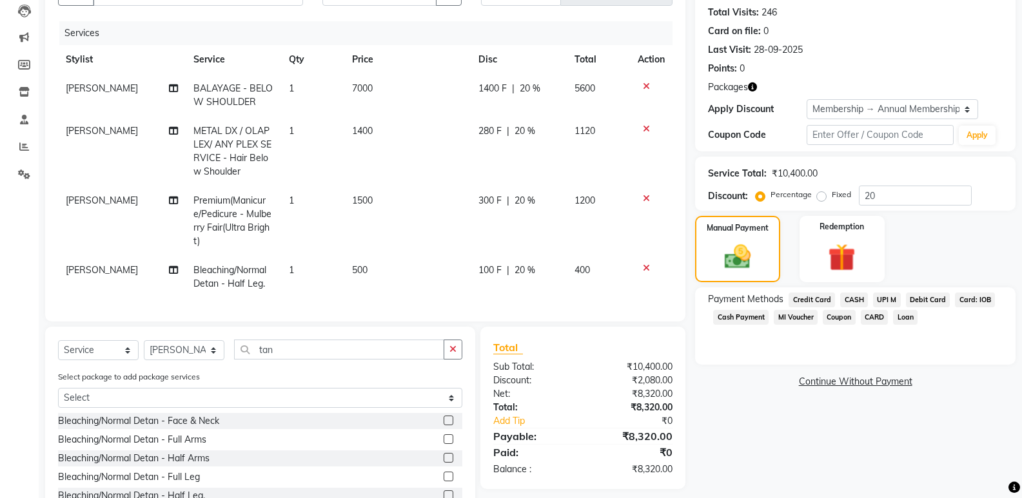
scroll to position [229, 0]
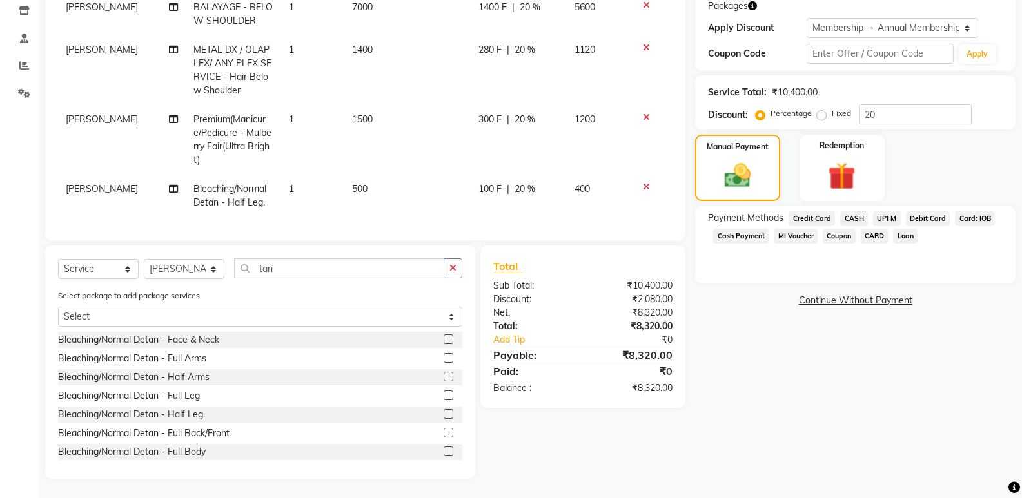
click at [886, 213] on span "UPI M" at bounding box center [887, 218] width 28 height 15
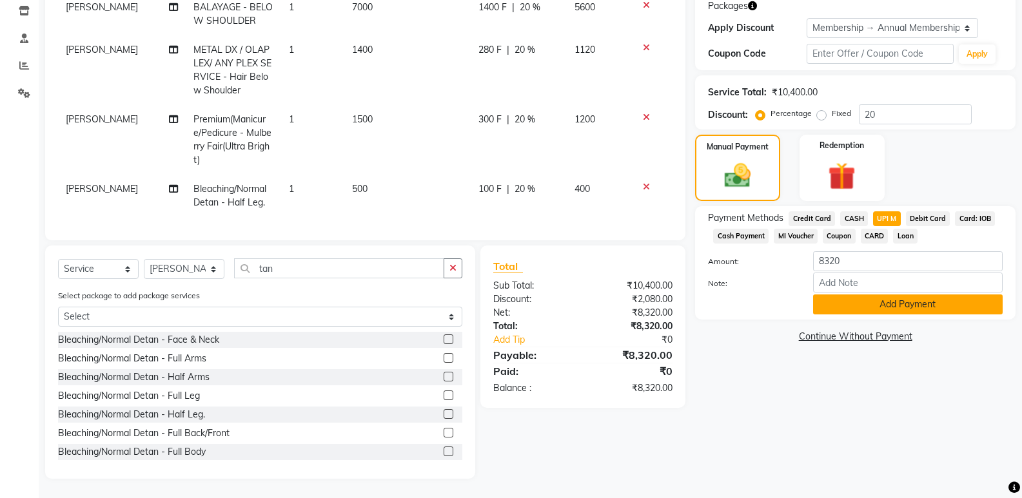
click at [903, 295] on button "Add Payment" at bounding box center [908, 305] width 190 height 20
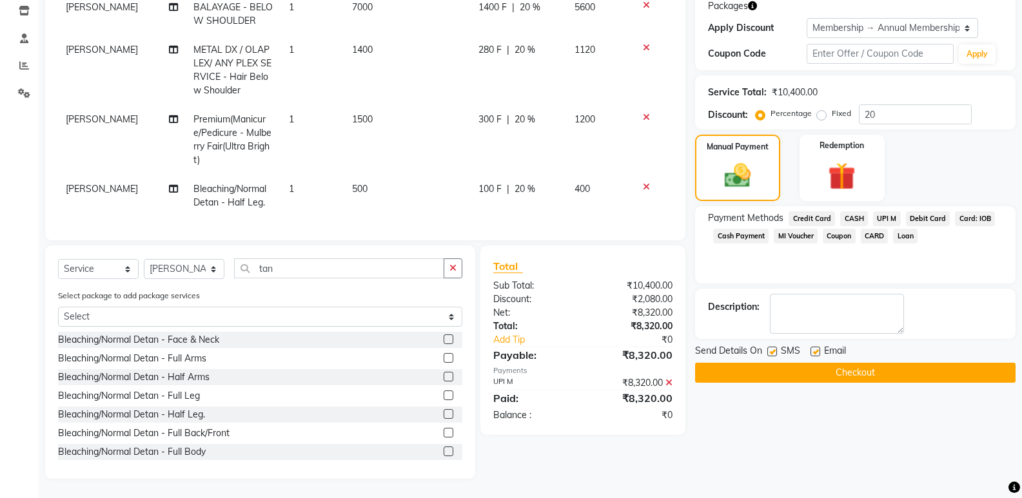
click at [848, 363] on button "Checkout" at bounding box center [855, 373] width 320 height 20
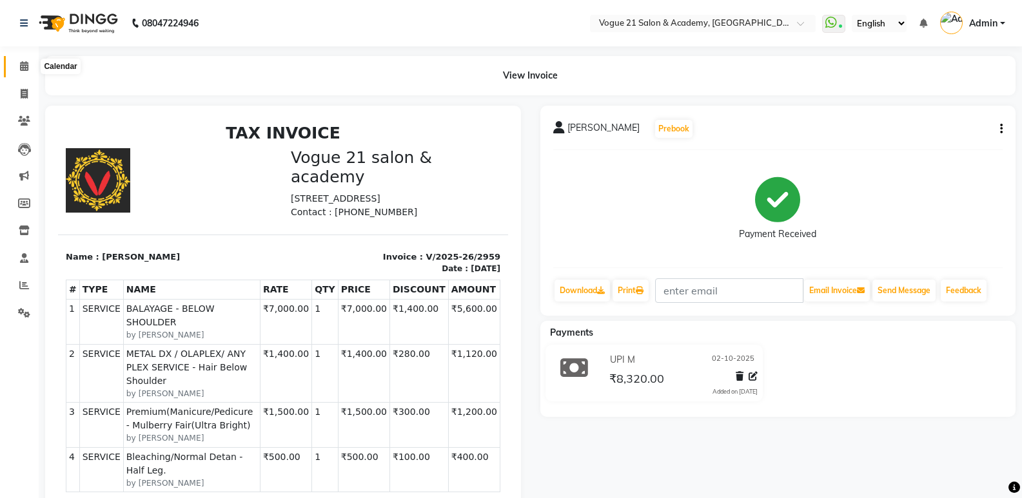
click at [26, 68] on icon at bounding box center [24, 66] width 8 height 10
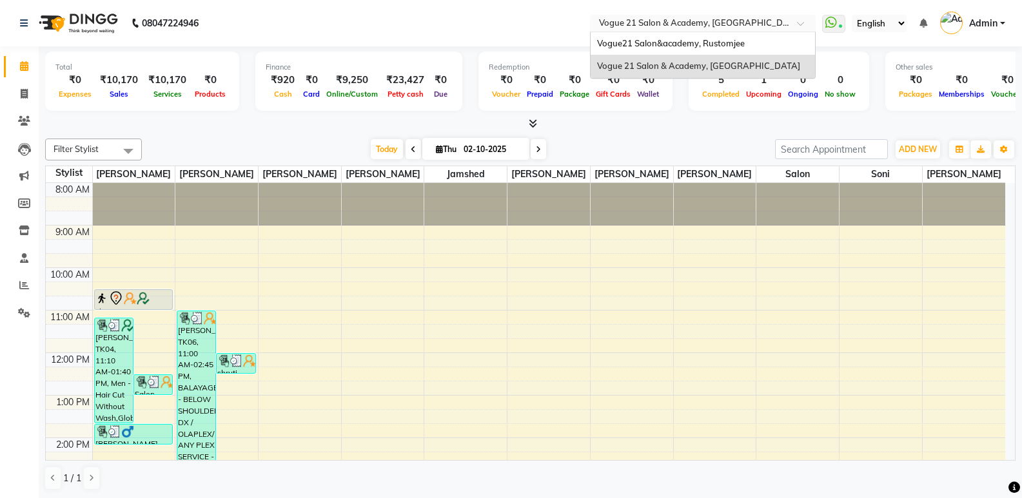
click at [773, 24] on input "text" at bounding box center [689, 24] width 187 height 13
click at [720, 43] on span "Vogue21 Salon&academy, Rustomjee" at bounding box center [671, 43] width 148 height 10
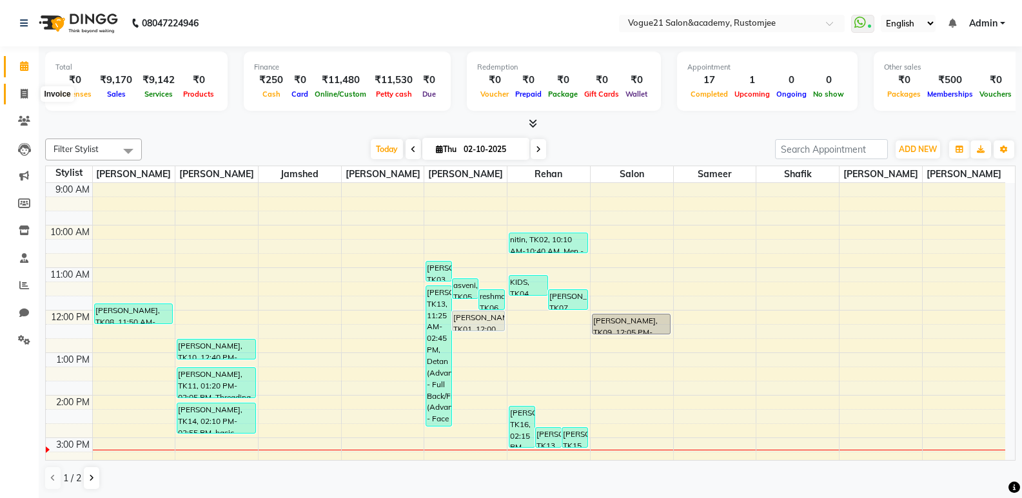
click at [22, 93] on icon at bounding box center [24, 94] width 7 height 10
select select "8171"
select select "service"
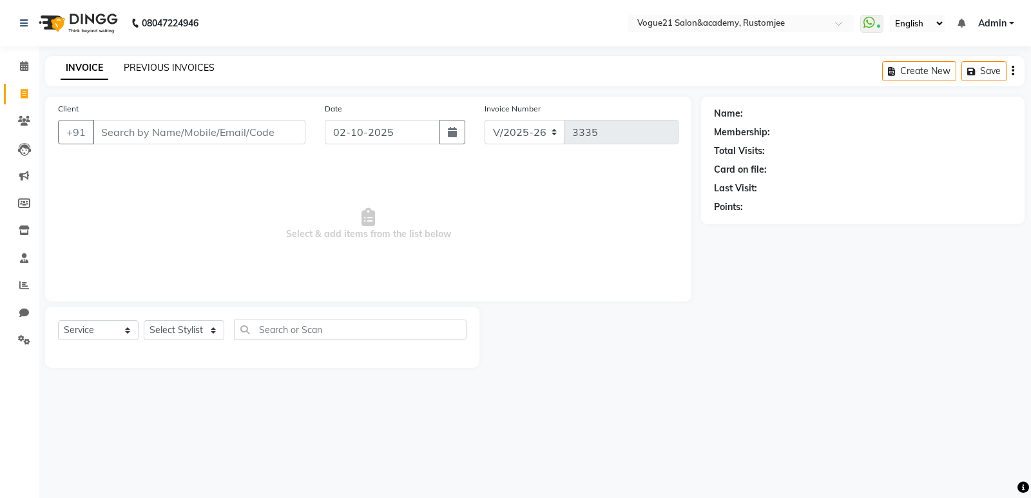
click at [188, 70] on link "PREVIOUS INVOICES" at bounding box center [169, 68] width 91 height 12
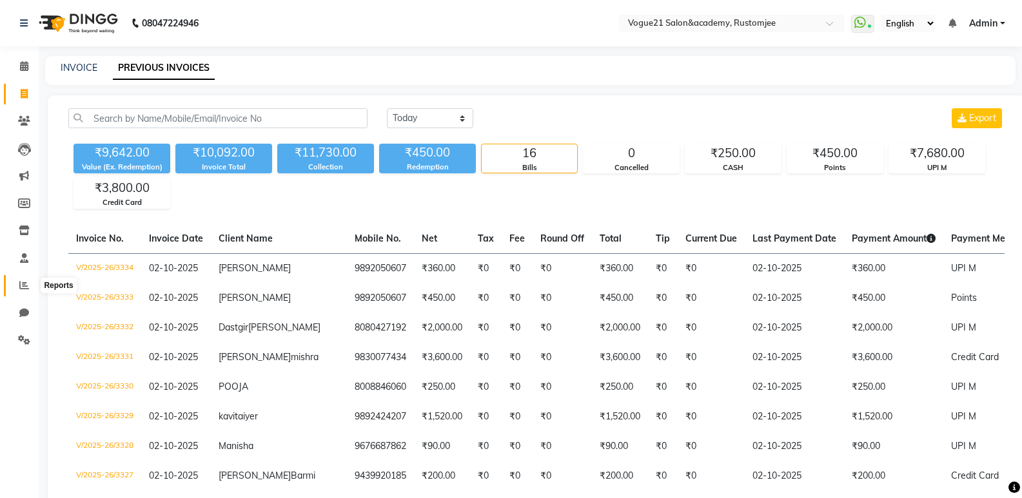
click at [30, 287] on span at bounding box center [24, 285] width 23 height 15
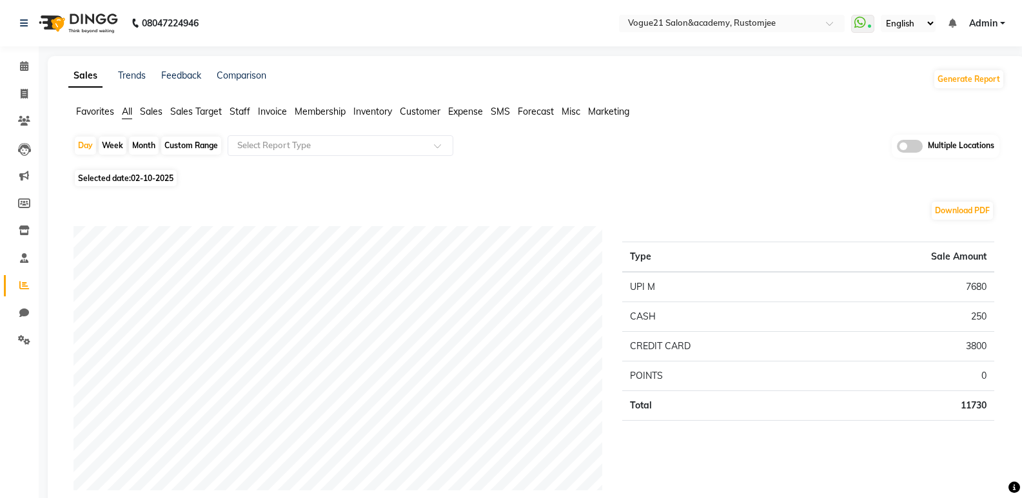
click at [242, 114] on span "Staff" at bounding box center [239, 112] width 21 height 12
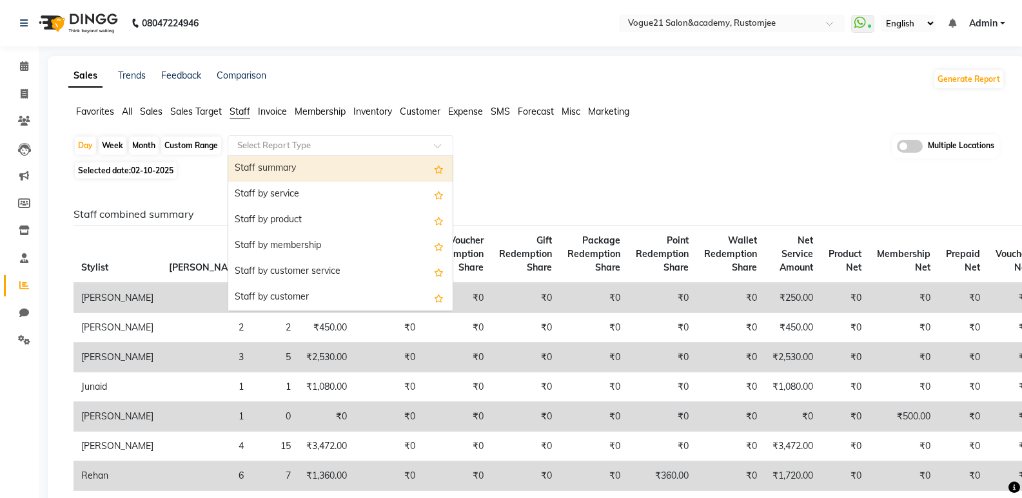
click at [293, 142] on input "text" at bounding box center [328, 145] width 186 height 13
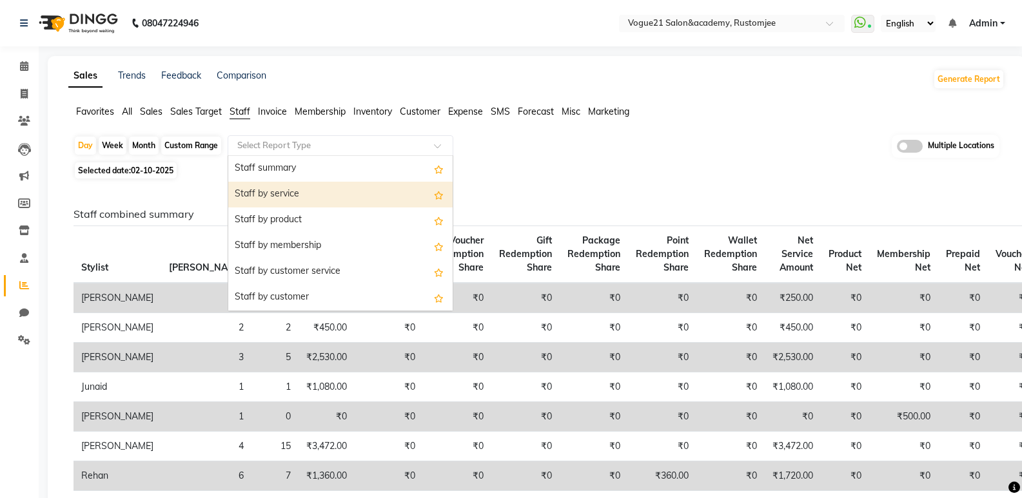
click at [291, 201] on div "Staff by service" at bounding box center [340, 195] width 224 height 26
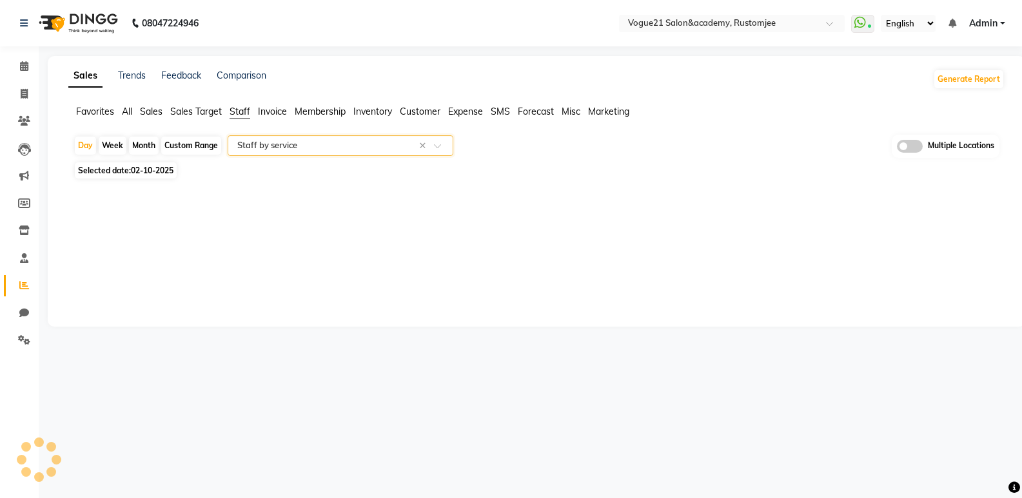
select select "filtered_report"
select select "csv"
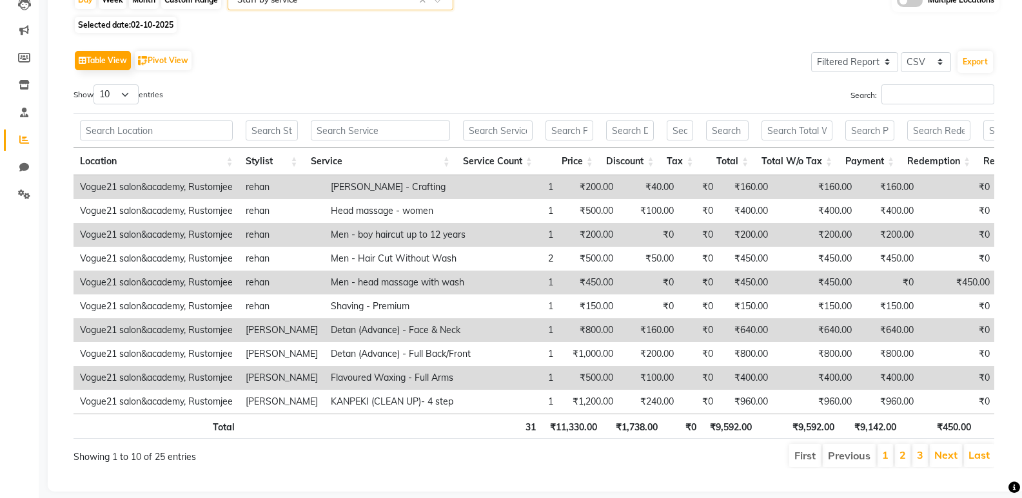
scroll to position [178, 0]
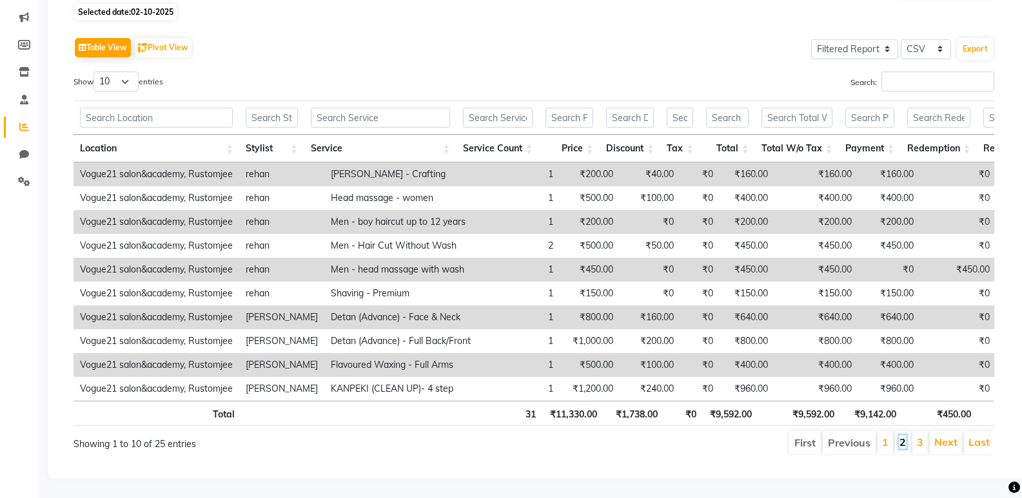
click at [900, 436] on link "2" at bounding box center [902, 442] width 6 height 13
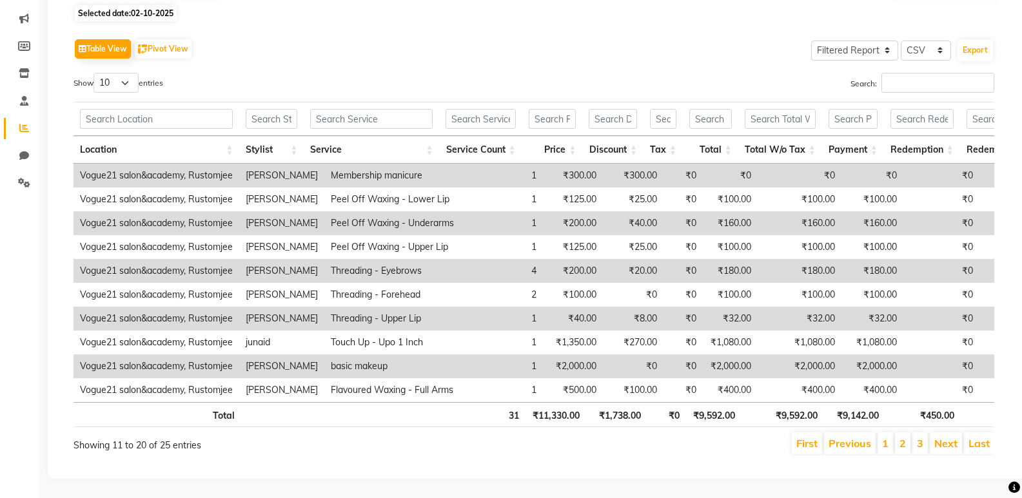
scroll to position [177, 0]
click at [920, 437] on link "3" at bounding box center [920, 443] width 6 height 13
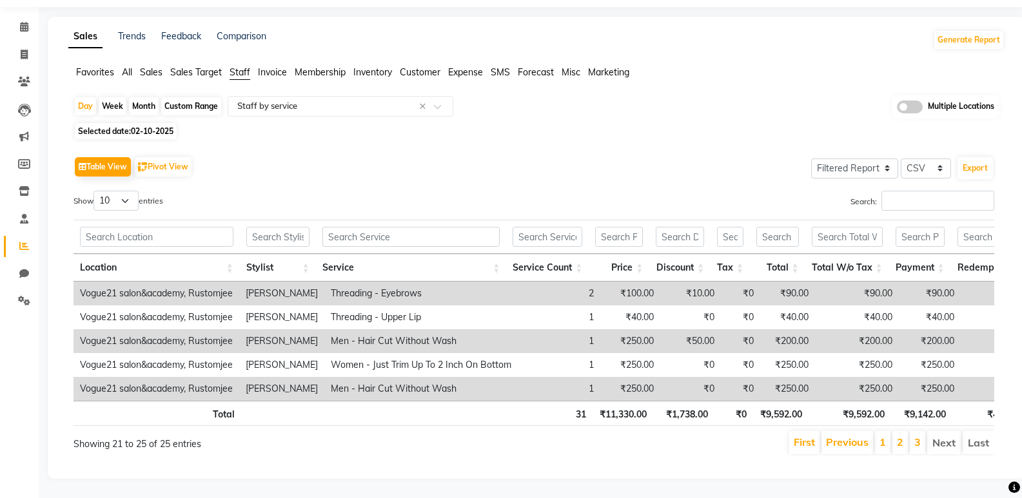
scroll to position [0, 0]
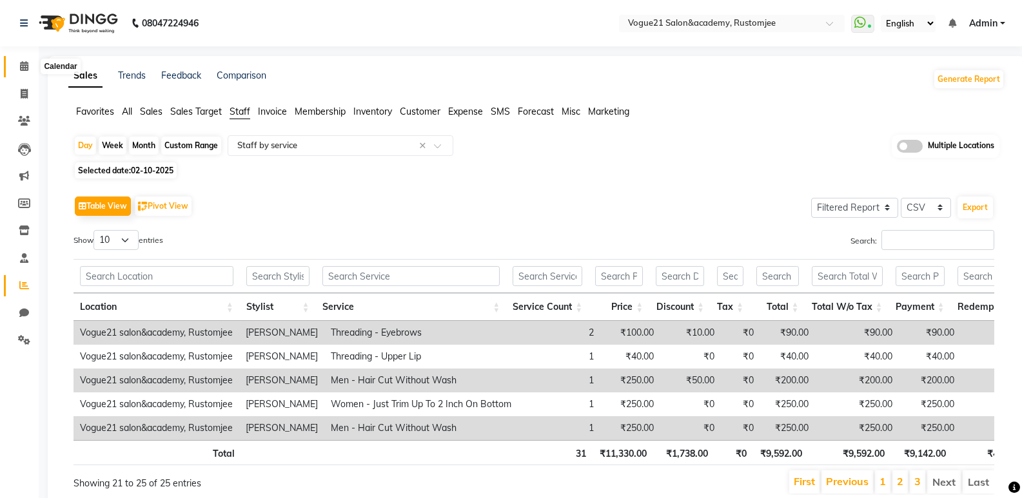
click at [24, 65] on icon at bounding box center [24, 66] width 8 height 10
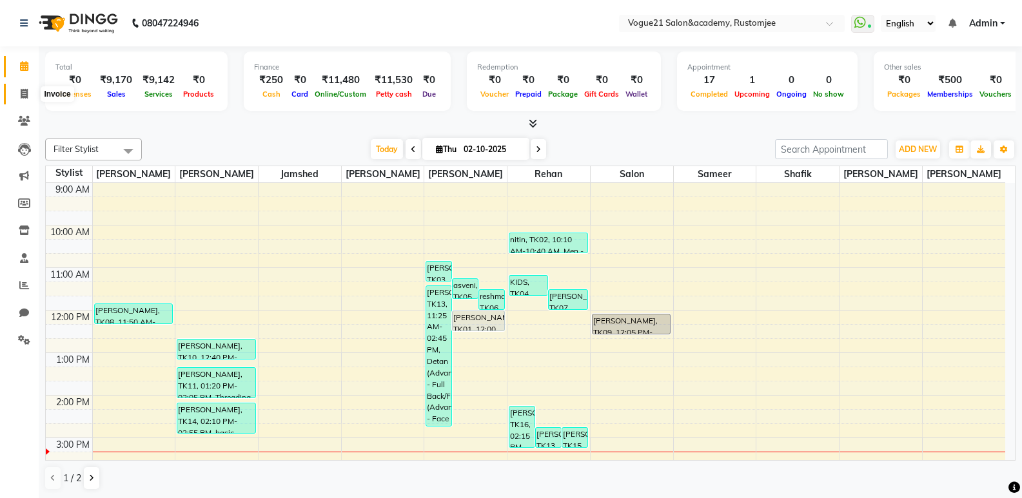
click at [28, 98] on span at bounding box center [24, 94] width 23 height 15
select select "8171"
select select "service"
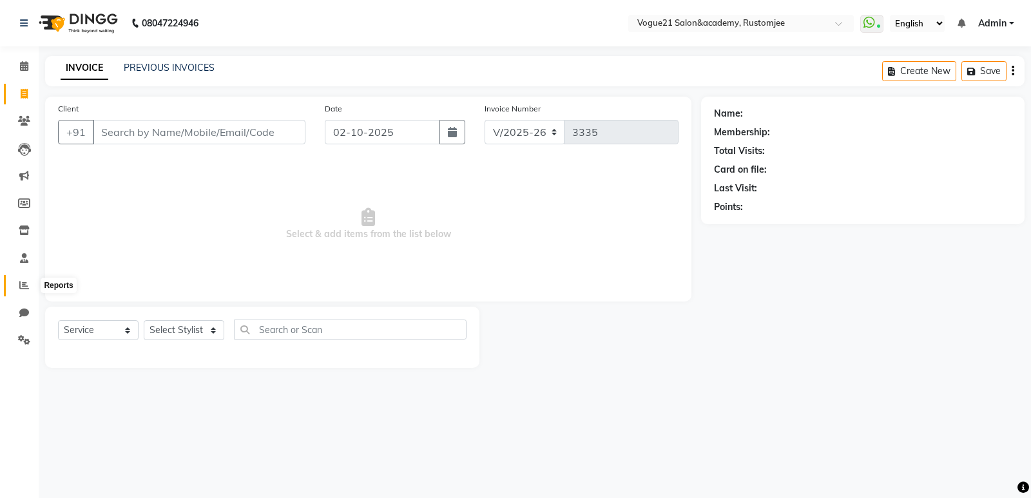
click at [24, 284] on icon at bounding box center [24, 285] width 10 height 10
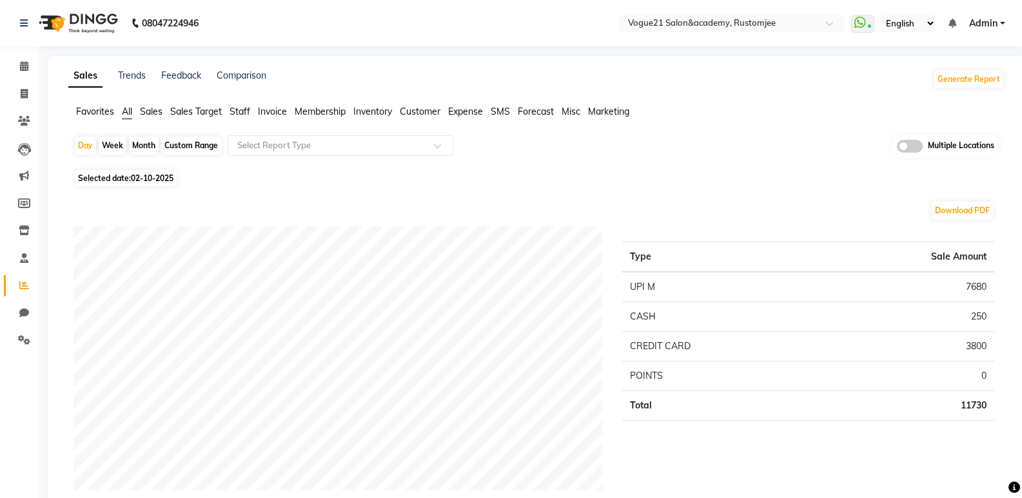
click at [153, 143] on div "Month" at bounding box center [144, 146] width 30 height 18
select select "10"
select select "2025"
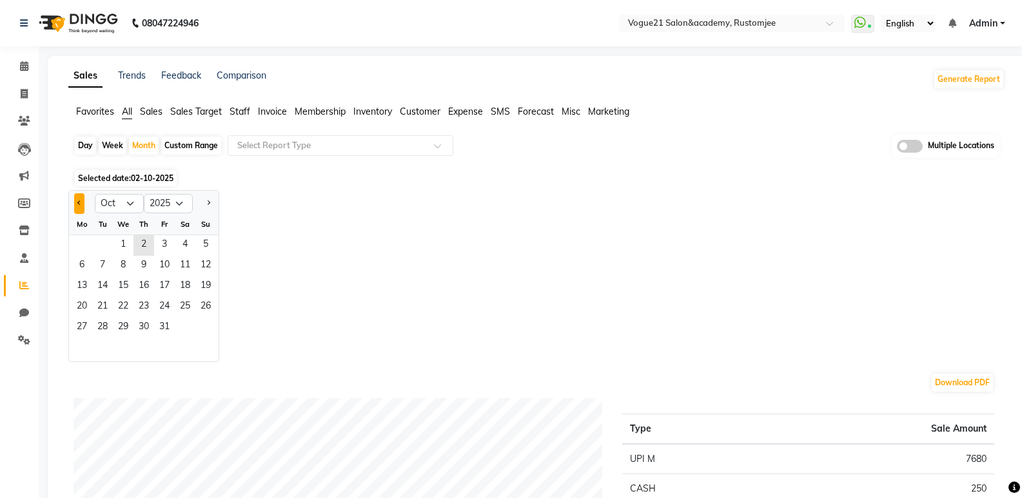
click at [80, 209] on button "Previous month" at bounding box center [79, 203] width 10 height 21
select select "9"
click at [165, 277] on span "19" at bounding box center [164, 287] width 21 height 21
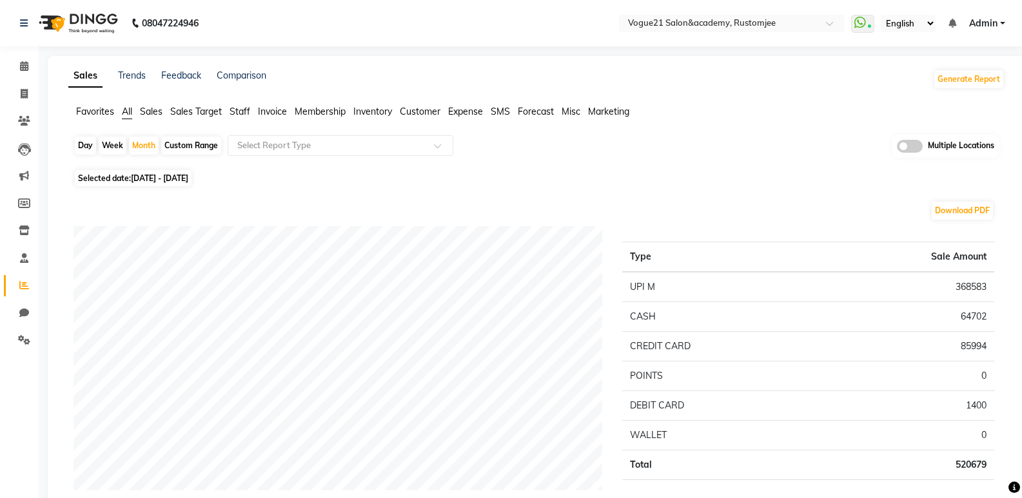
click at [241, 113] on span "Staff" at bounding box center [239, 112] width 21 height 12
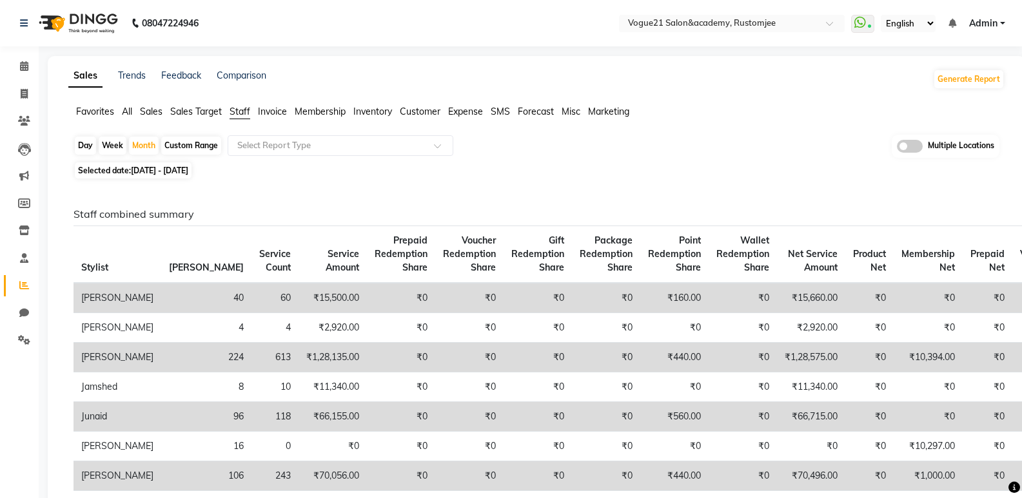
scroll to position [144, 0]
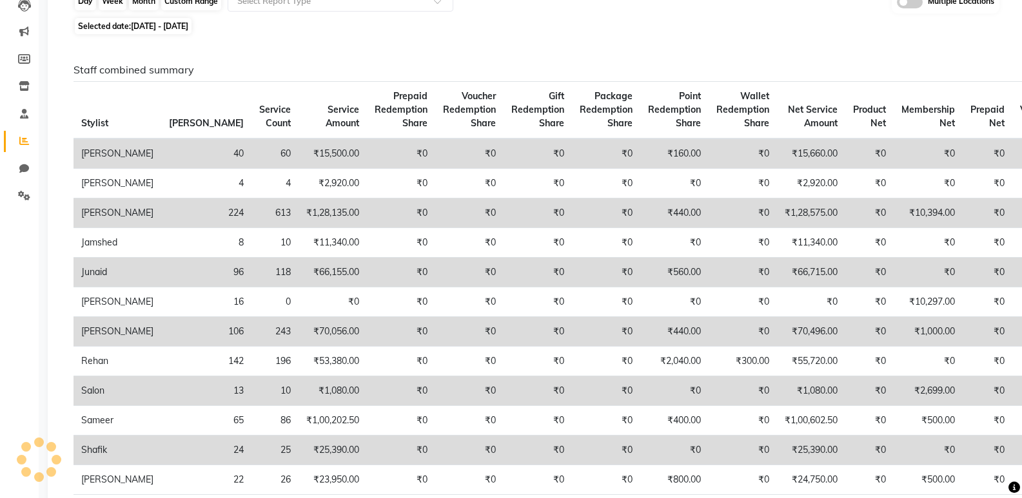
click at [144, 3] on div "Month" at bounding box center [144, 1] width 30 height 18
select select "9"
select select "2025"
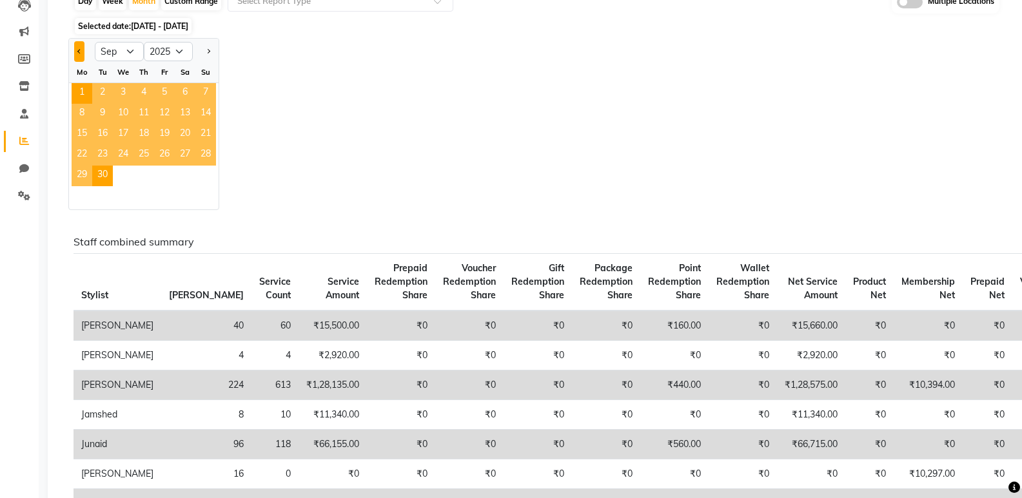
click at [77, 54] on button "Previous month" at bounding box center [79, 51] width 10 height 21
select select "8"
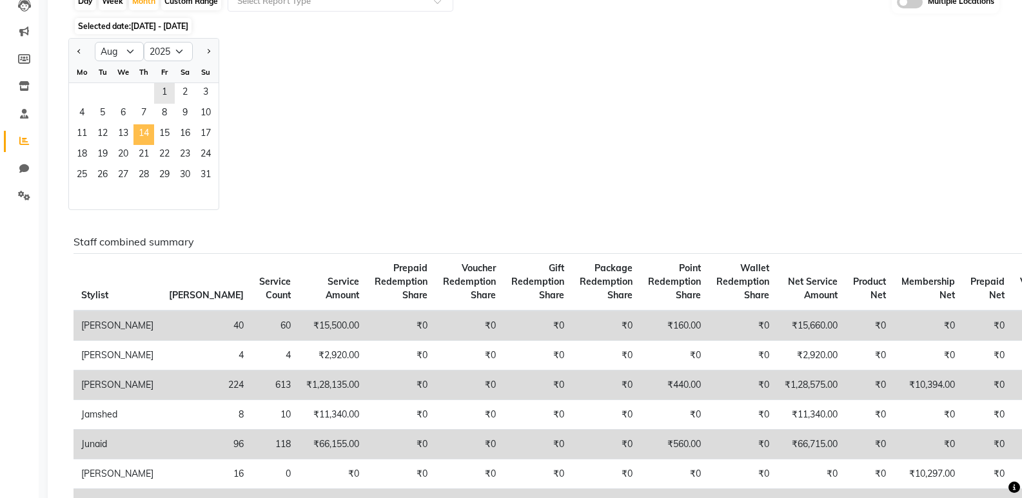
click at [144, 137] on span "14" at bounding box center [143, 134] width 21 height 21
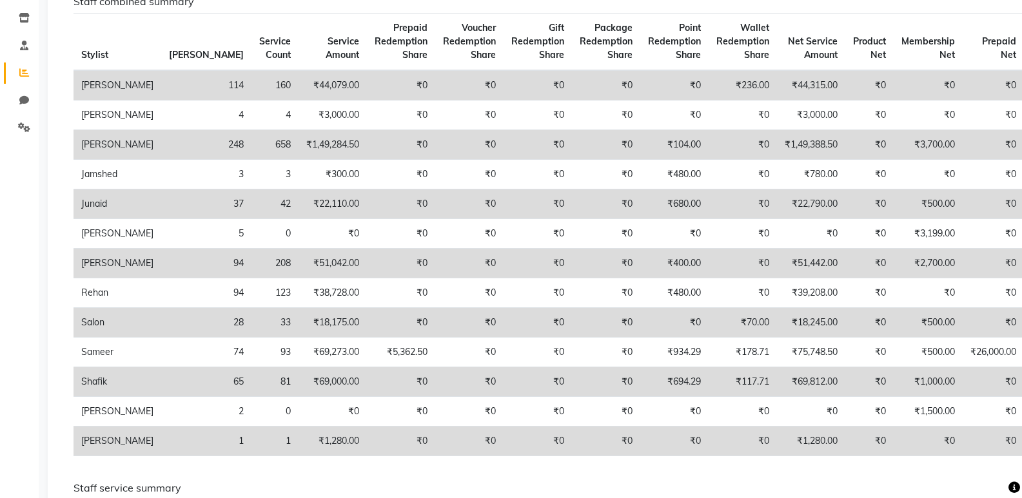
scroll to position [0, 0]
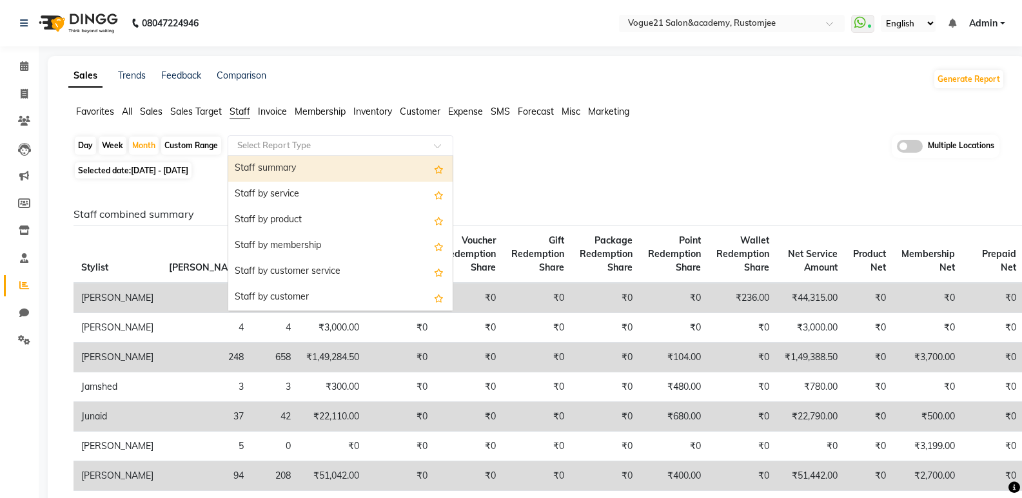
click at [431, 153] on div "Select Report Type" at bounding box center [341, 145] width 226 height 21
click at [537, 143] on div "Day Week Month Custom Range Select Report Type Staff summary Staff by service S…" at bounding box center [536, 147] width 926 height 24
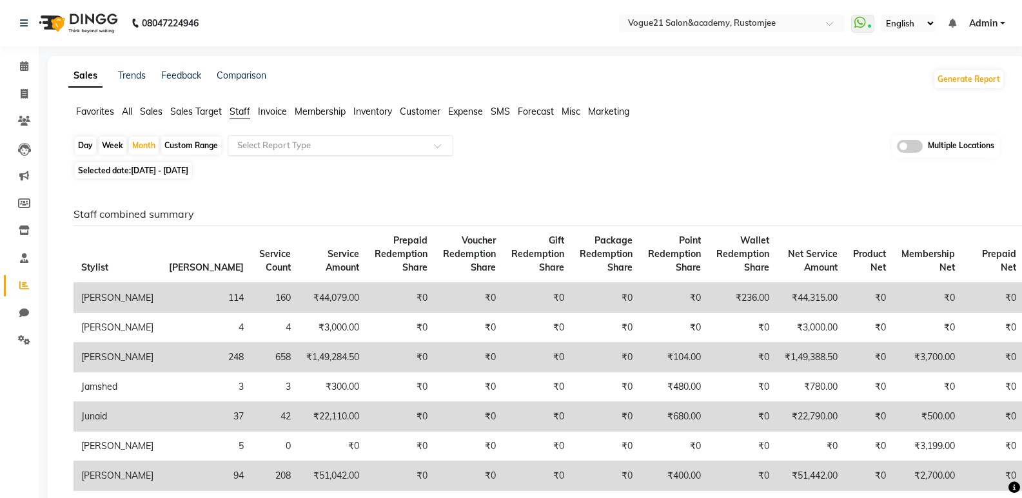
click at [370, 144] on input "text" at bounding box center [328, 145] width 186 height 13
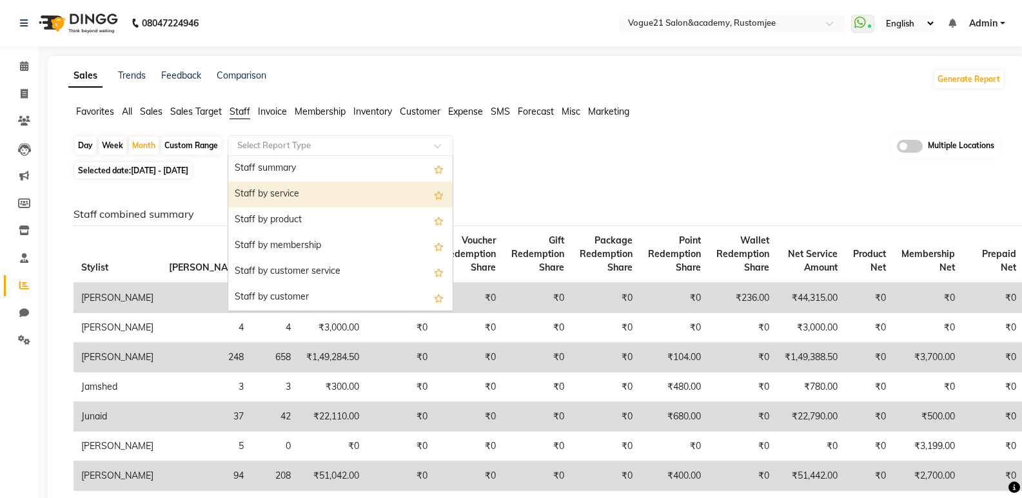
click at [347, 199] on div "Staff by service" at bounding box center [340, 195] width 224 height 26
select select "filtered_report"
select select "csv"
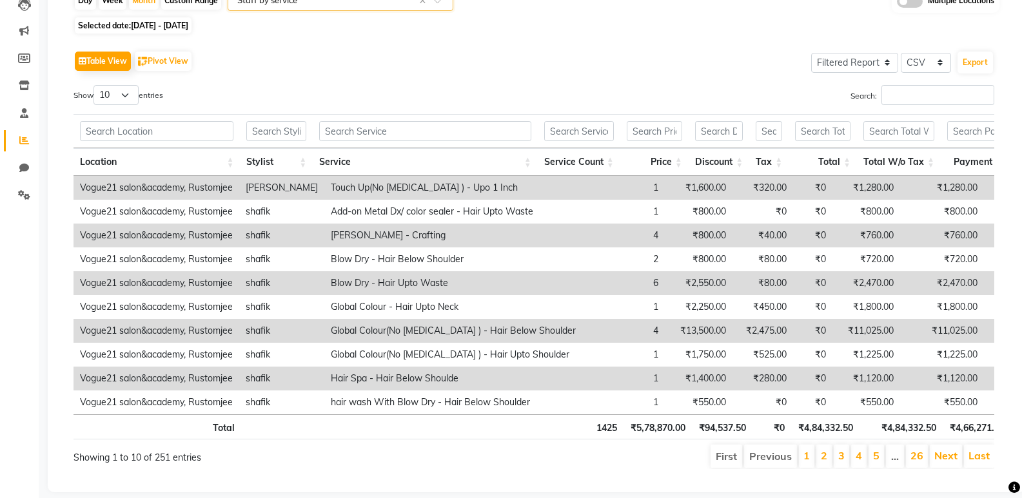
scroll to position [178, 0]
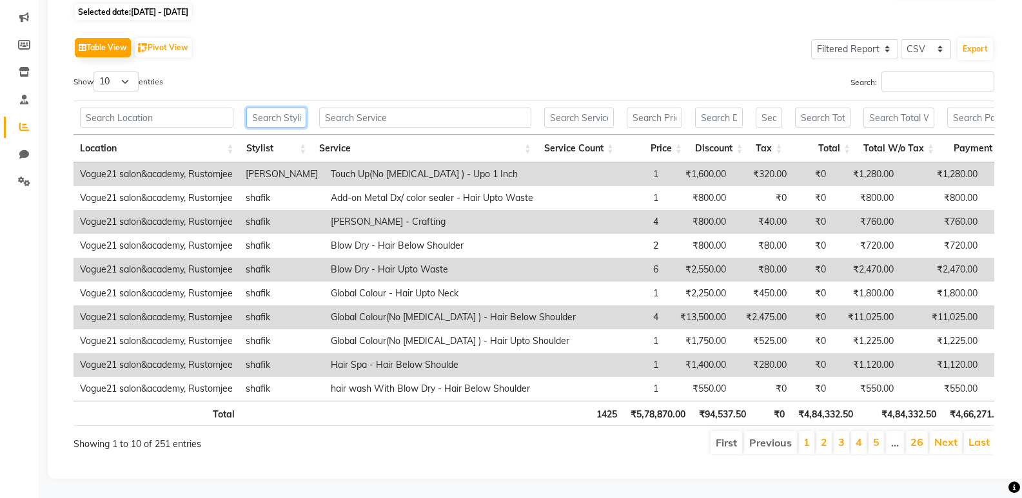
click at [275, 108] on input "text" at bounding box center [276, 118] width 60 height 20
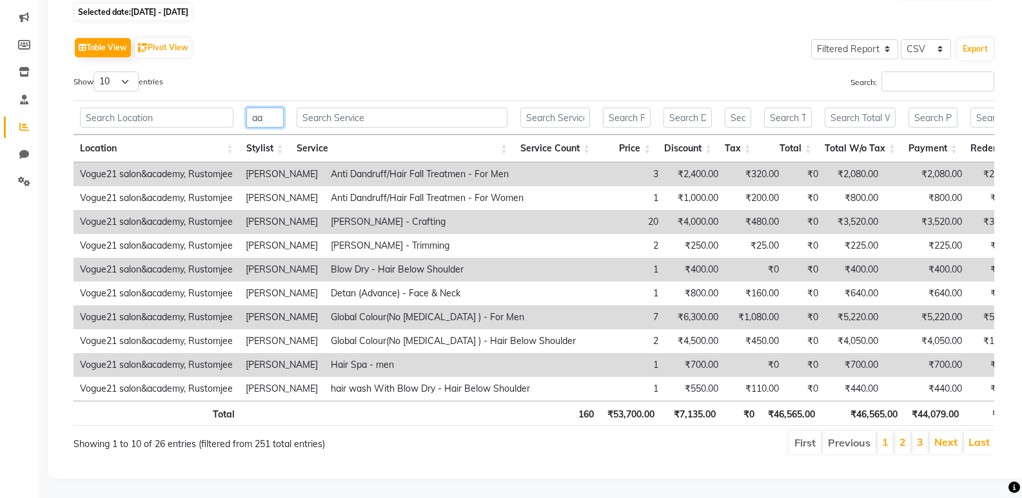
type input "aah"
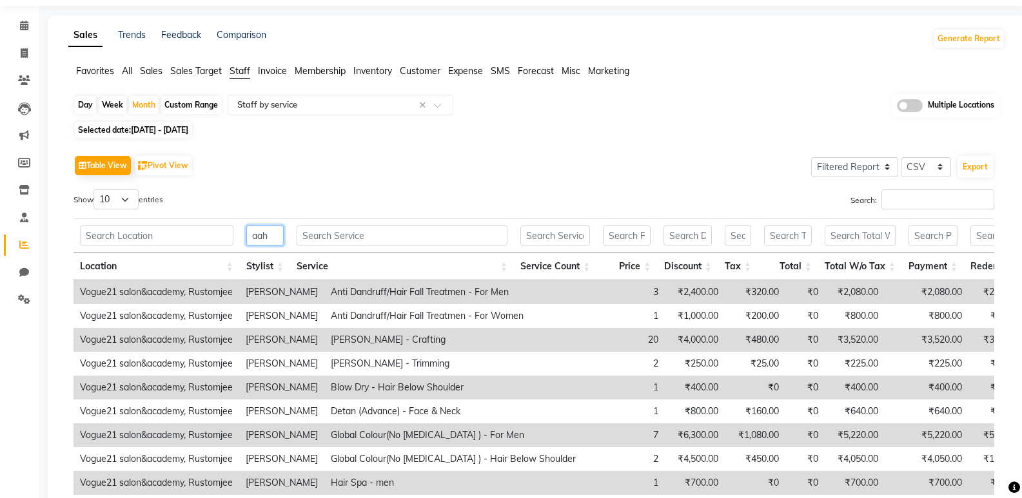
scroll to position [13, 0]
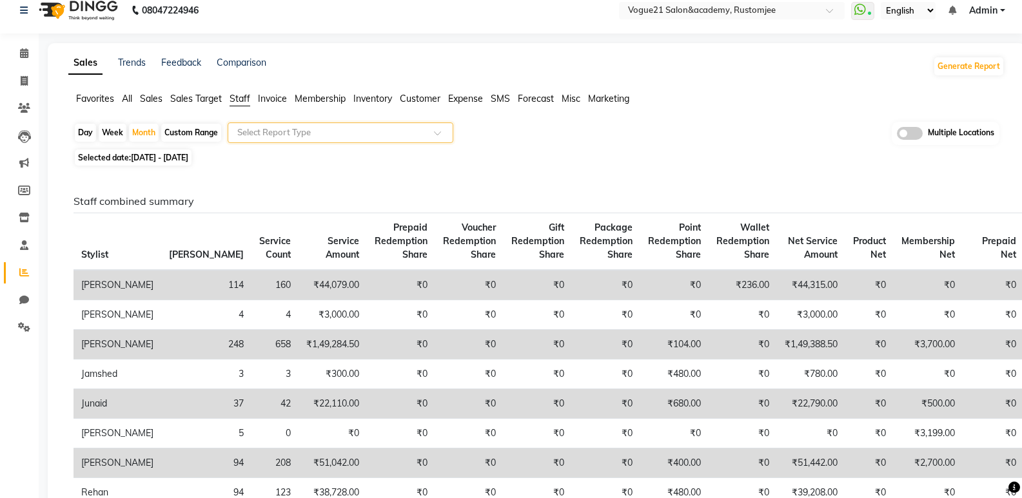
click at [236, 104] on li "Staff" at bounding box center [239, 99] width 21 height 14
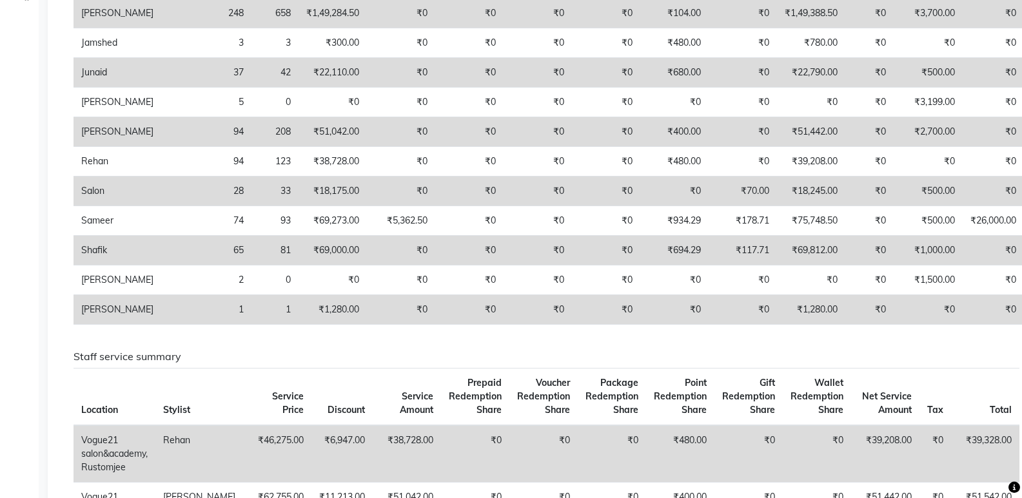
scroll to position [419, 0]
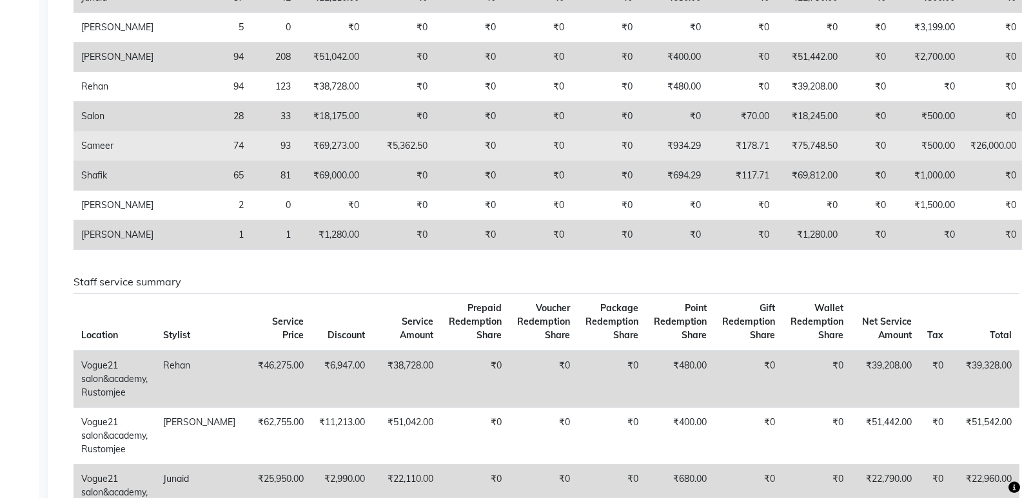
click at [962, 161] on td "₹26,000.00" at bounding box center [992, 146] width 61 height 30
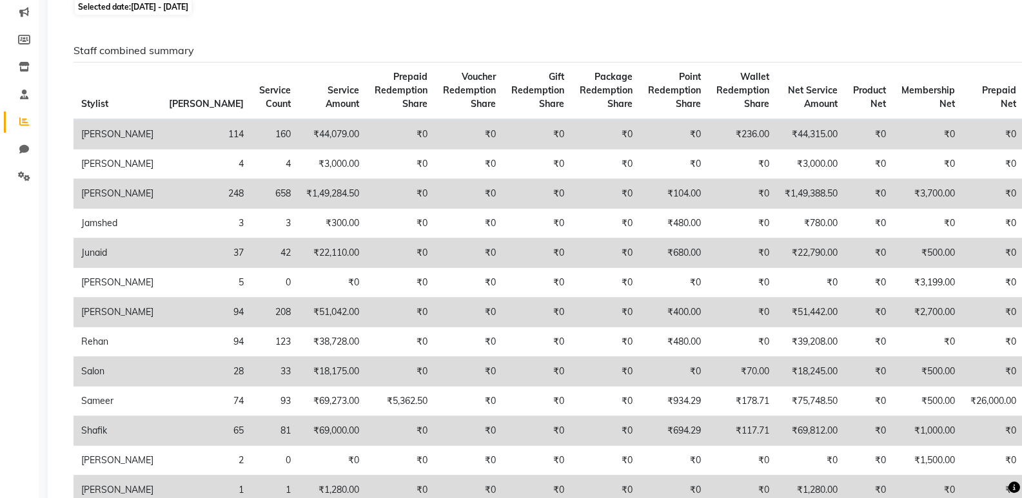
scroll to position [0, 0]
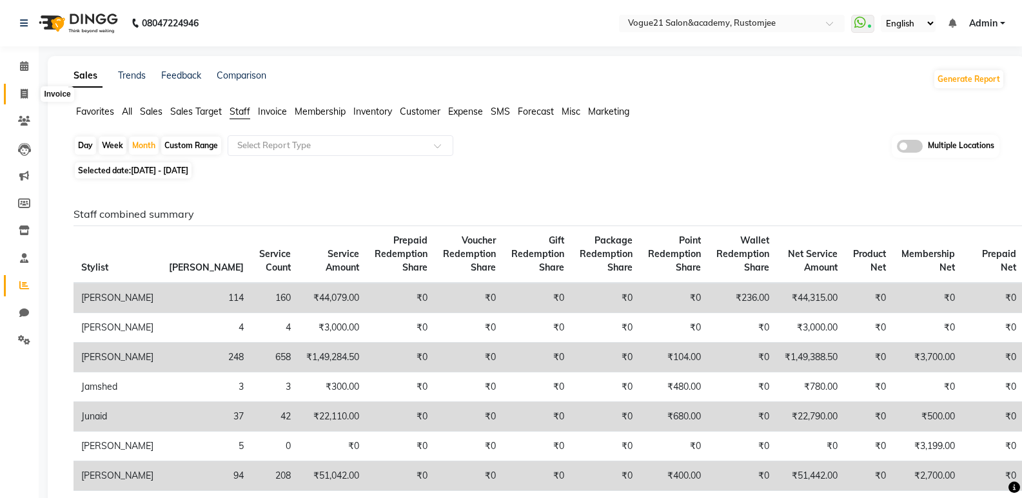
click at [29, 97] on span at bounding box center [24, 94] width 23 height 15
select select "8171"
select select "service"
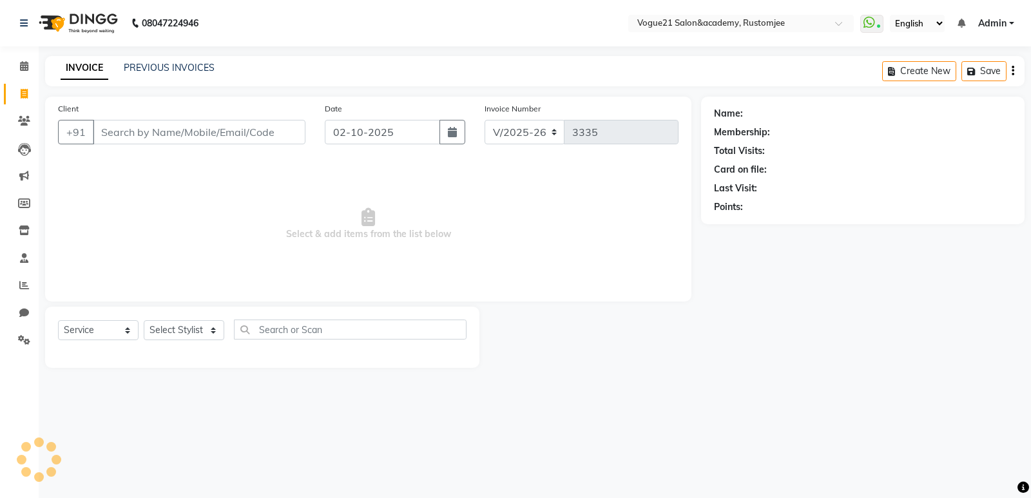
click at [174, 134] on input "Client" at bounding box center [199, 132] width 213 height 24
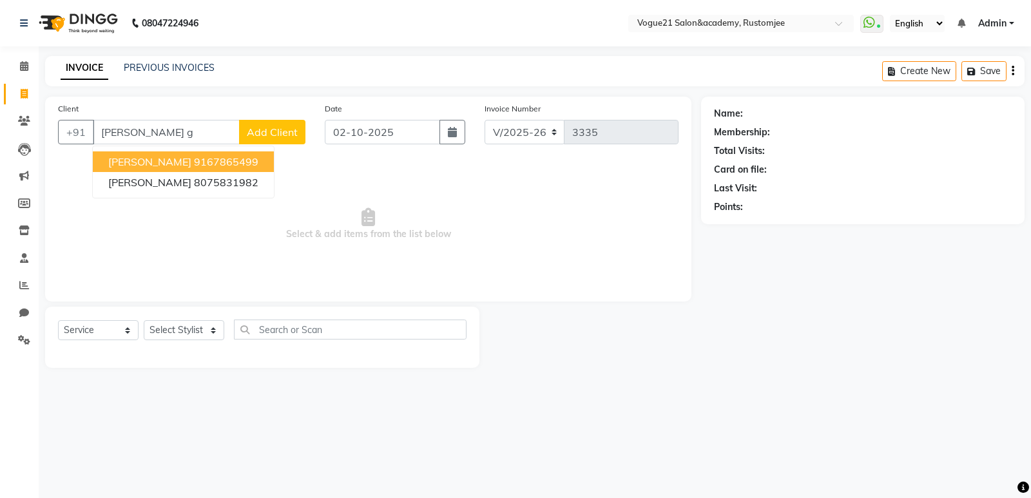
click at [193, 131] on input "manisha g" at bounding box center [166, 132] width 147 height 24
type input "m"
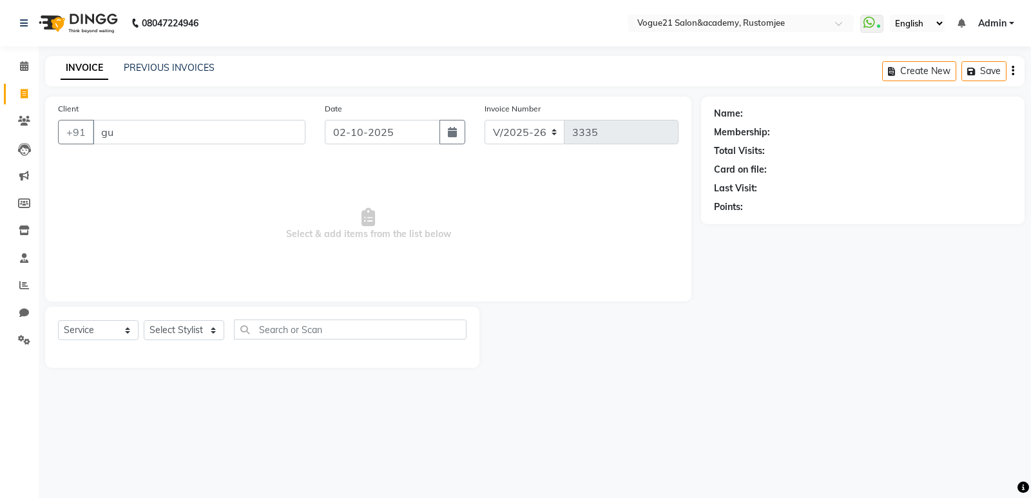
type input "g"
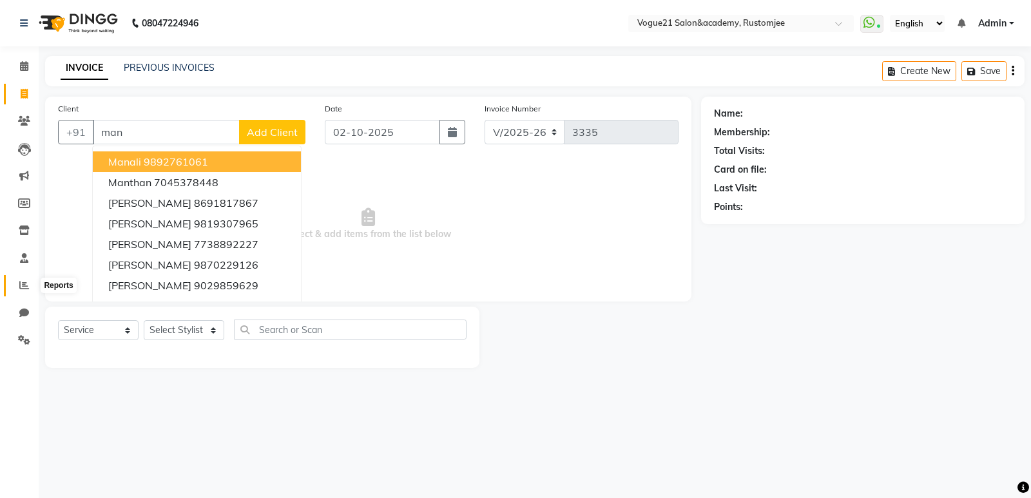
type input "man"
click at [26, 280] on span at bounding box center [24, 285] width 23 height 15
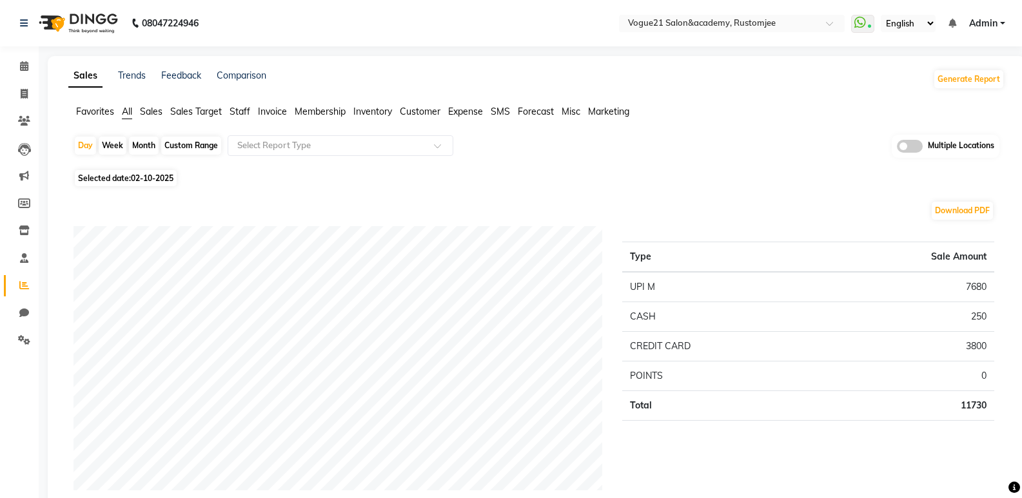
click at [232, 114] on span "Staff" at bounding box center [239, 112] width 21 height 12
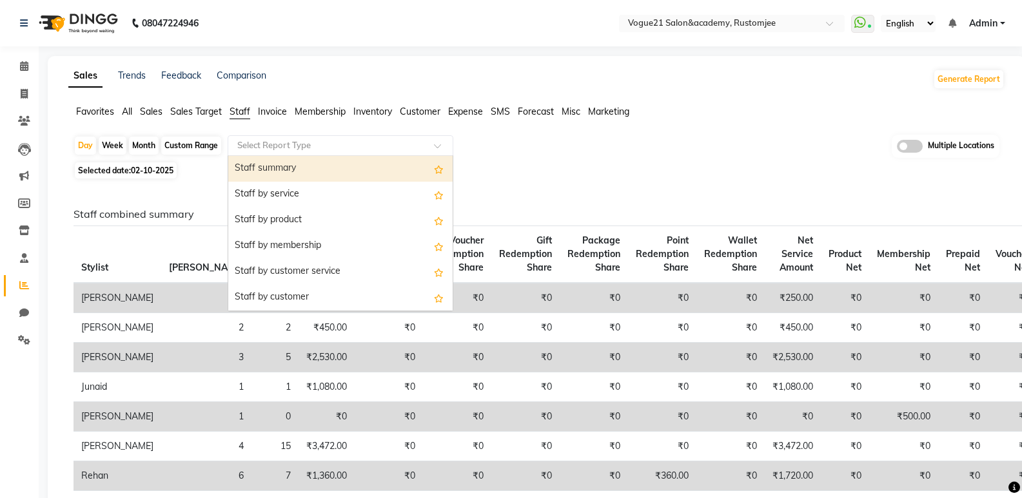
click at [437, 147] on span at bounding box center [442, 149] width 16 height 13
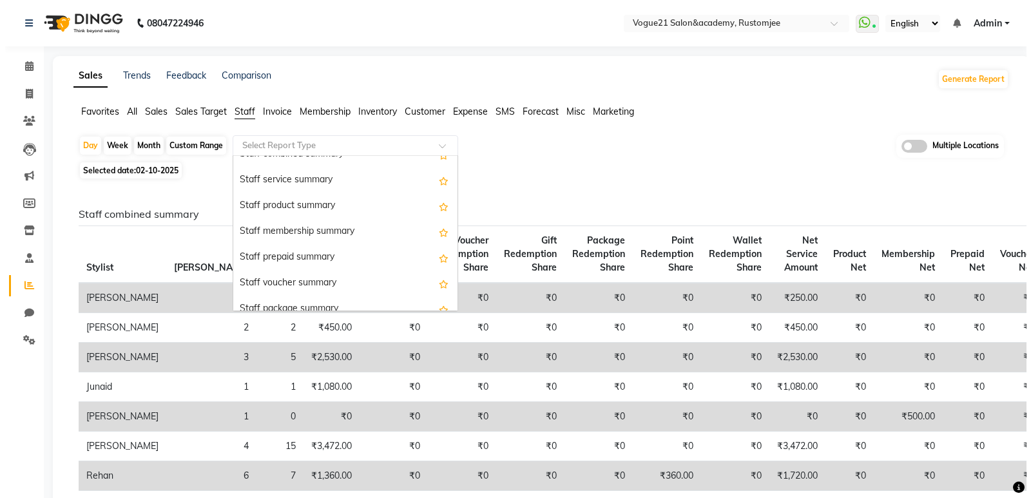
scroll to position [309, 0]
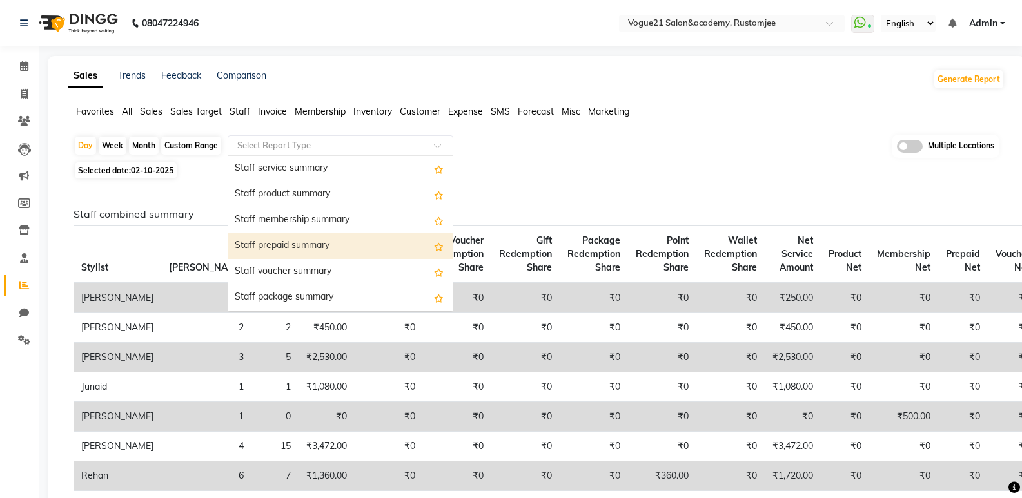
click at [260, 249] on div "Staff prepaid summary" at bounding box center [340, 246] width 224 height 26
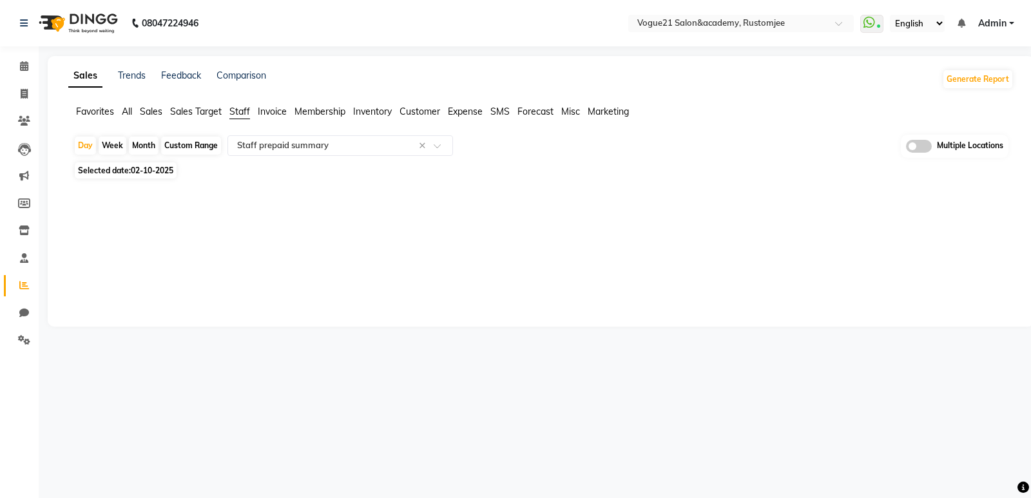
click at [140, 141] on div "Month" at bounding box center [144, 146] width 30 height 18
select select "10"
select select "2025"
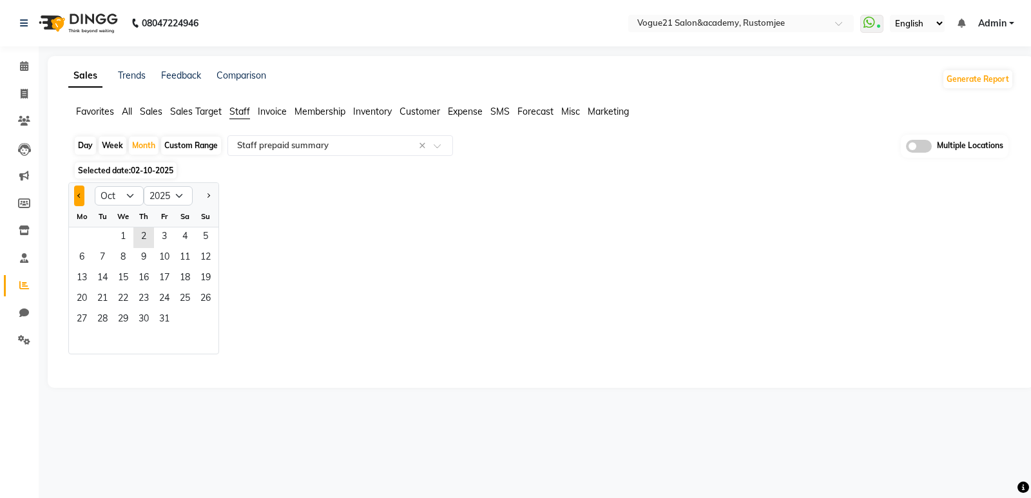
click at [82, 190] on button "Previous month" at bounding box center [79, 196] width 10 height 21
select select "8"
click at [147, 282] on span "14" at bounding box center [143, 279] width 21 height 21
select select "filtered_report"
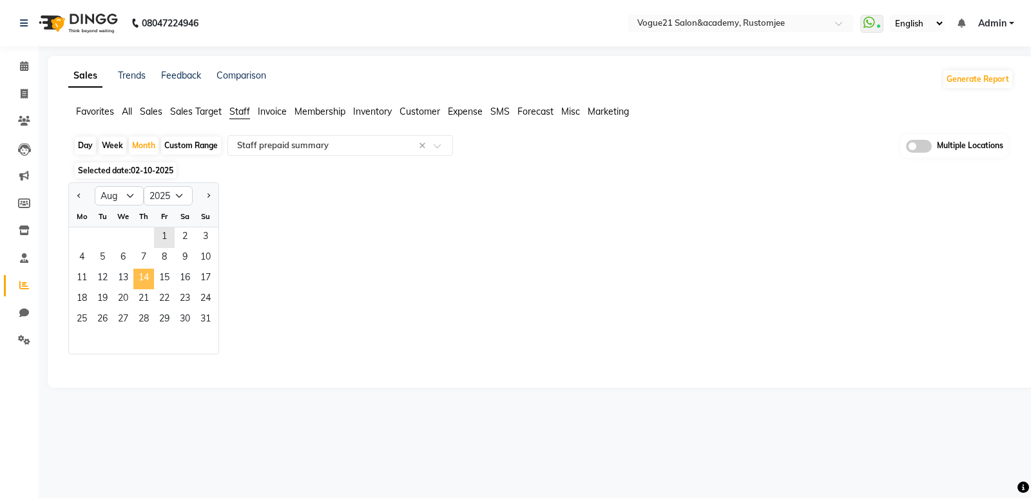
select select "csv"
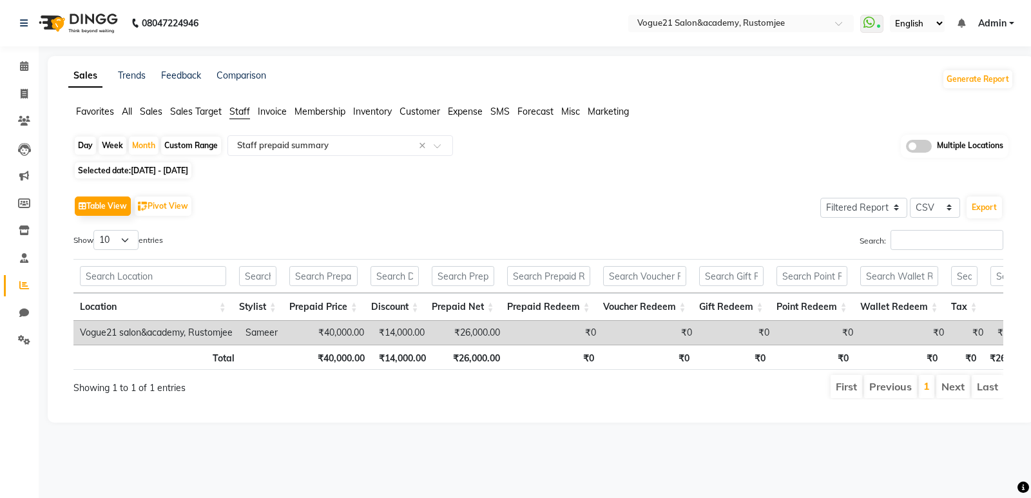
click at [951, 396] on li "Next" at bounding box center [954, 386] width 34 height 23
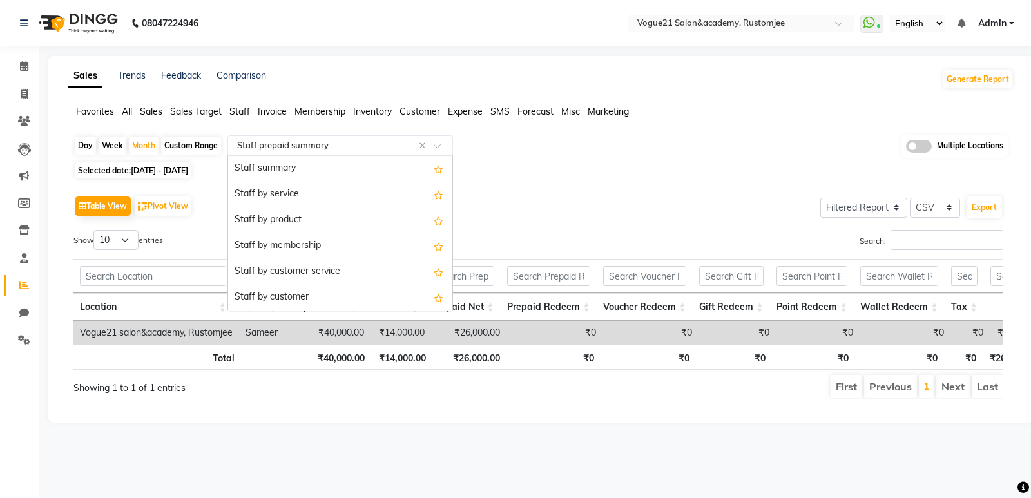
click at [390, 144] on input "text" at bounding box center [328, 145] width 186 height 13
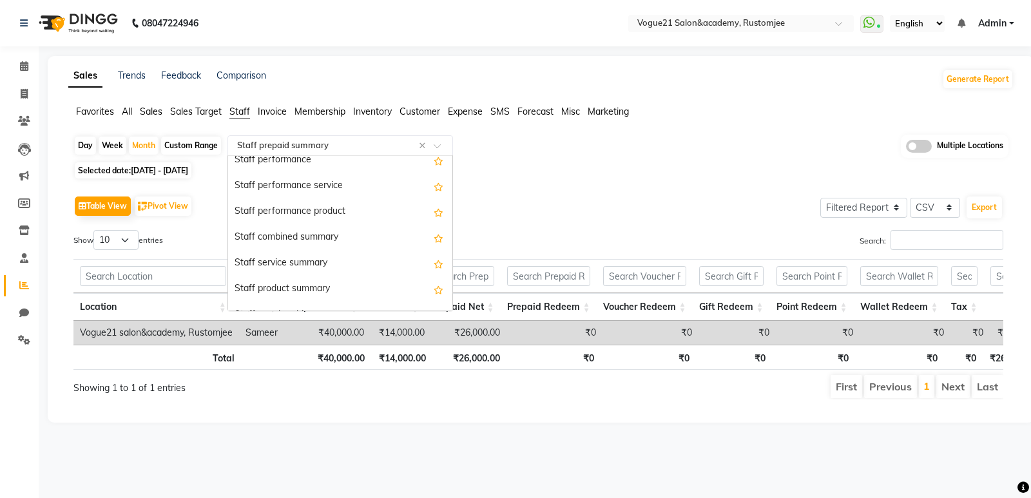
scroll to position [200, 0]
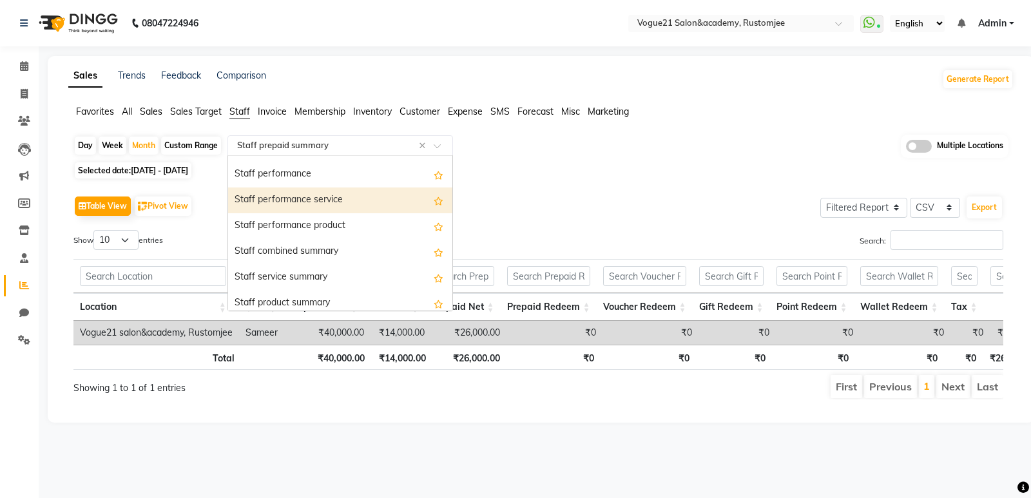
click at [345, 205] on div "Staff performance service" at bounding box center [340, 201] width 224 height 26
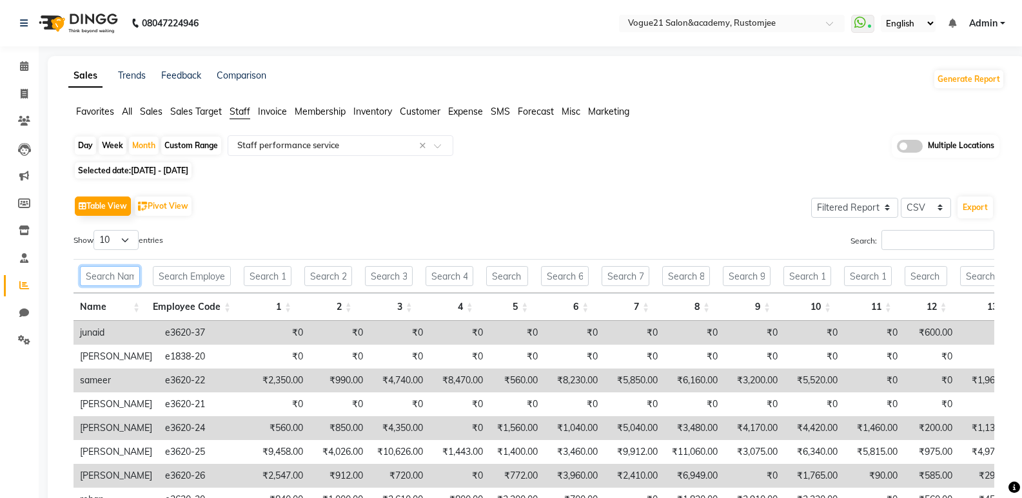
click at [106, 278] on input "text" at bounding box center [110, 276] width 60 height 20
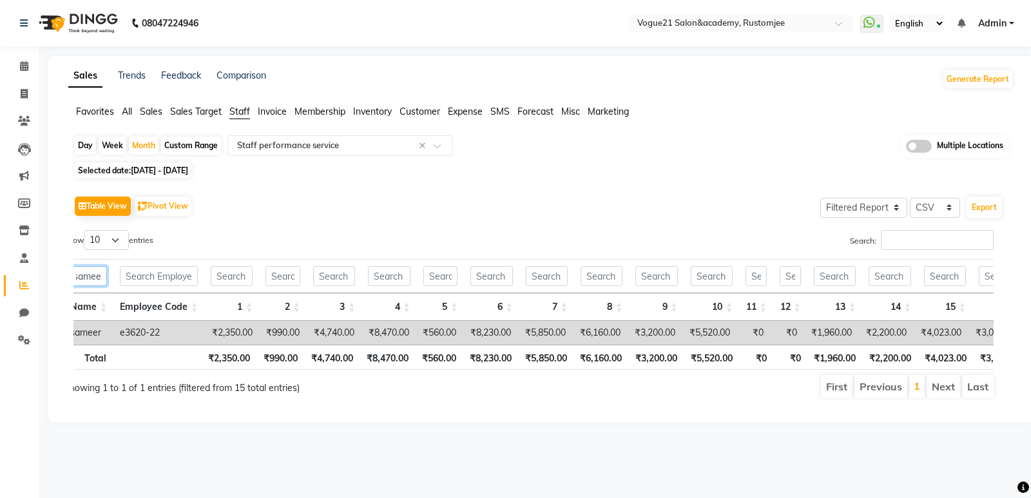
scroll to position [0, 0]
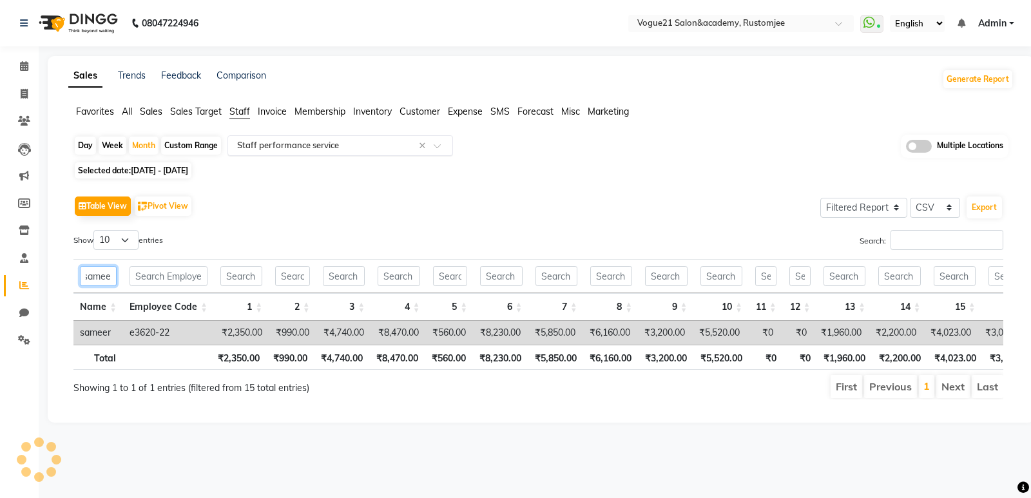
type input "samee"
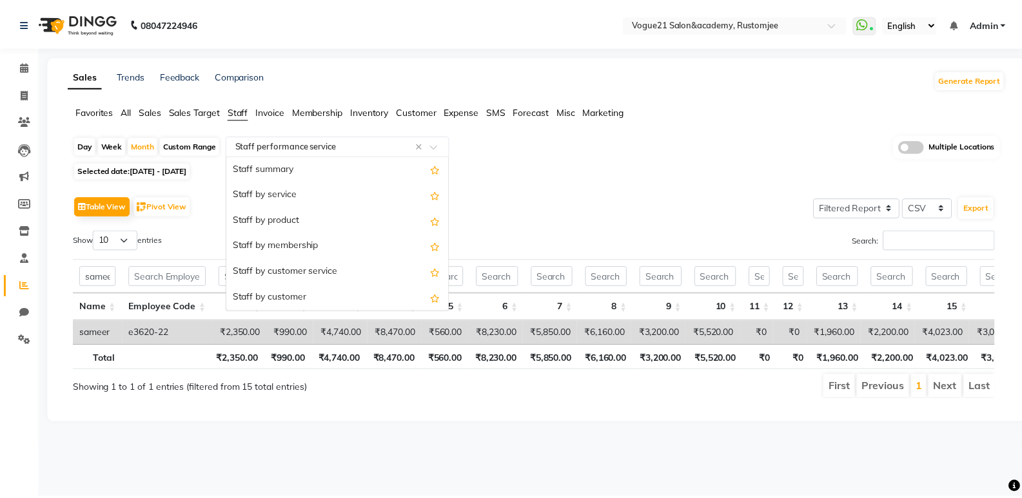
scroll to position [232, 0]
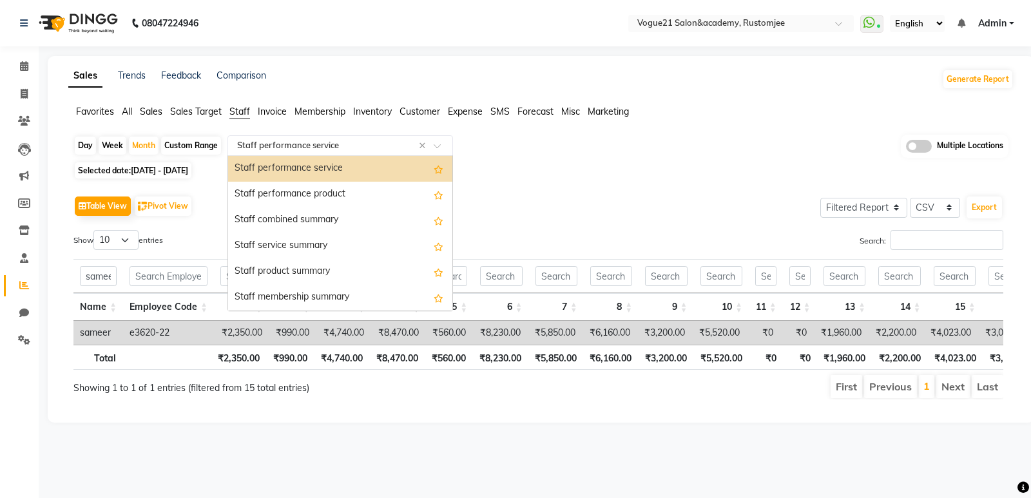
click at [408, 152] on div "Select Report Type × Staff performance service ×" at bounding box center [341, 145] width 226 height 21
click at [387, 240] on div "Staff service summary" at bounding box center [340, 246] width 224 height 26
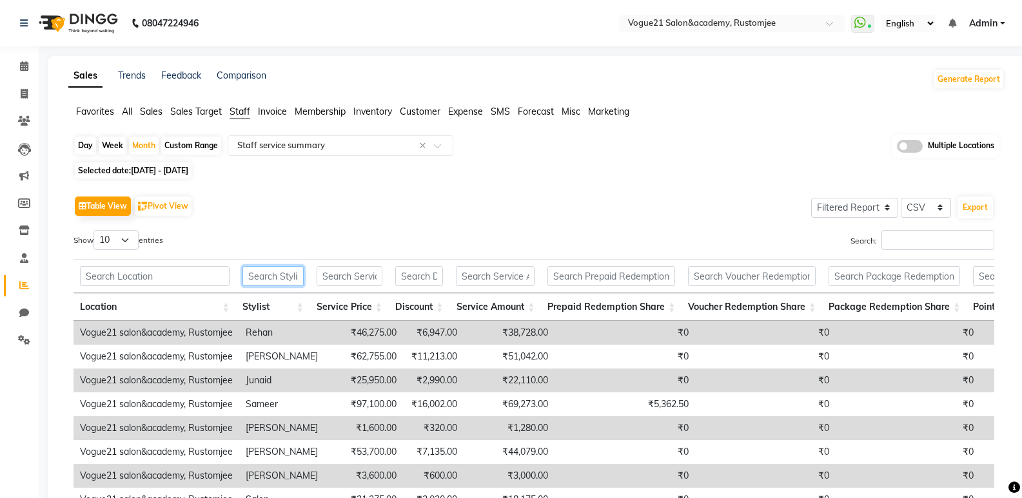
click at [290, 281] on input "text" at bounding box center [272, 276] width 61 height 20
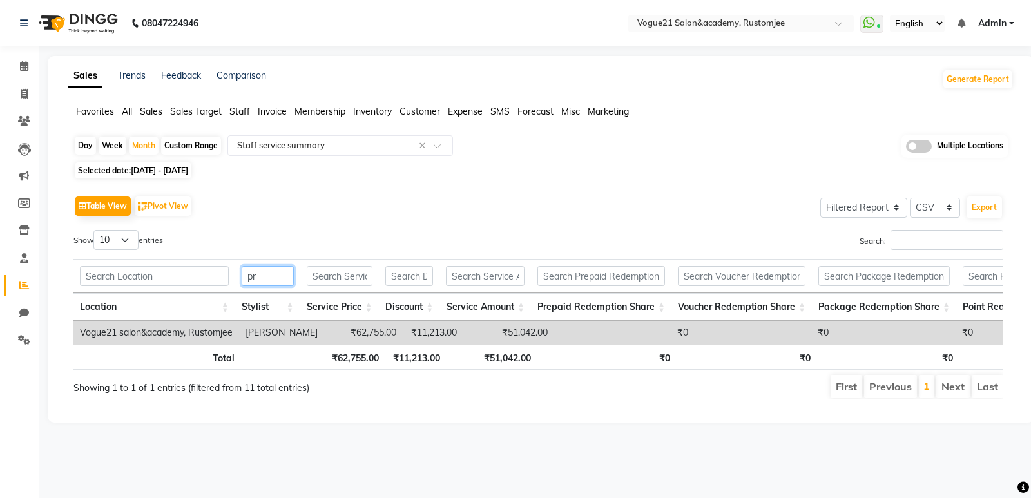
type input "p"
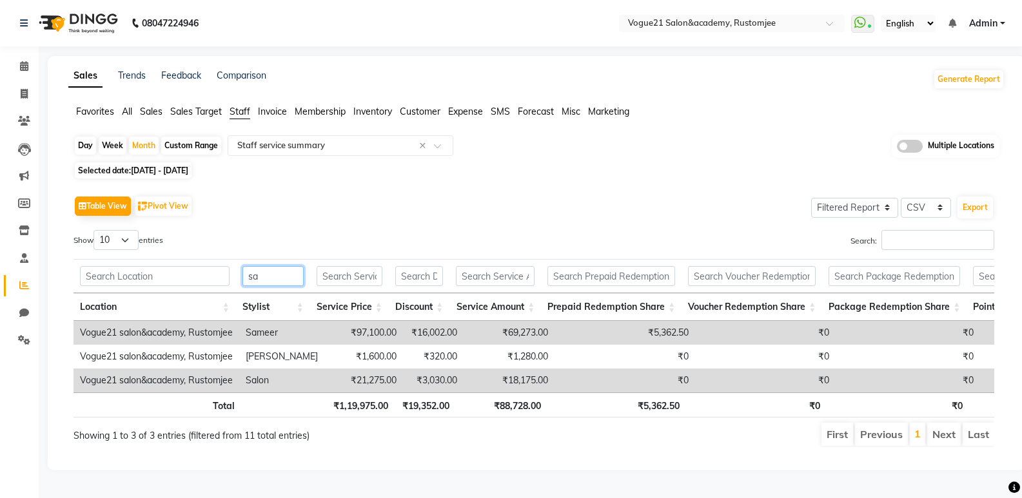
type input "sa"
click at [452, 334] on td "₹16,002.00" at bounding box center [433, 333] width 61 height 24
click at [554, 337] on td "₹5,362.50" at bounding box center [624, 333] width 141 height 24
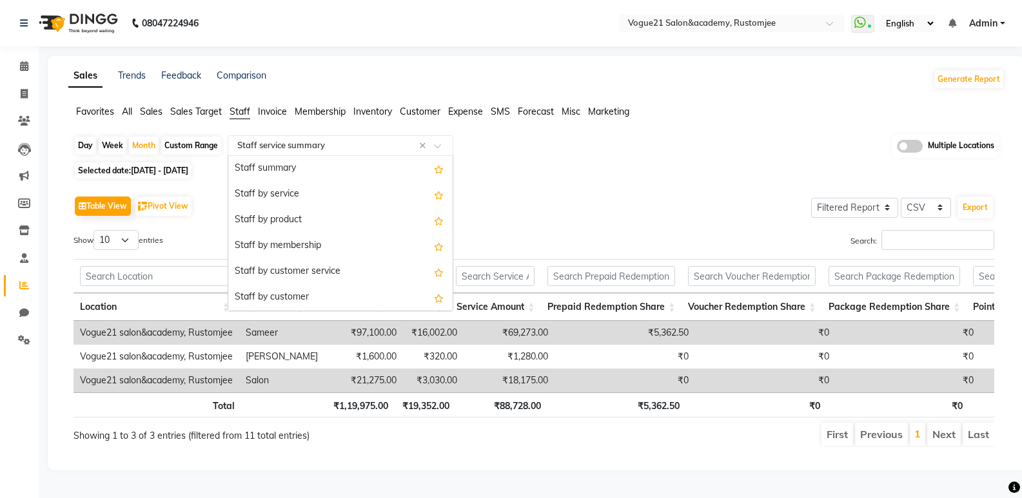
click at [397, 153] on div "Select Report Type × Staff service summary ×" at bounding box center [341, 145] width 226 height 21
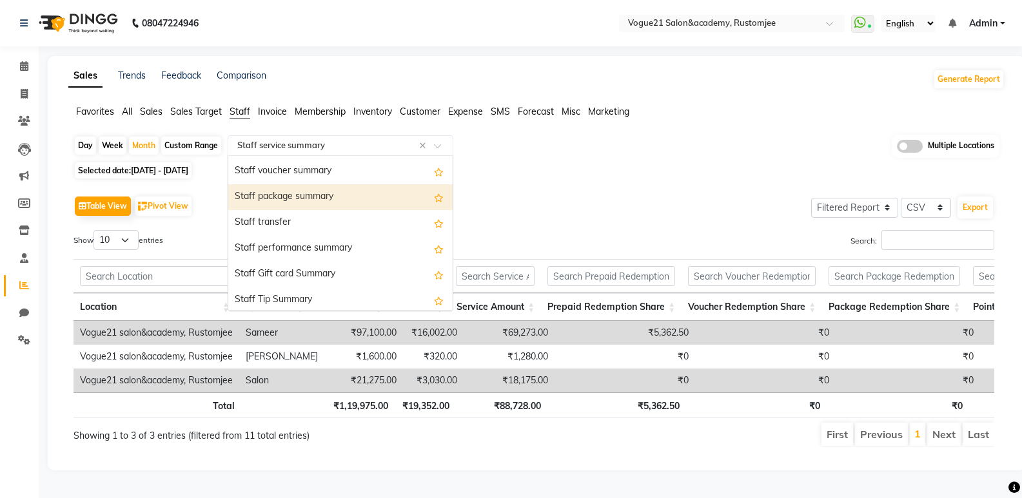
scroll to position [413, 0]
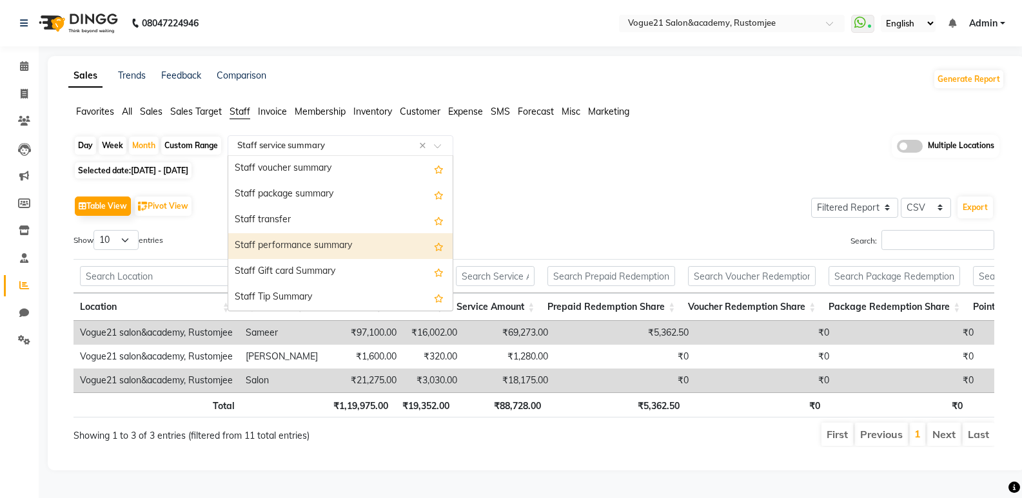
click at [340, 252] on div "Staff performance summary" at bounding box center [340, 246] width 224 height 26
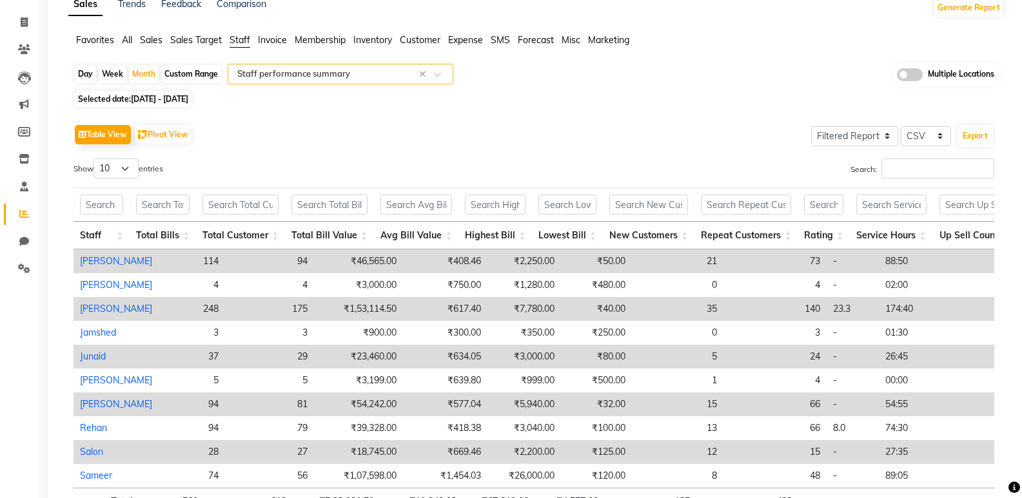
scroll to position [58, 0]
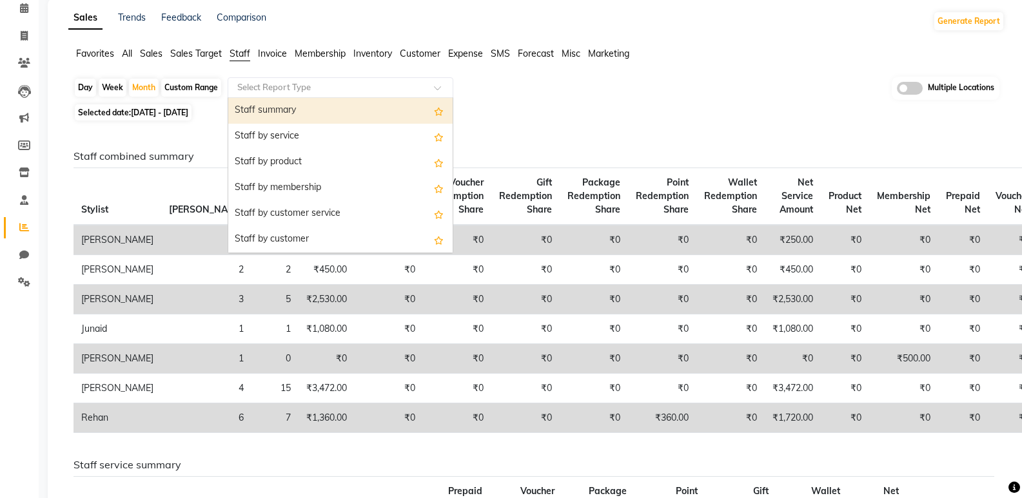
click at [431, 92] on div at bounding box center [340, 87] width 224 height 13
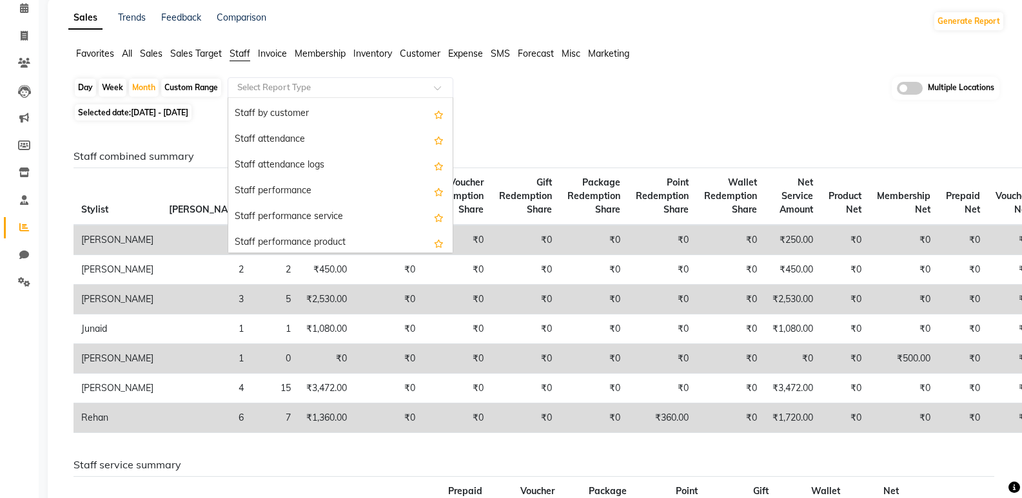
scroll to position [142, 0]
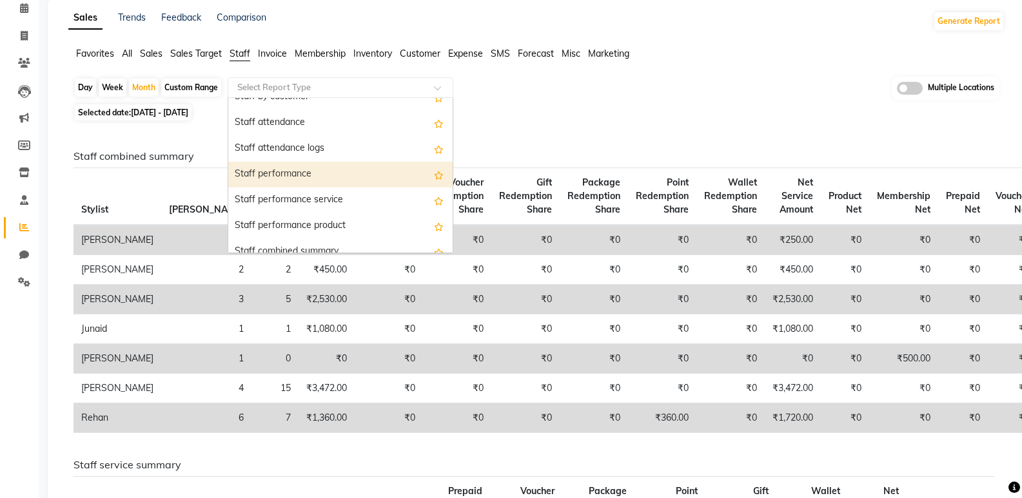
click at [352, 180] on div "Staff performance" at bounding box center [340, 175] width 224 height 26
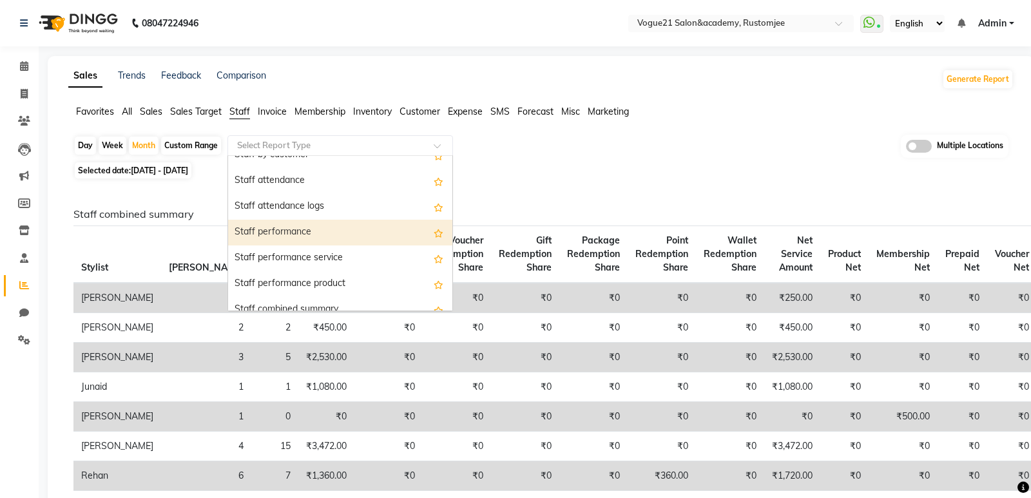
select select "filtered_report"
select select "csv"
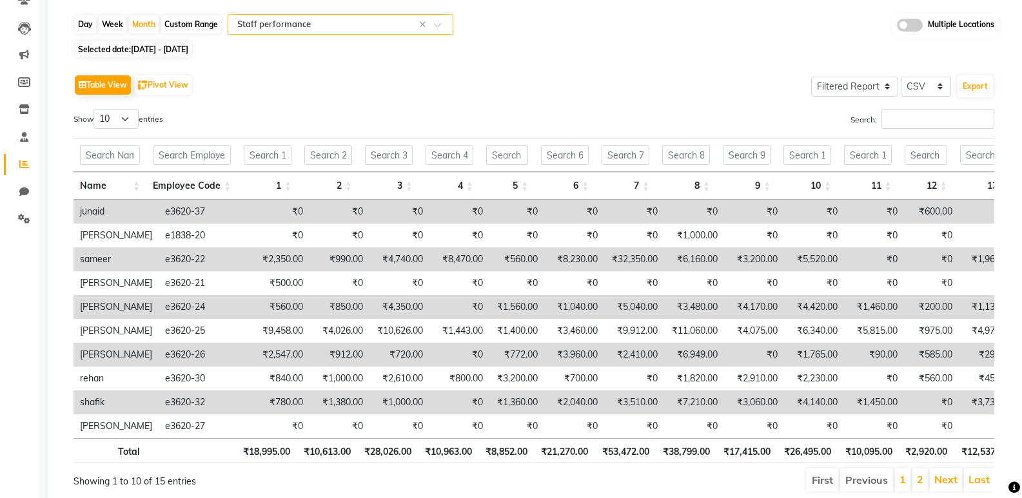
scroll to position [178, 0]
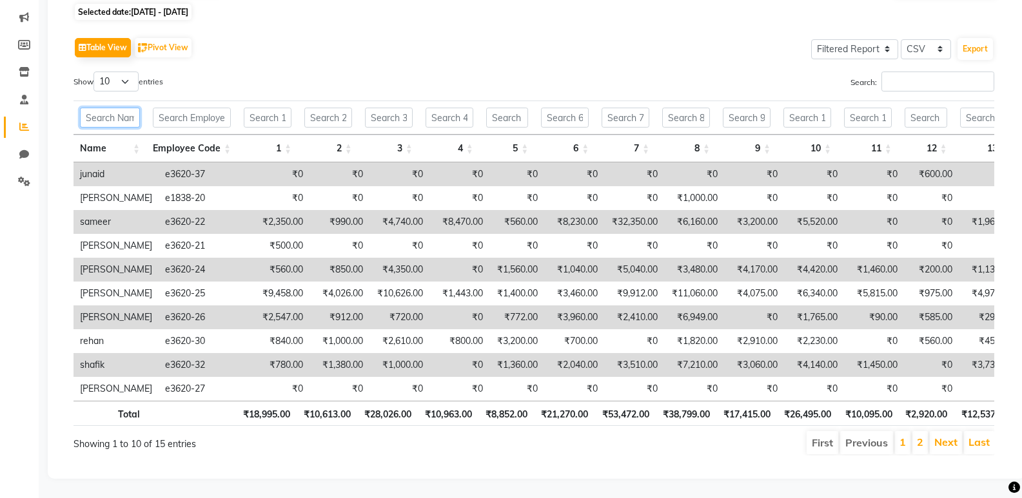
click at [93, 108] on input "text" at bounding box center [110, 118] width 60 height 20
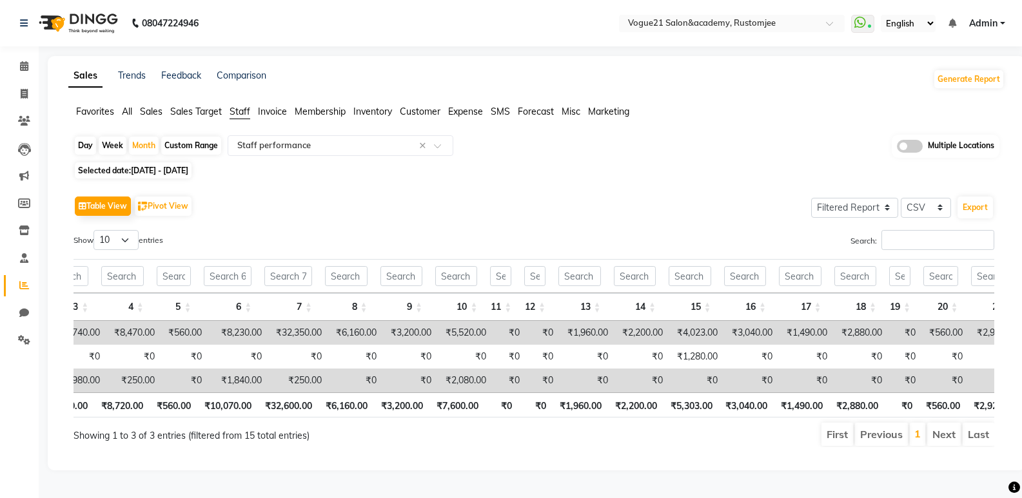
scroll to position [0, 0]
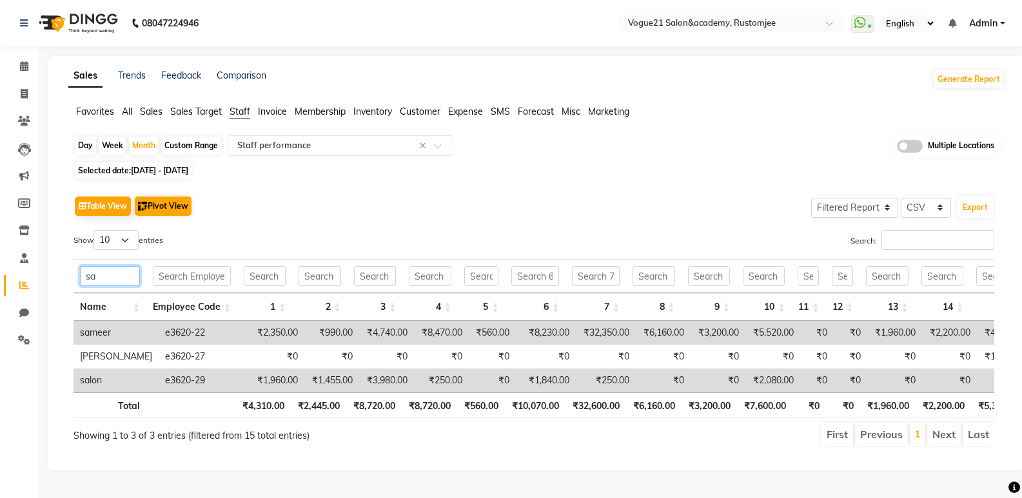
type input "sa"
click at [166, 197] on button "Pivot View" at bounding box center [163, 206] width 57 height 19
select select "full_report"
select select "csv"
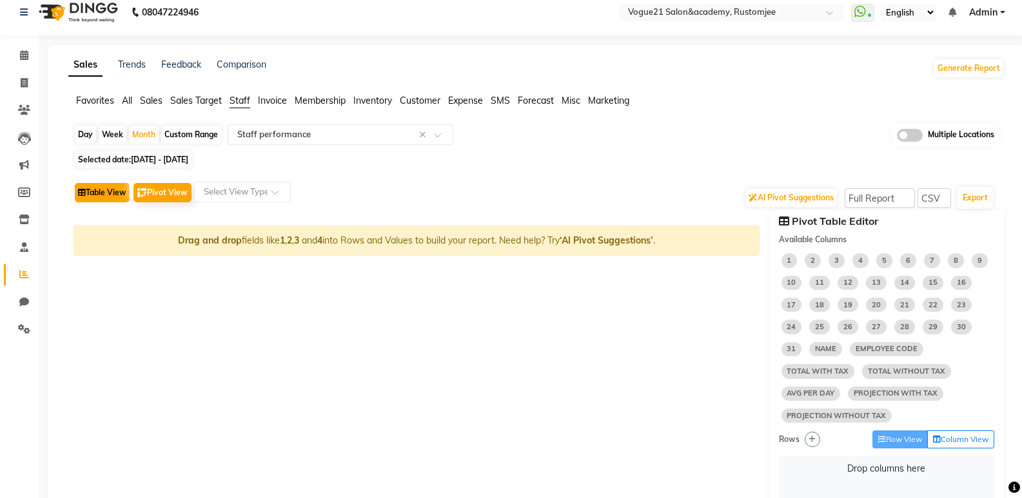
click at [95, 194] on button "Table View" at bounding box center [102, 192] width 55 height 19
select select "filtered_report"
select select "csv"
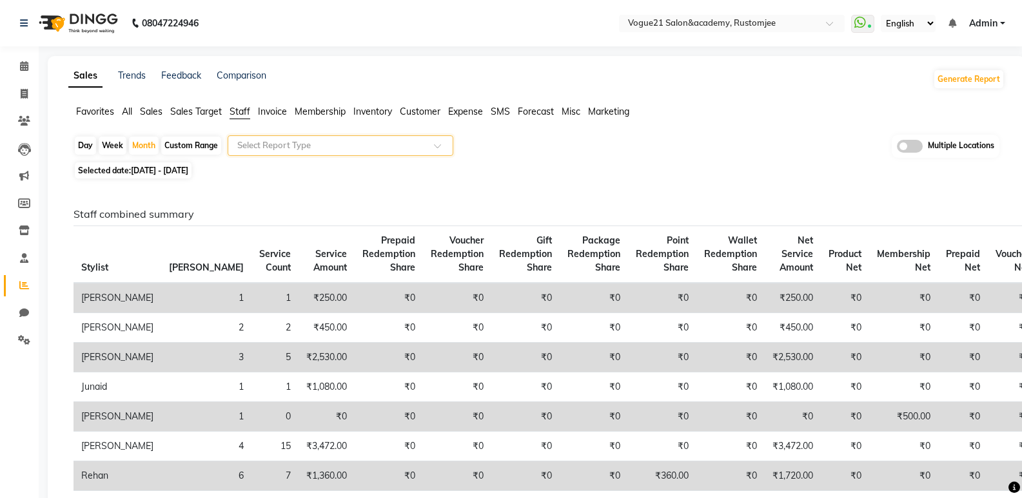
click at [440, 147] on span at bounding box center [442, 149] width 16 height 13
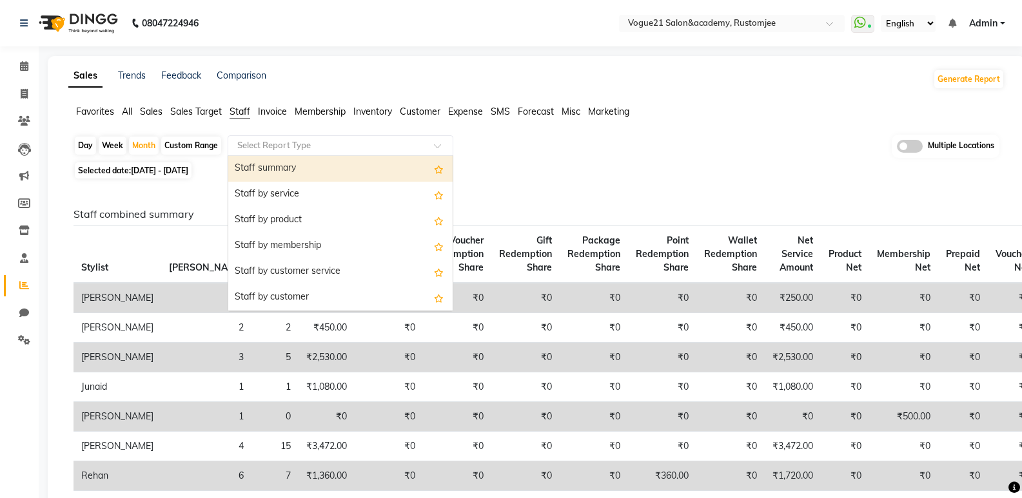
click at [333, 171] on div "Staff summary" at bounding box center [340, 169] width 224 height 26
select select "filtered_report"
select select "csv"
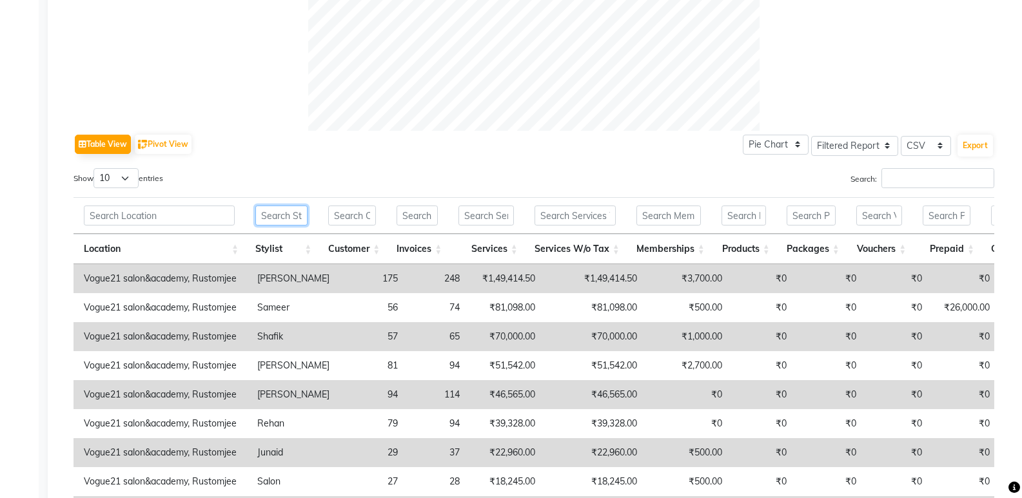
click at [293, 221] on input "text" at bounding box center [281, 216] width 52 height 20
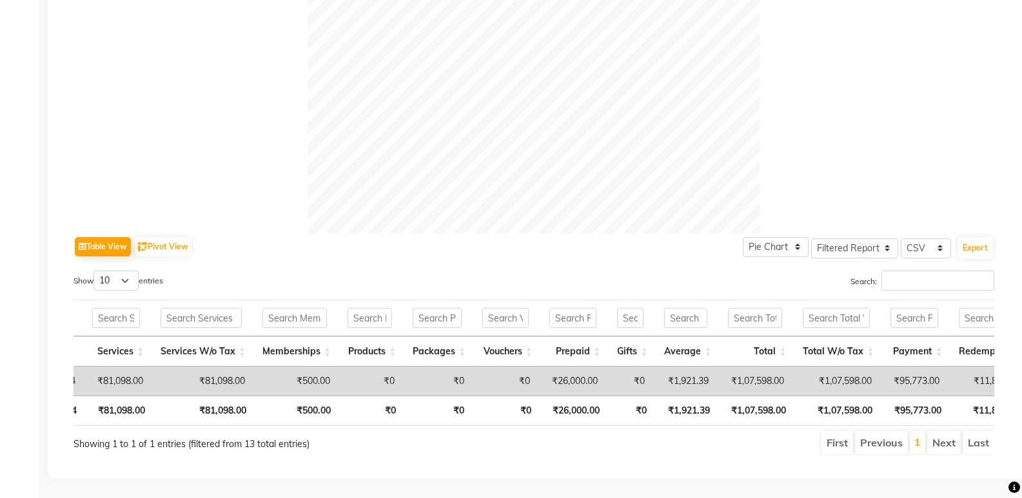
scroll to position [0, 378]
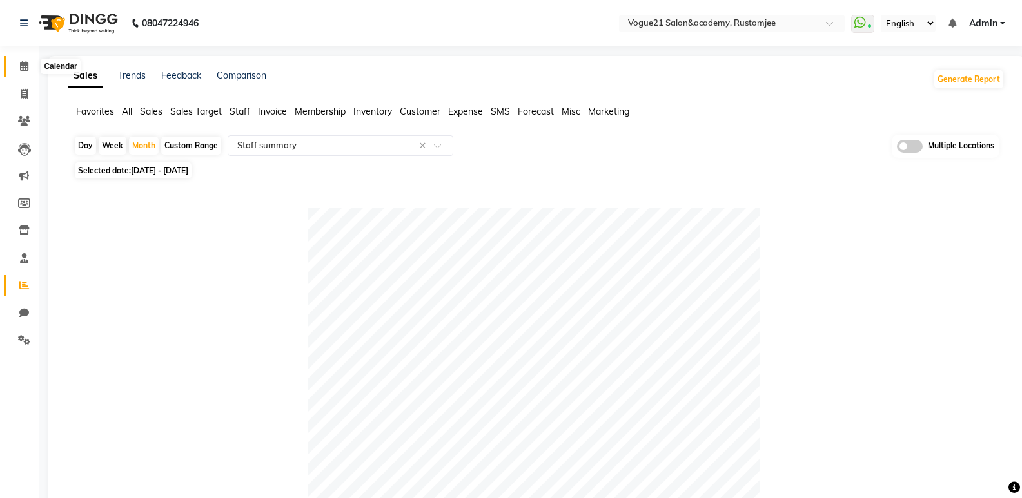
type input "samee"
click at [24, 68] on icon at bounding box center [24, 66] width 8 height 10
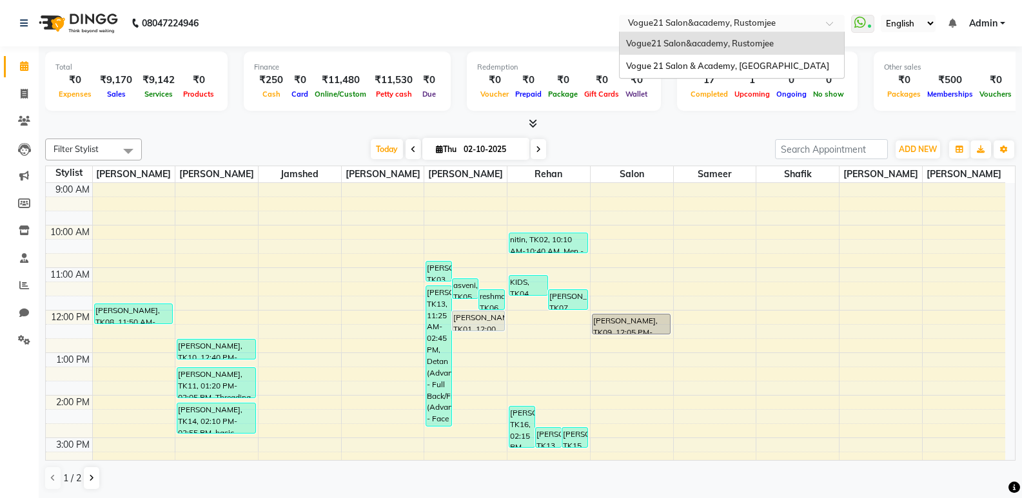
click at [778, 28] on input "text" at bounding box center [718, 24] width 187 height 13
click at [752, 65] on span "Vogue 21 Salon & Academy, [GEOGRAPHIC_DATA]" at bounding box center [727, 66] width 203 height 10
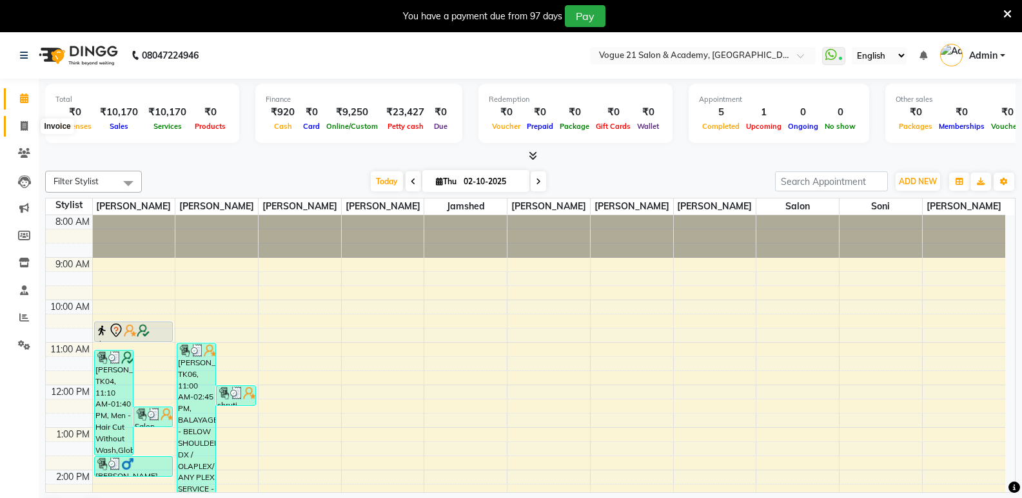
click at [26, 130] on icon at bounding box center [24, 126] width 7 height 10
select select "4433"
select select "service"
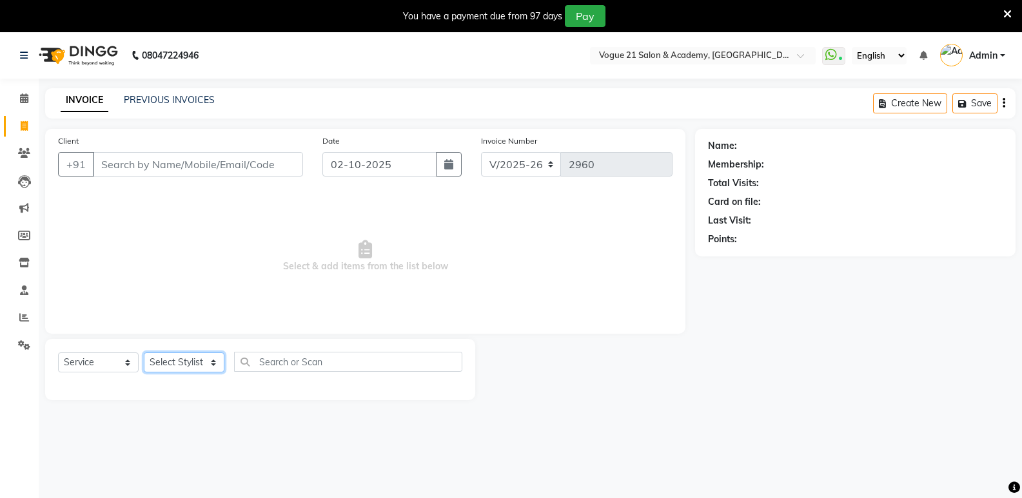
click at [189, 364] on select "Select Stylist [PERSON_NAME] [PERSON_NAME] [PERSON_NAME] [PERSON_NAME] [PERSON_…" at bounding box center [184, 363] width 81 height 20
click at [180, 102] on link "PREVIOUS INVOICES" at bounding box center [169, 100] width 91 height 12
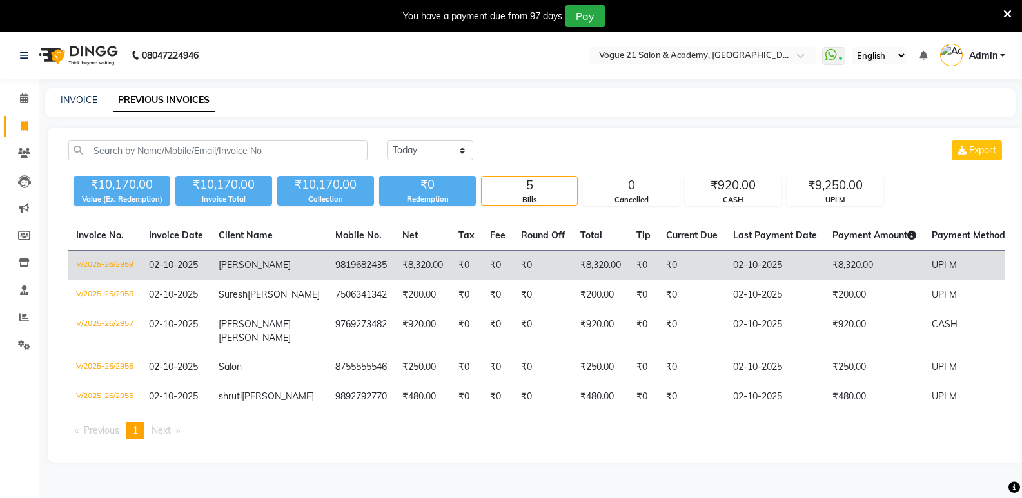
click at [572, 271] on td "₹8,320.00" at bounding box center [600, 266] width 56 height 30
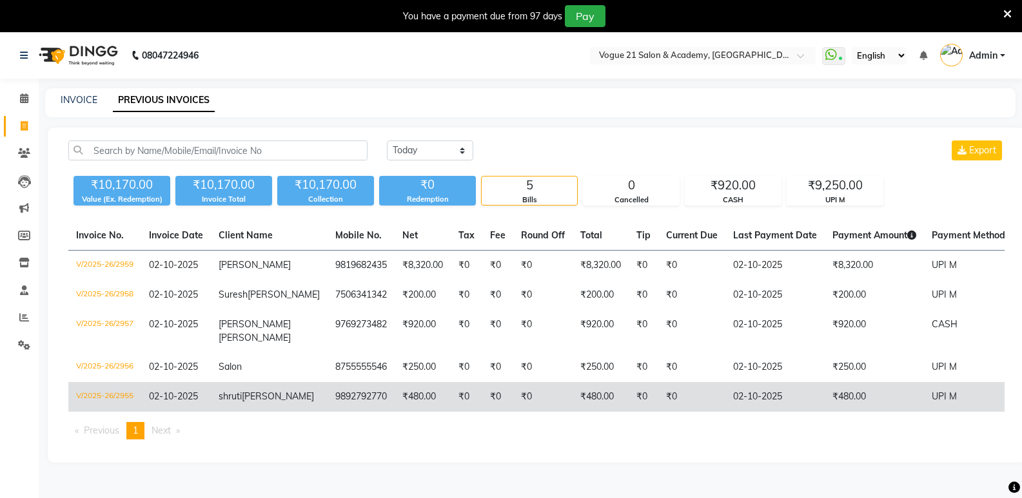
click at [513, 405] on td "₹0" at bounding box center [542, 397] width 59 height 30
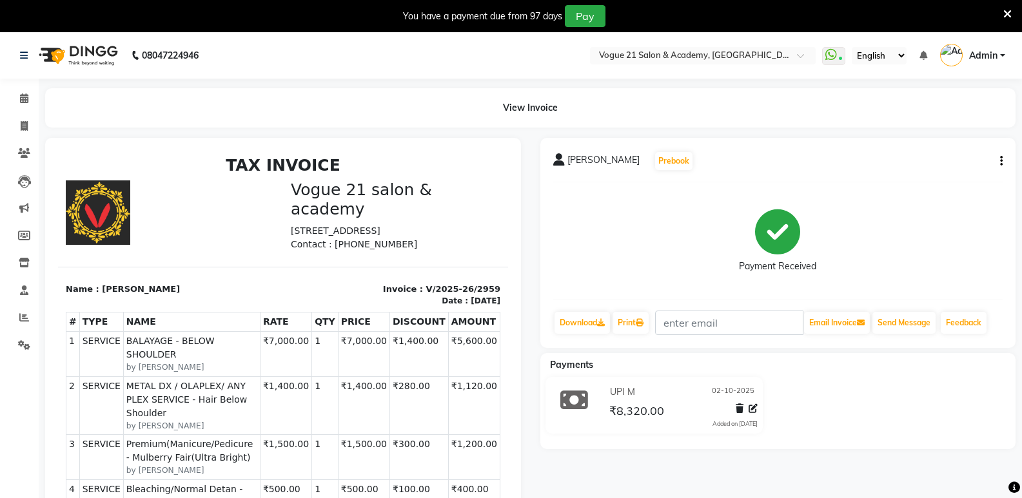
click at [1000, 162] on icon "button" at bounding box center [1001, 161] width 3 height 1
click at [919, 166] on div "Edit Item Staff" at bounding box center [937, 161] width 88 height 16
select select
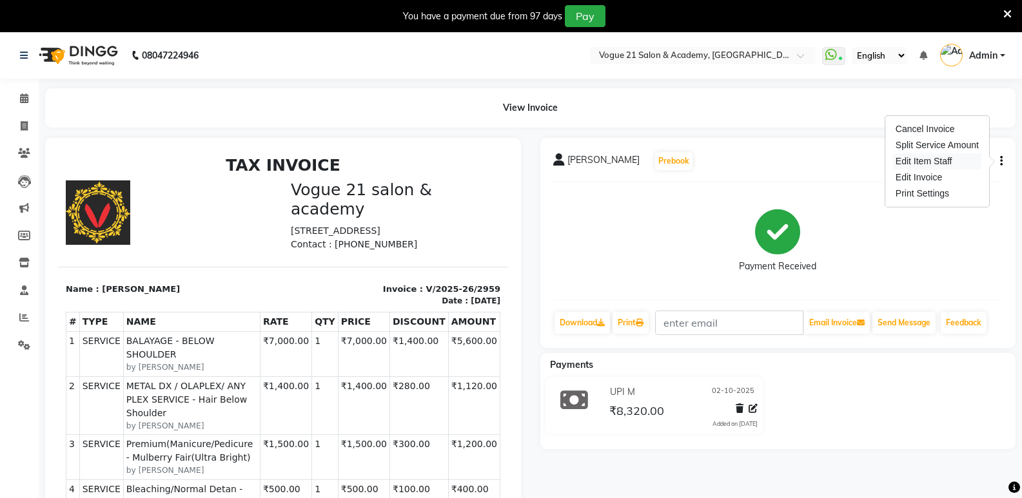
select select
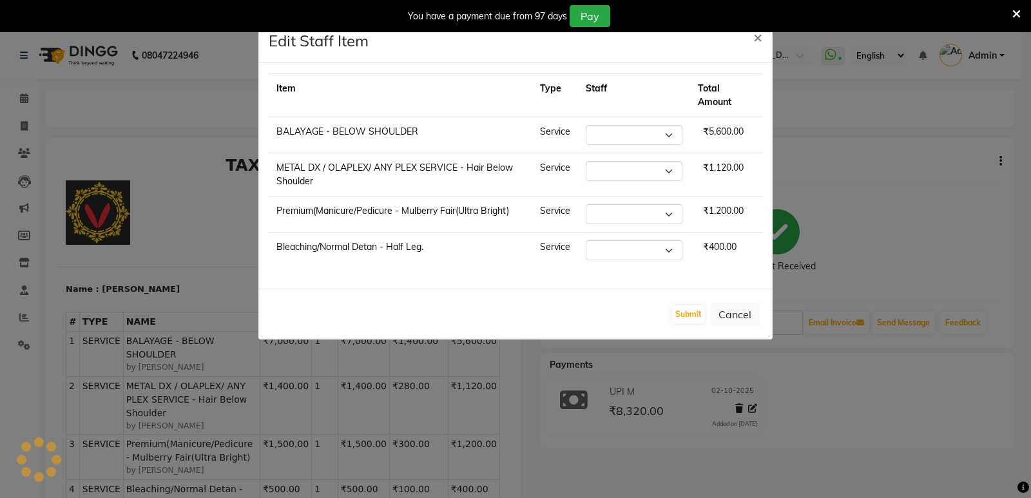
select select "79160"
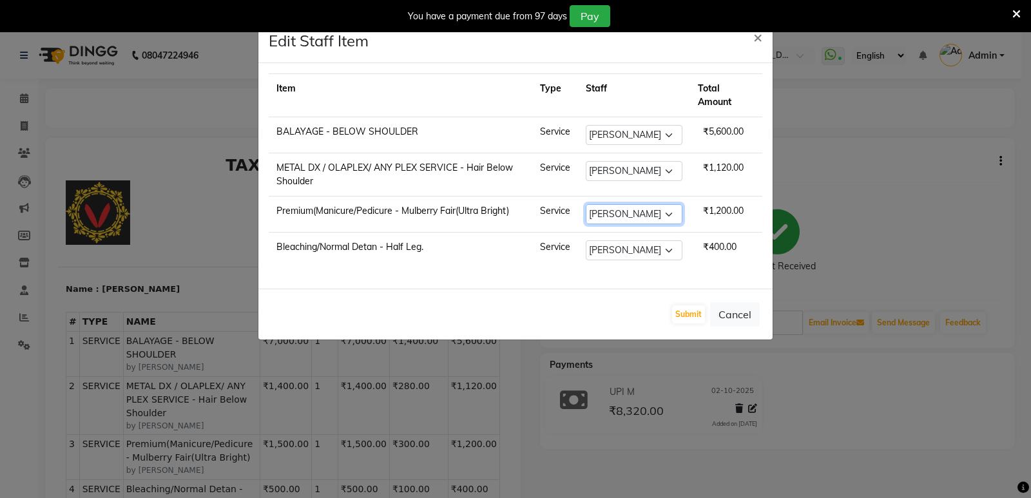
click at [634, 214] on select "Select [PERSON_NAME] [PERSON_NAME] [PERSON_NAME] [PERSON_NAME] [PERSON_NAME] [P…" at bounding box center [634, 214] width 97 height 20
select select "73195"
click at [586, 204] on select "Select [PERSON_NAME] [PERSON_NAME] [PERSON_NAME] [PERSON_NAME] [PERSON_NAME] [P…" at bounding box center [634, 214] width 97 height 20
click at [619, 248] on select "Select [PERSON_NAME] [PERSON_NAME] [PERSON_NAME] [PERSON_NAME] [PERSON_NAME] [P…" at bounding box center [634, 250] width 97 height 20
select select "73195"
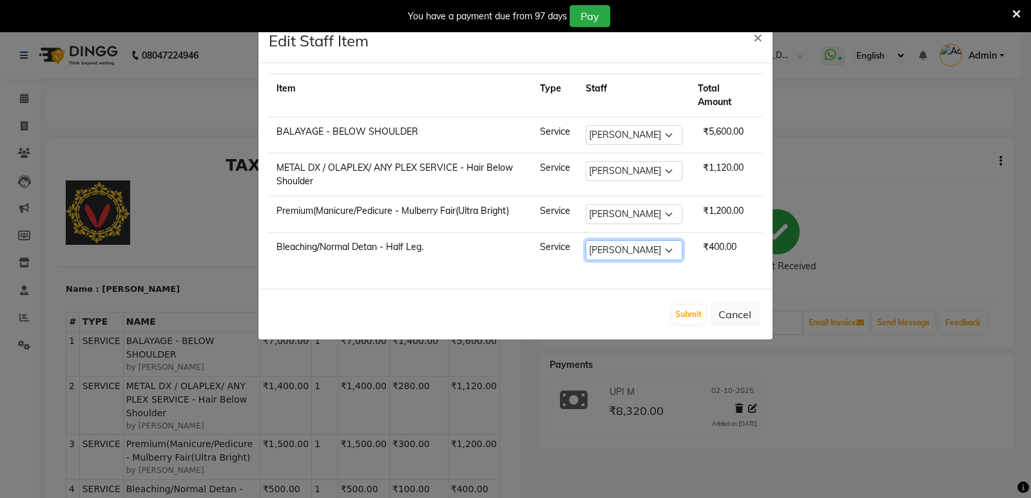
click at [586, 240] on select "Select [PERSON_NAME] [PERSON_NAME] [PERSON_NAME] [PERSON_NAME] [PERSON_NAME] [P…" at bounding box center [634, 250] width 97 height 20
click at [686, 311] on button "Submit" at bounding box center [688, 315] width 33 height 18
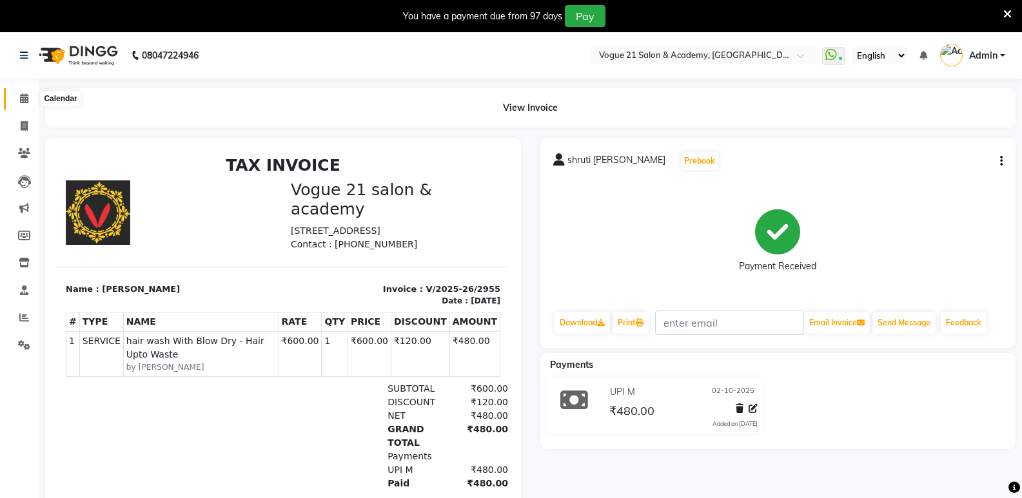
click at [27, 98] on icon at bounding box center [24, 98] width 8 height 10
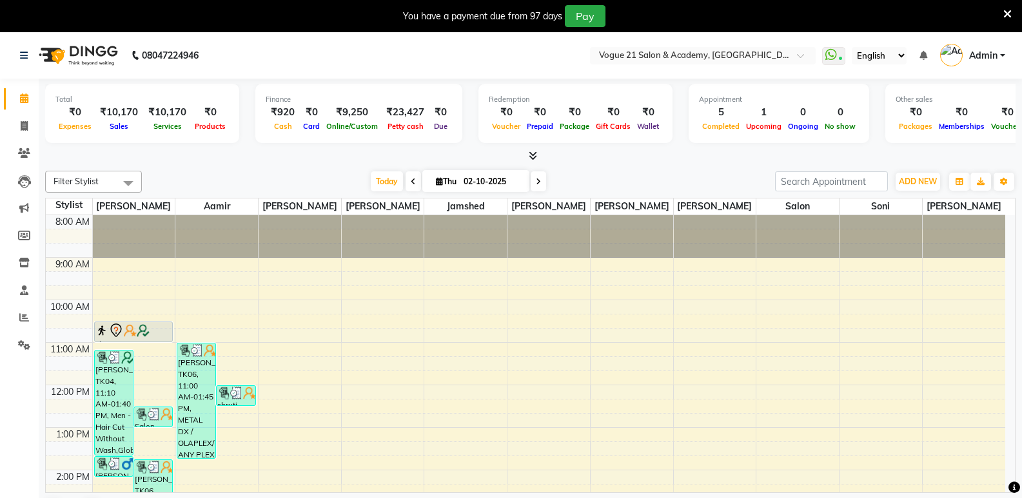
click at [1009, 13] on icon at bounding box center [1007, 14] width 8 height 12
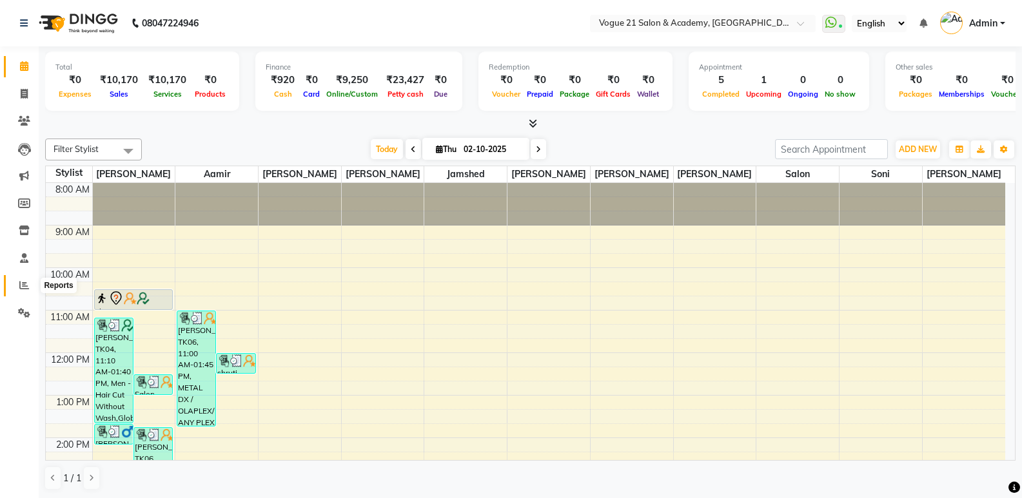
click at [21, 284] on icon at bounding box center [24, 285] width 10 height 10
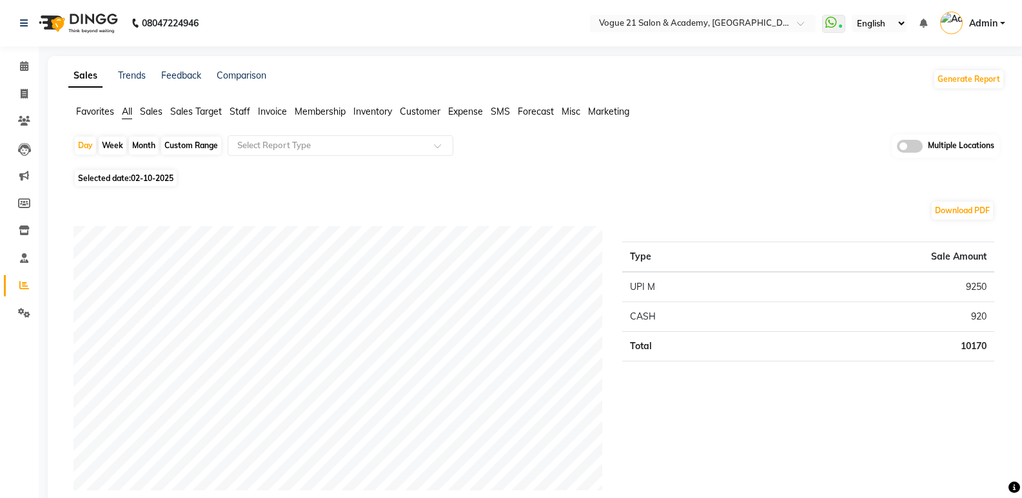
click at [146, 148] on div "Month" at bounding box center [144, 146] width 30 height 18
select select "10"
select select "2025"
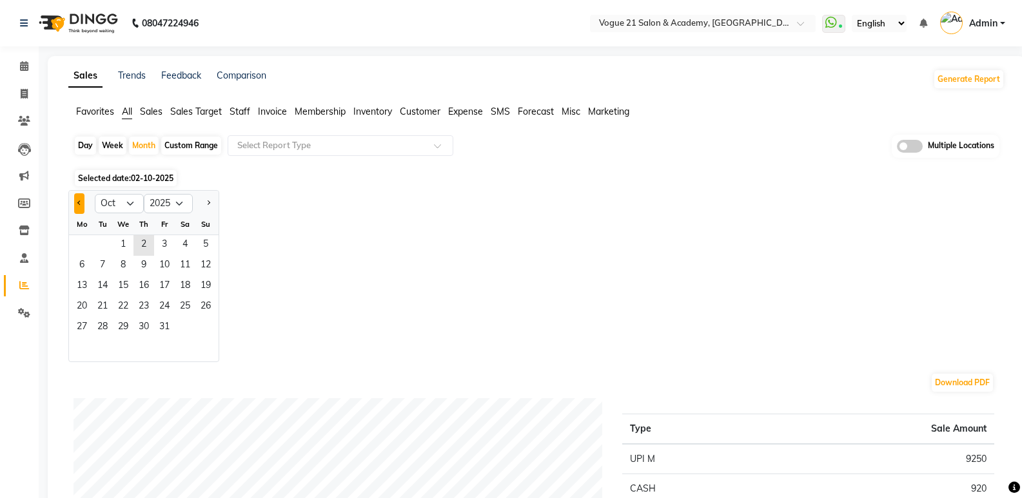
click at [83, 207] on button "Previous month" at bounding box center [79, 203] width 10 height 21
select select "9"
click at [124, 287] on span "17" at bounding box center [123, 287] width 21 height 21
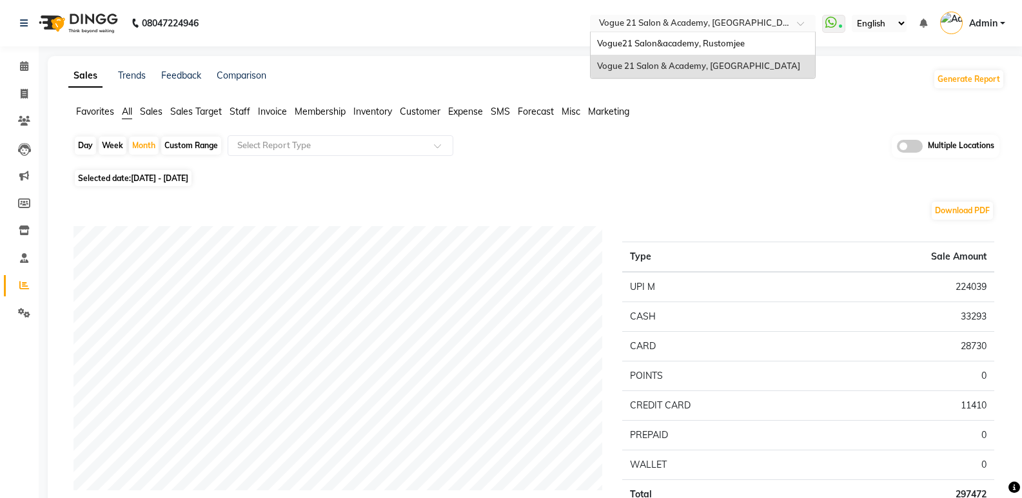
click at [723, 16] on div "Select Location × Vogue 21 [GEOGRAPHIC_DATA], [GEOGRAPHIC_DATA]" at bounding box center [703, 23] width 226 height 17
click at [719, 42] on span "Vogue21 Salon&academy, Rustomjee" at bounding box center [671, 43] width 148 height 10
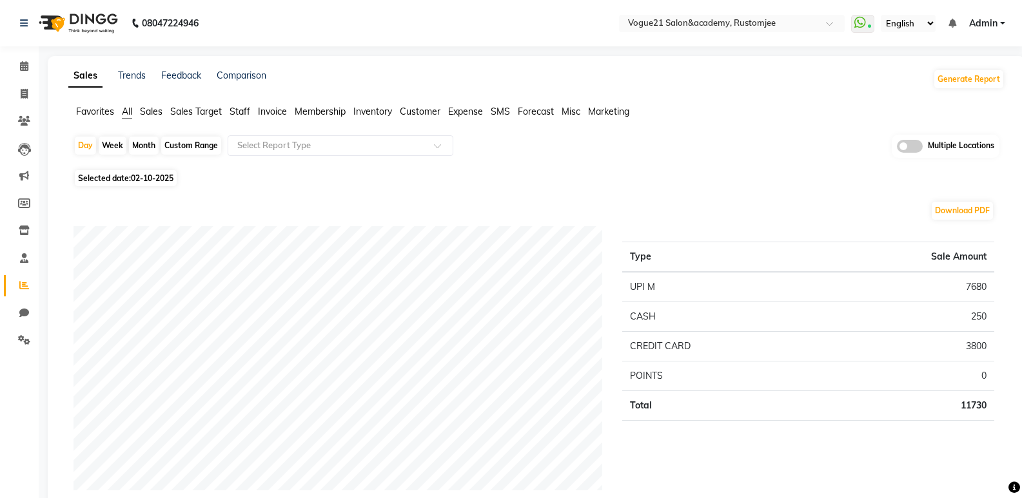
click at [154, 139] on div "Month" at bounding box center [144, 146] width 30 height 18
select select "10"
select select "2025"
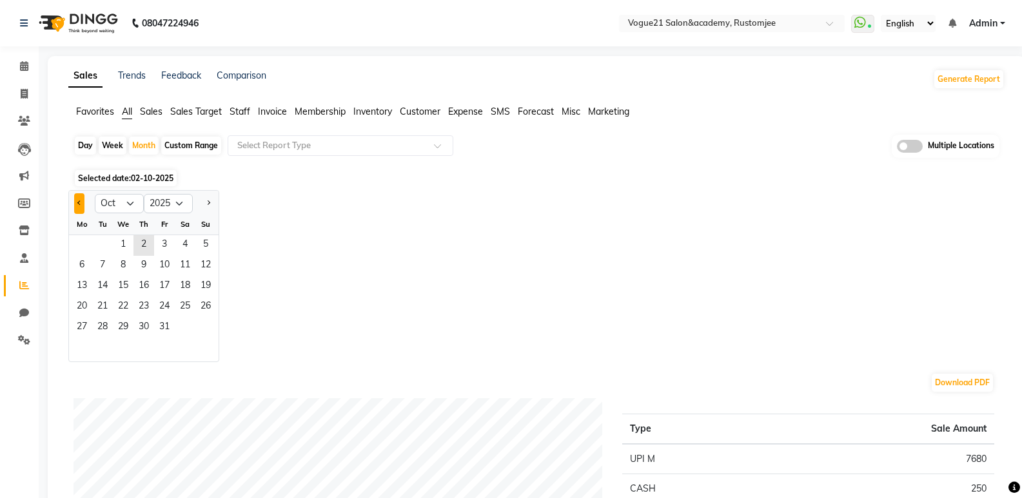
click at [84, 197] on button "Previous month" at bounding box center [79, 203] width 10 height 21
select select "9"
click at [146, 313] on span "25" at bounding box center [143, 307] width 21 height 21
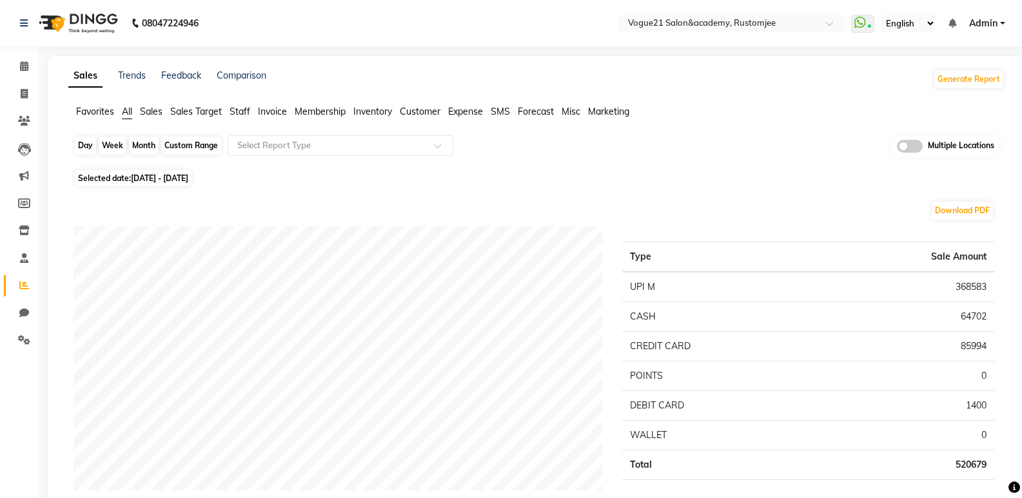
click at [141, 139] on div "Month" at bounding box center [144, 146] width 30 height 18
select select "9"
select select "2025"
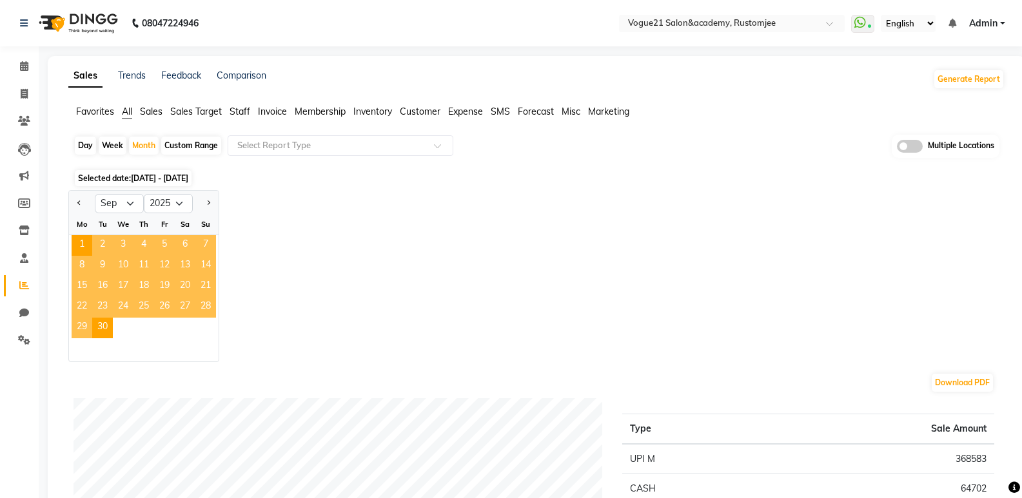
click at [90, 204] on div at bounding box center [82, 203] width 26 height 21
click at [76, 206] on button "Previous month" at bounding box center [79, 203] width 10 height 21
select select "8"
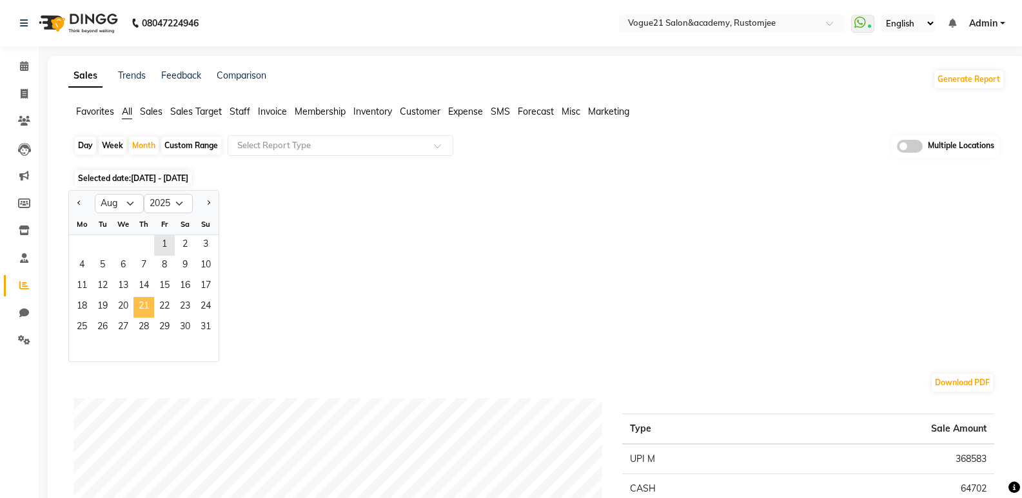
click at [140, 297] on span "21" at bounding box center [143, 307] width 21 height 21
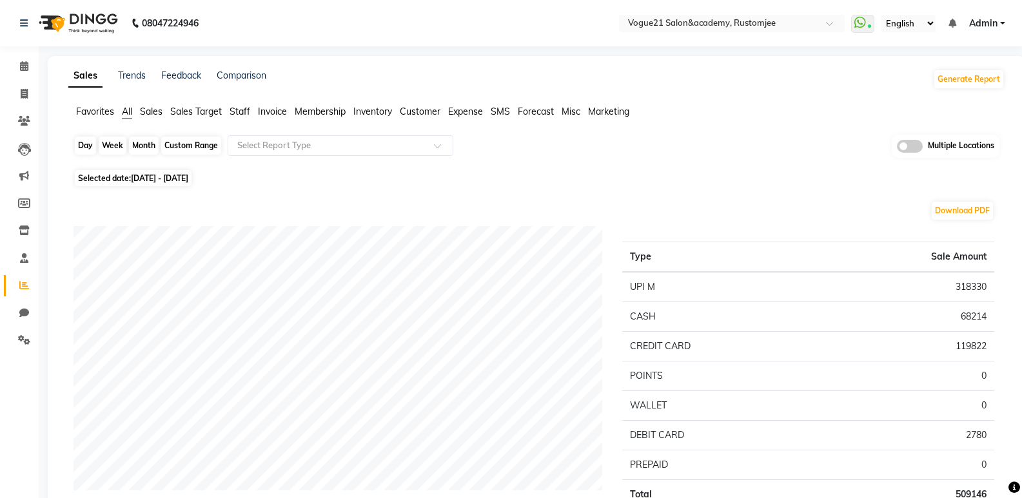
click at [142, 149] on div "Month" at bounding box center [144, 146] width 30 height 18
select select "8"
select select "2025"
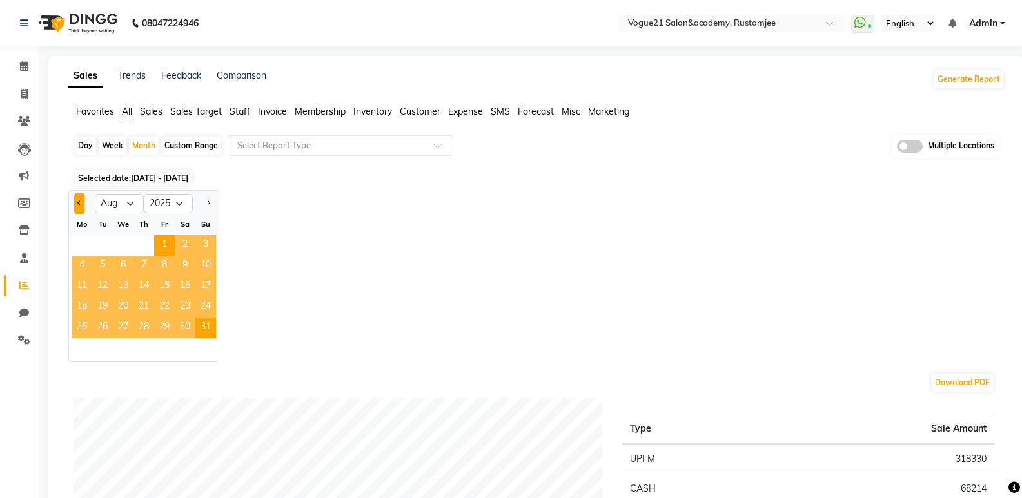
click at [77, 204] on button "Previous month" at bounding box center [79, 203] width 10 height 21
select select "7"
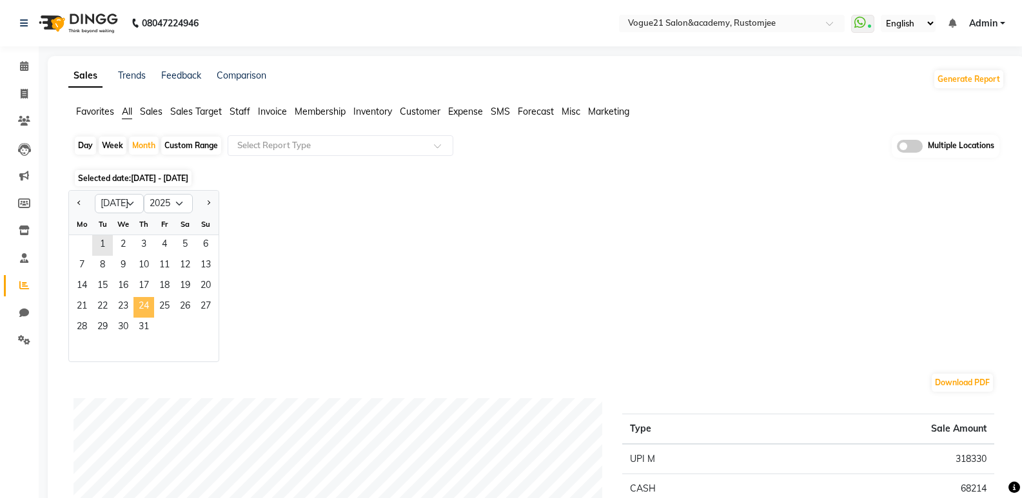
click at [147, 301] on span "24" at bounding box center [143, 307] width 21 height 21
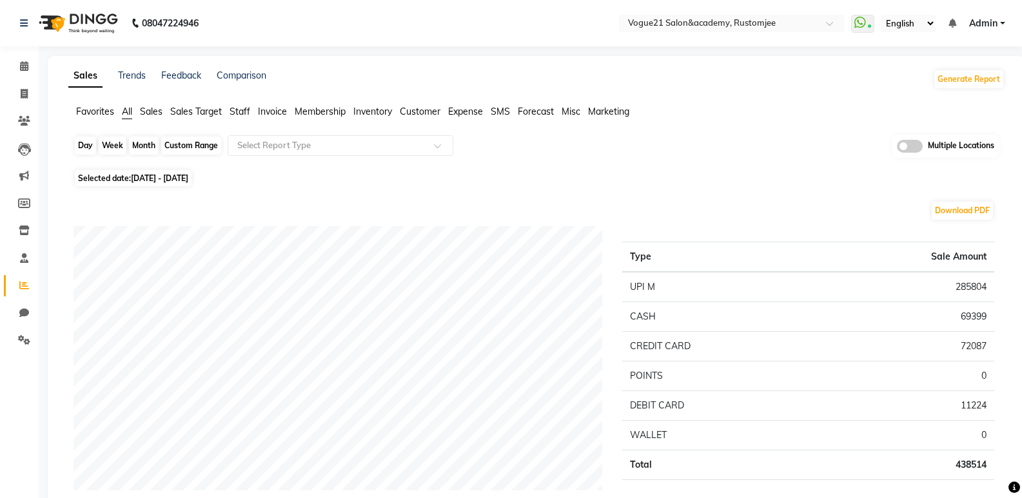
click at [148, 146] on div "Month" at bounding box center [144, 146] width 30 height 18
select select "7"
select select "2025"
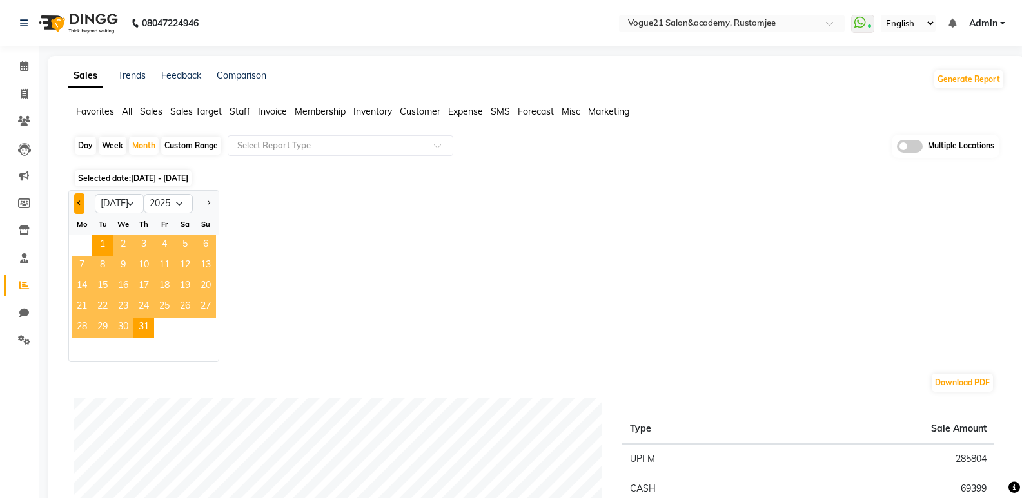
click at [80, 205] on button "Previous month" at bounding box center [79, 203] width 10 height 21
select select "6"
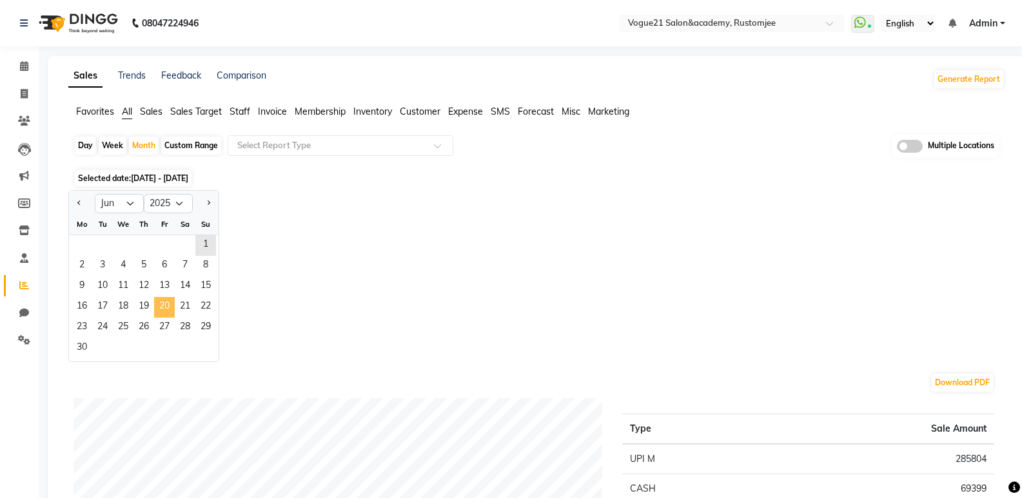
click at [168, 302] on span "20" at bounding box center [164, 307] width 21 height 21
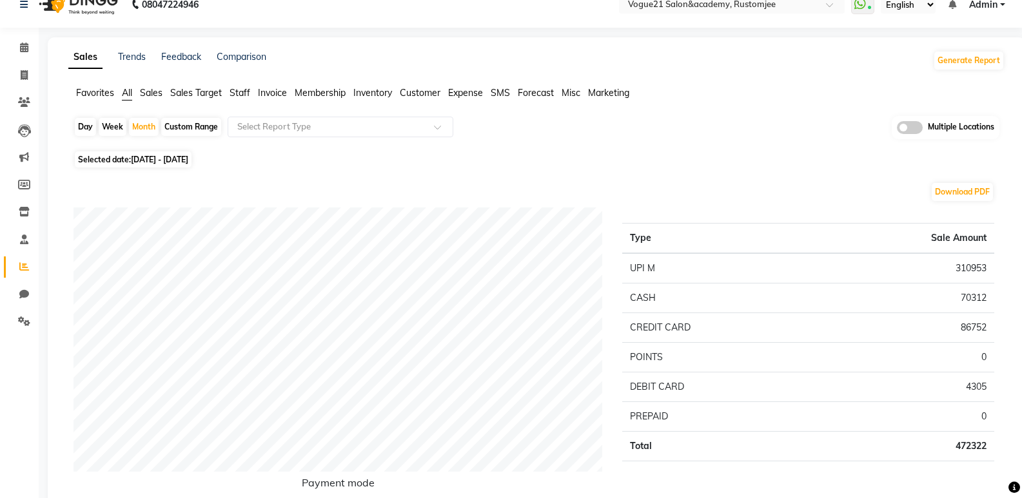
scroll to position [9, 0]
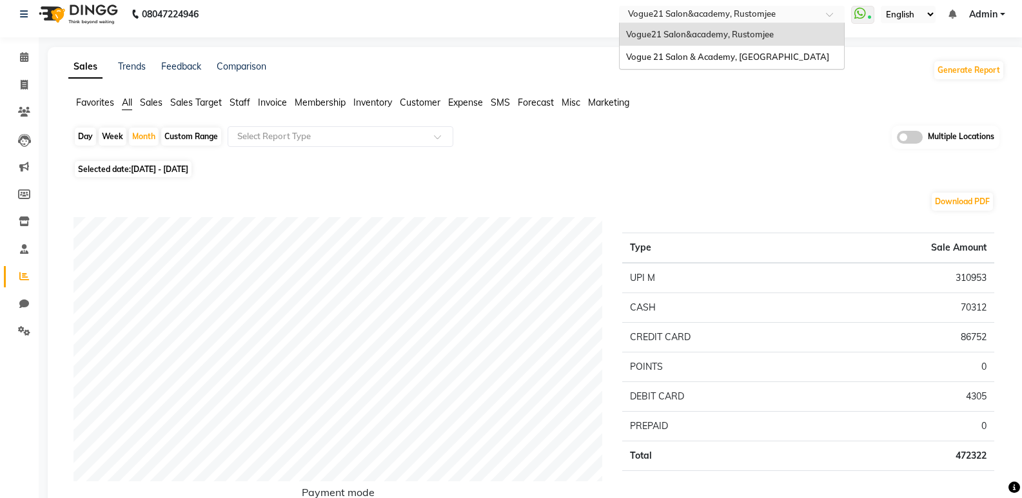
click at [803, 11] on input "text" at bounding box center [718, 15] width 187 height 13
click at [770, 55] on div "Vogue 21 Salon & Academy, [GEOGRAPHIC_DATA]" at bounding box center [731, 57] width 224 height 23
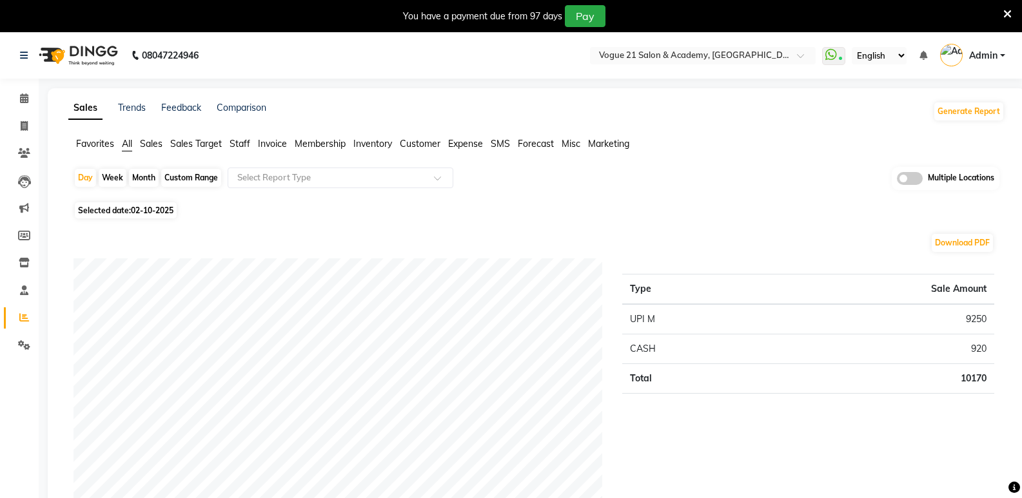
click at [140, 181] on div "Month" at bounding box center [144, 178] width 30 height 18
select select "10"
select select "2025"
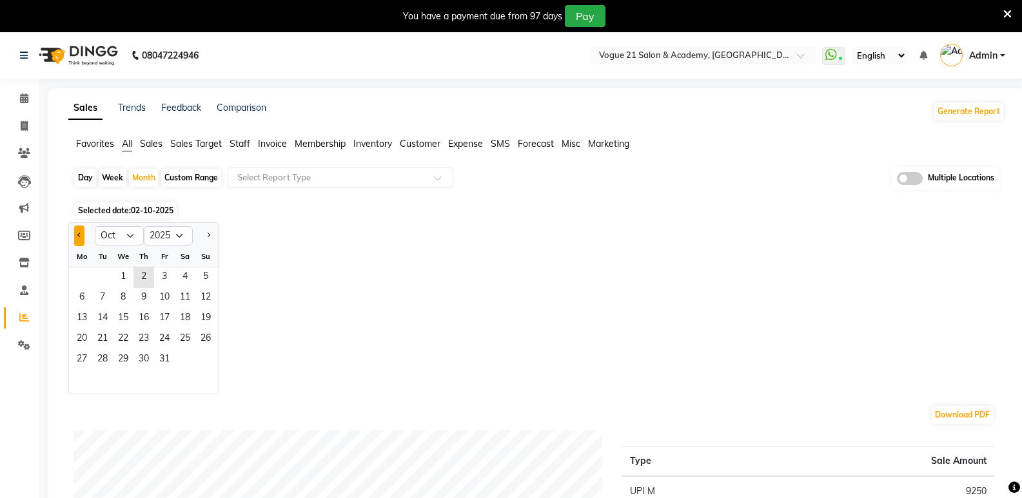
click at [74, 237] on button "Previous month" at bounding box center [79, 236] width 10 height 21
click at [81, 230] on button "Previous month" at bounding box center [79, 236] width 10 height 21
select select "8"
click at [165, 324] on span "15" at bounding box center [164, 319] width 21 height 21
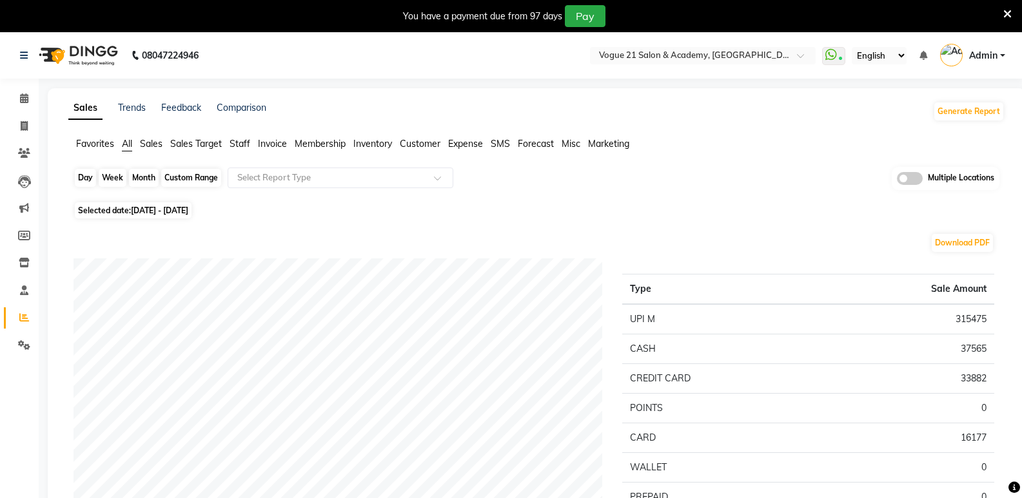
click at [144, 180] on div "Month" at bounding box center [144, 178] width 30 height 18
select select "8"
select select "2025"
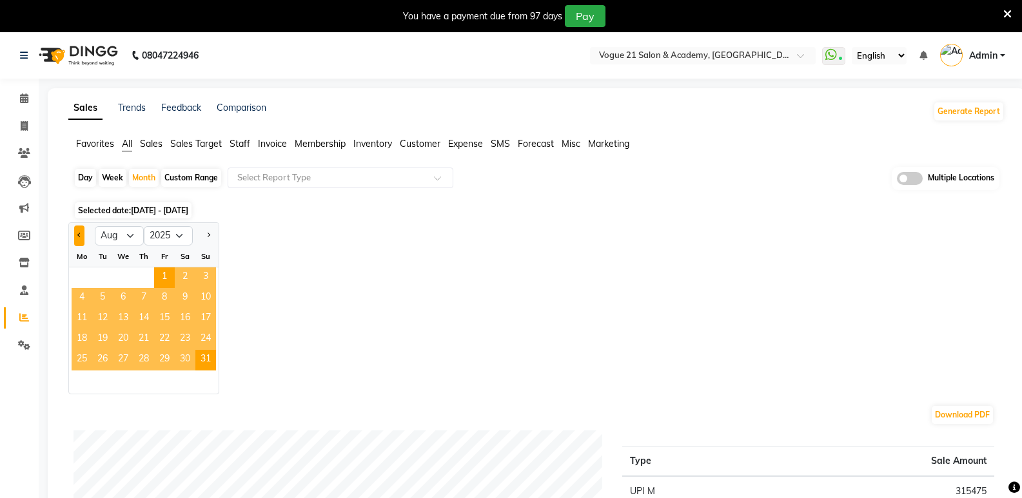
click at [84, 233] on button "Previous month" at bounding box center [79, 236] width 10 height 21
select select "7"
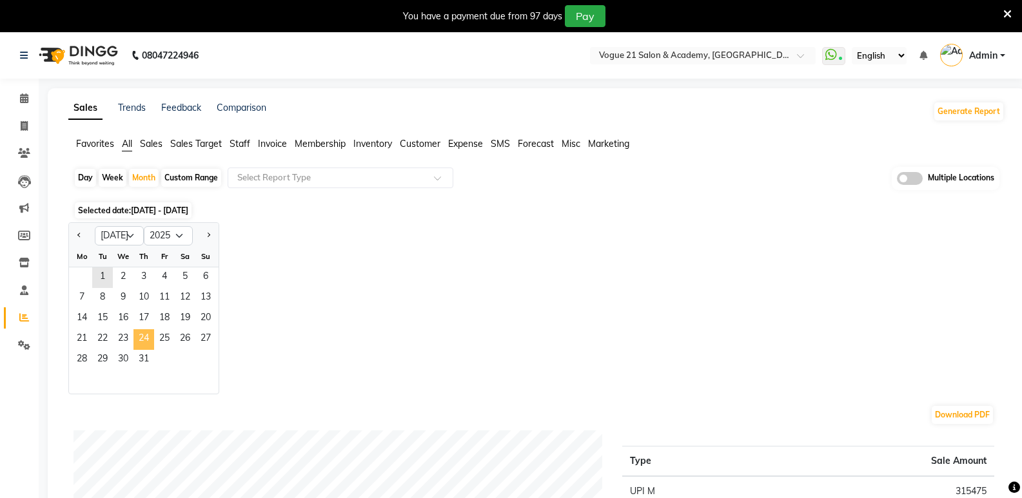
click at [153, 336] on span "24" at bounding box center [143, 339] width 21 height 21
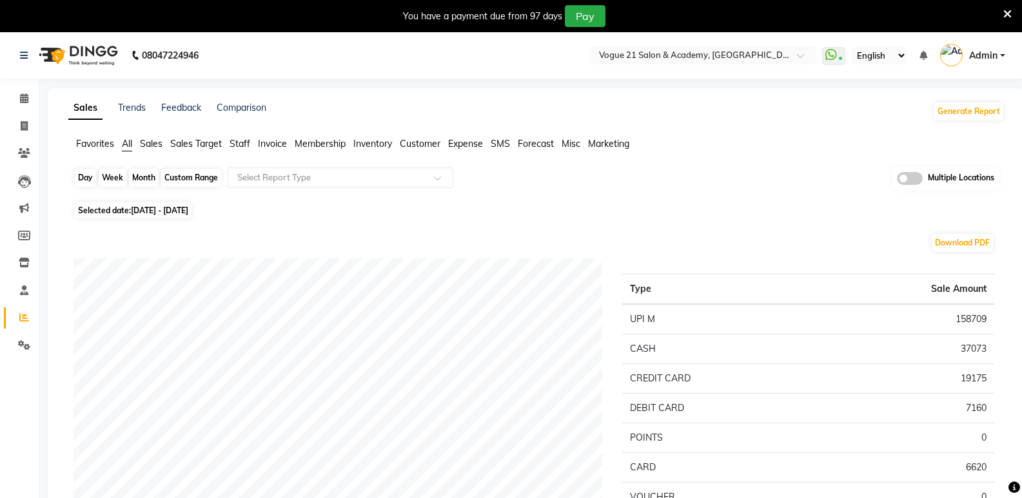
click at [139, 181] on div "Month" at bounding box center [144, 178] width 30 height 18
select select "7"
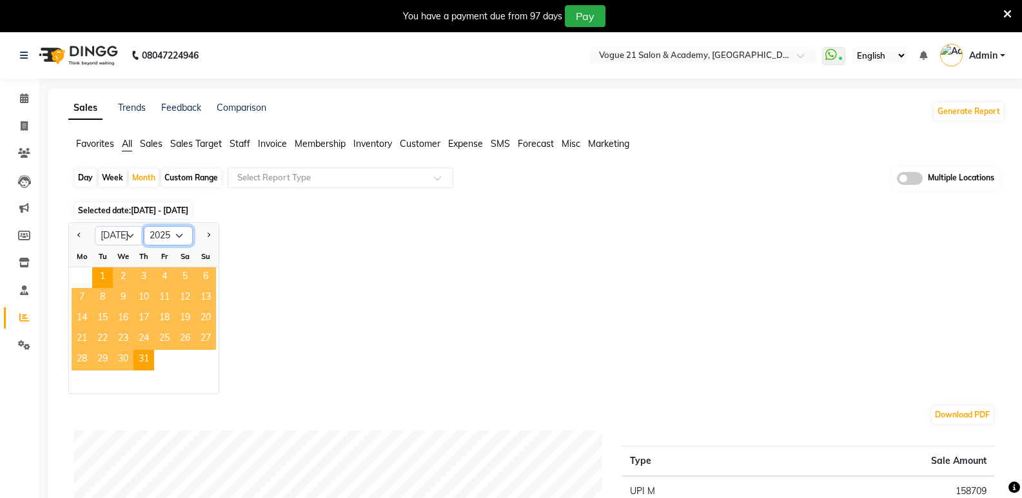
click at [178, 235] on select "2015 2016 2017 2018 2019 2020 2021 2022 2023 2024 2025 2026 2027 2028 2029 2030…" at bounding box center [168, 235] width 49 height 19
select select "2024"
click at [144, 226] on select "2015 2016 2017 2018 2019 2020 2021 2022 2023 2024 2025 2026 2027 2028 2029 2030…" at bounding box center [168, 235] width 49 height 19
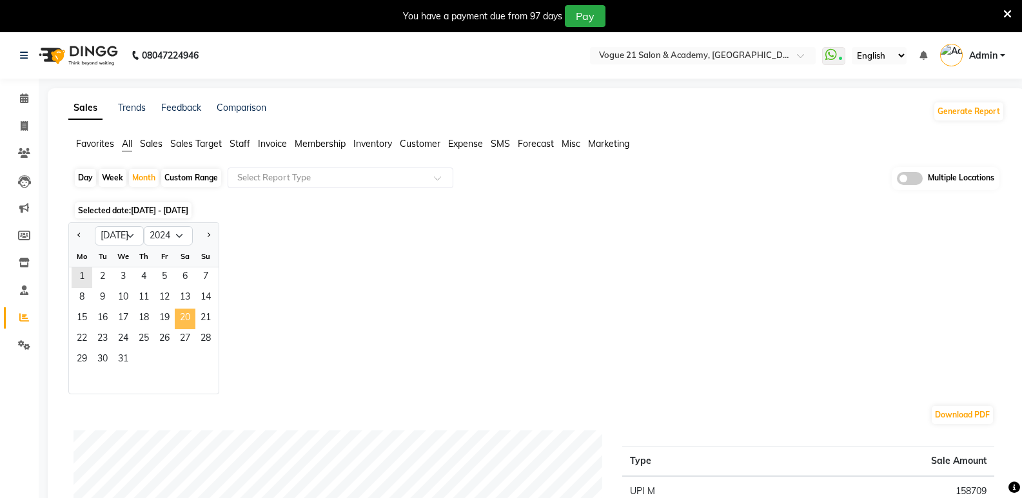
click at [175, 321] on span "20" at bounding box center [185, 319] width 21 height 21
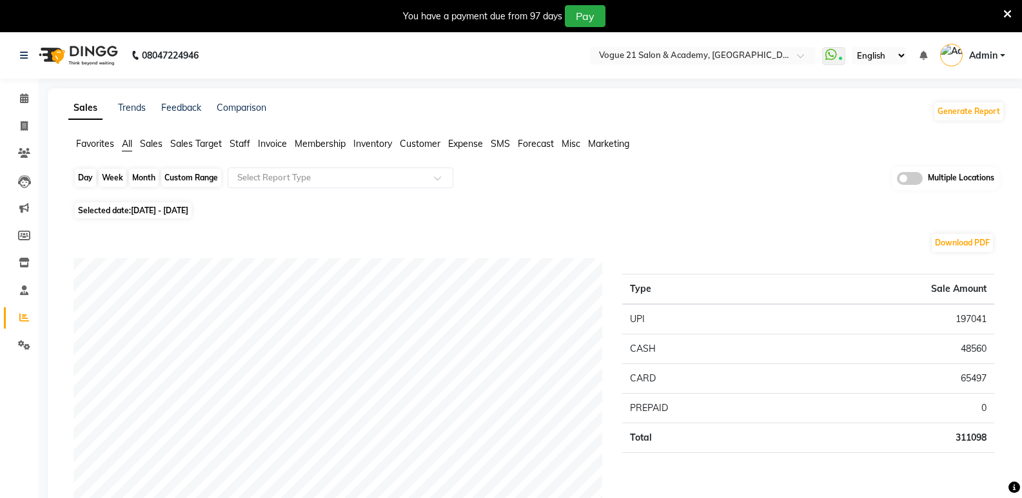
click at [146, 172] on div "Month" at bounding box center [144, 178] width 30 height 18
select select "7"
select select "2024"
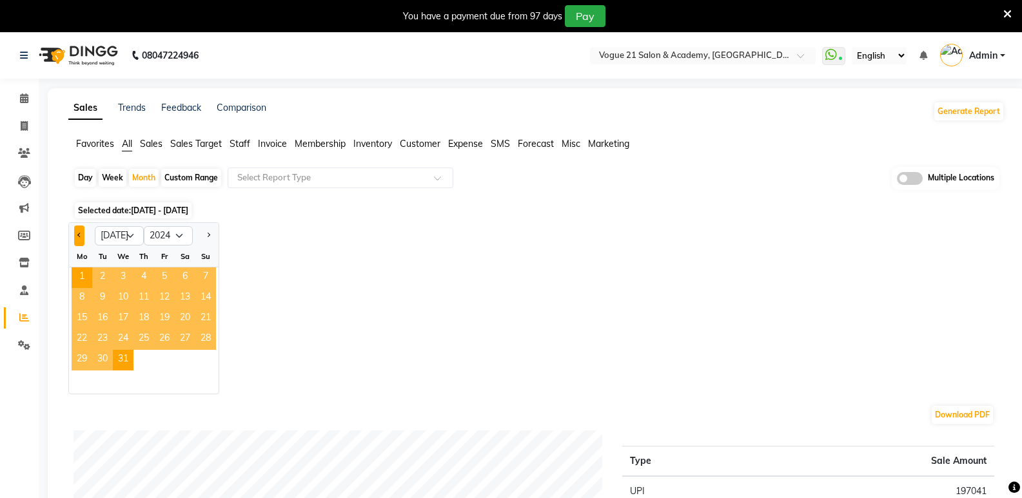
click at [80, 235] on span "Previous month" at bounding box center [79, 235] width 5 height 5
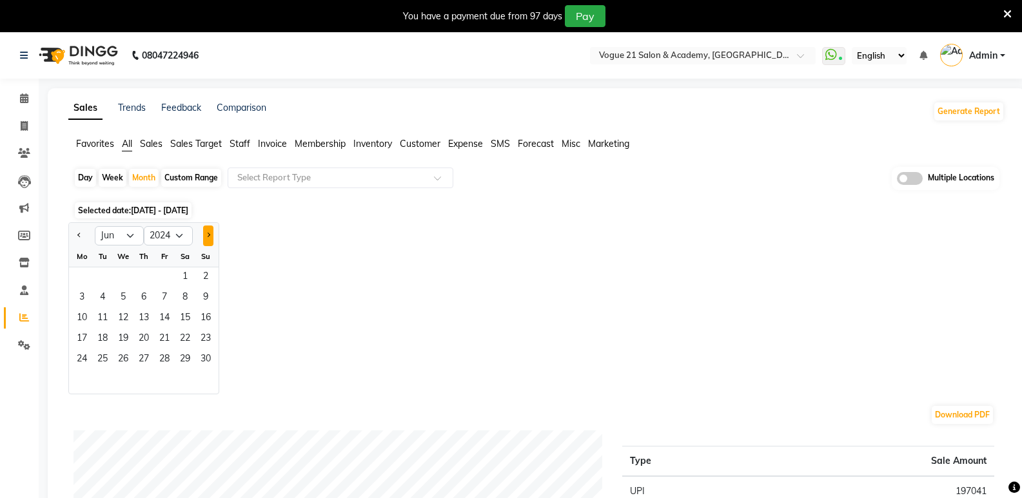
click at [206, 229] on button "Next month" at bounding box center [208, 236] width 10 height 21
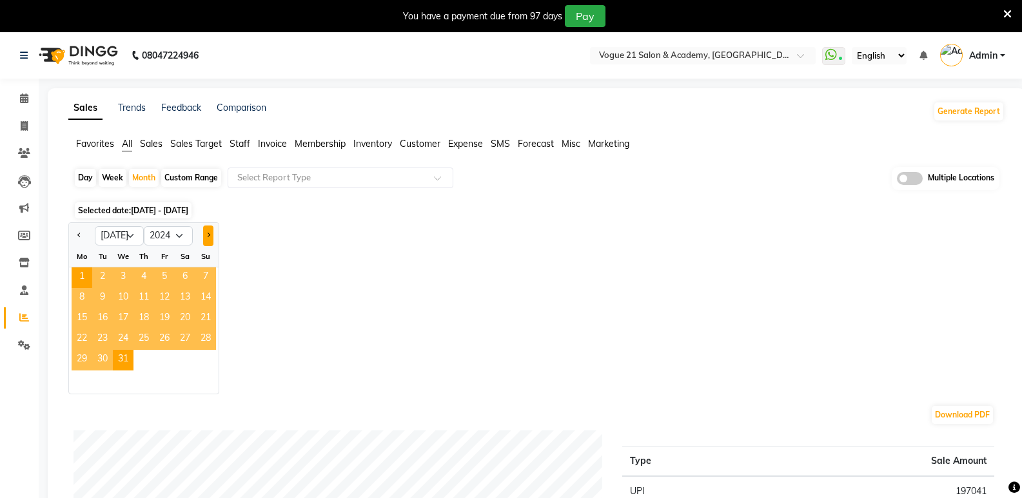
click at [206, 229] on button "Next month" at bounding box center [208, 236] width 10 height 21
select select "8"
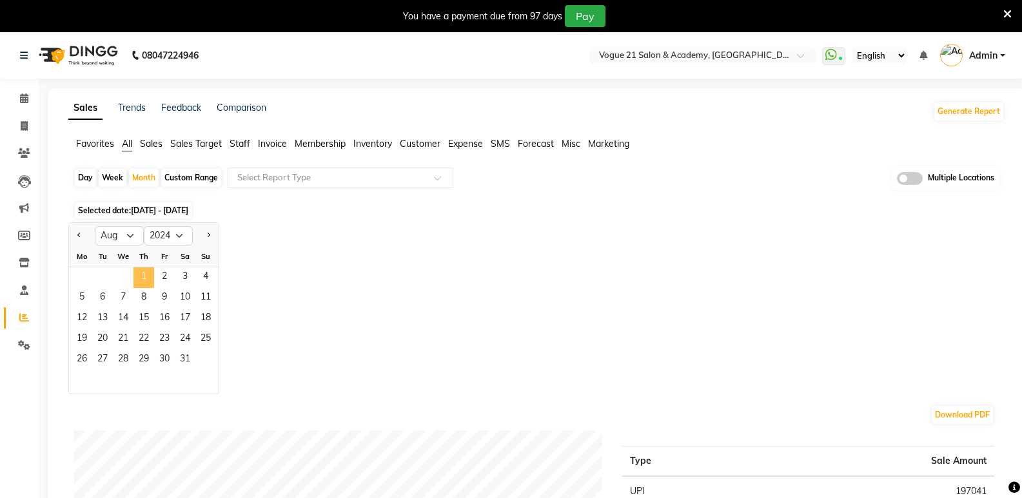
click at [137, 285] on span "1" at bounding box center [143, 278] width 21 height 21
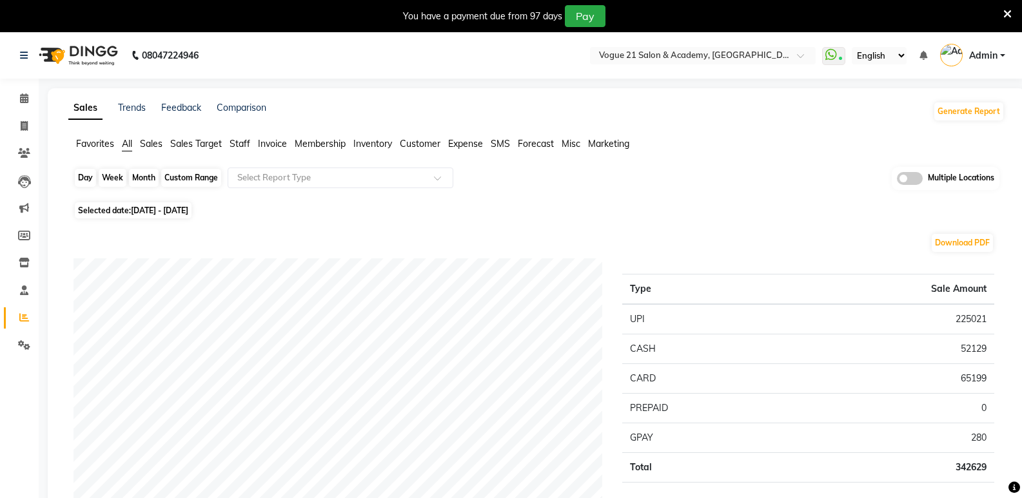
click at [139, 178] on div "Month" at bounding box center [144, 178] width 30 height 18
select select "8"
select select "2024"
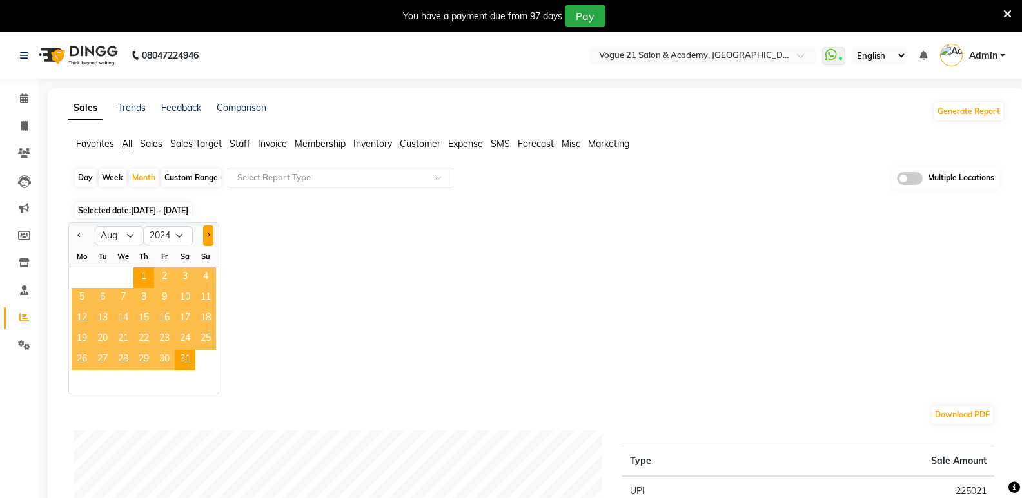
click at [208, 235] on span "Next month" at bounding box center [208, 235] width 5 height 5
select select "9"
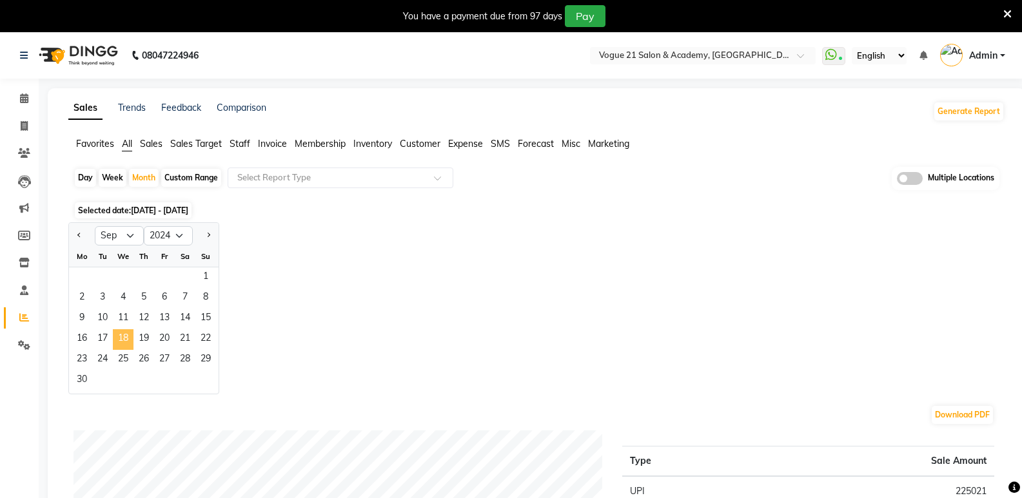
click at [124, 336] on span "18" at bounding box center [123, 339] width 21 height 21
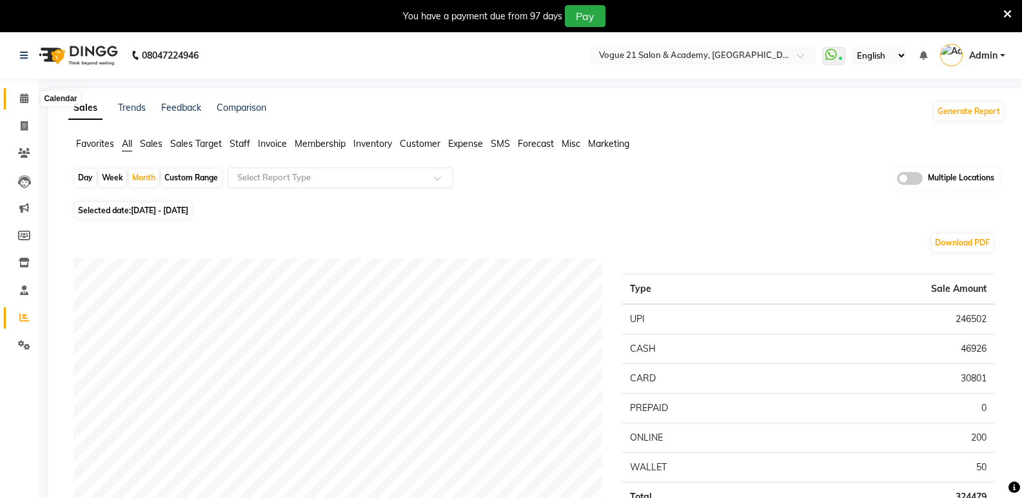
click at [20, 97] on icon at bounding box center [24, 98] width 8 height 10
